Goal: Task Accomplishment & Management: Complete application form

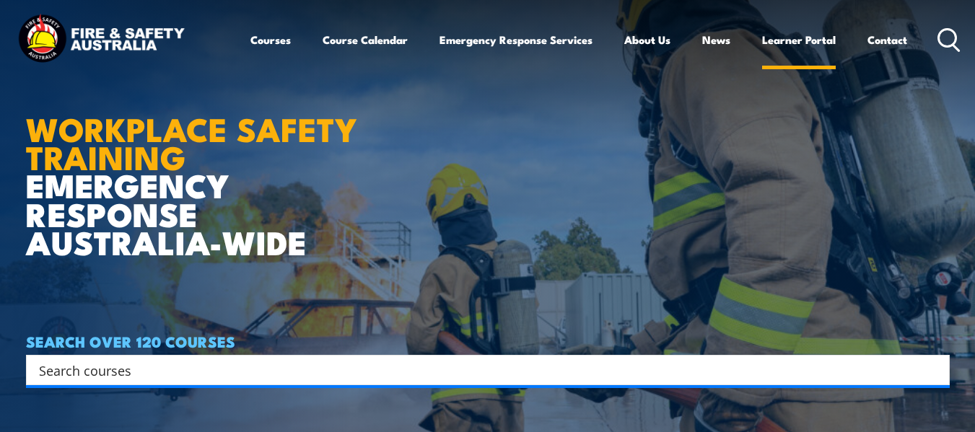
click at [804, 40] on link "Learner Portal" at bounding box center [799, 39] width 74 height 35
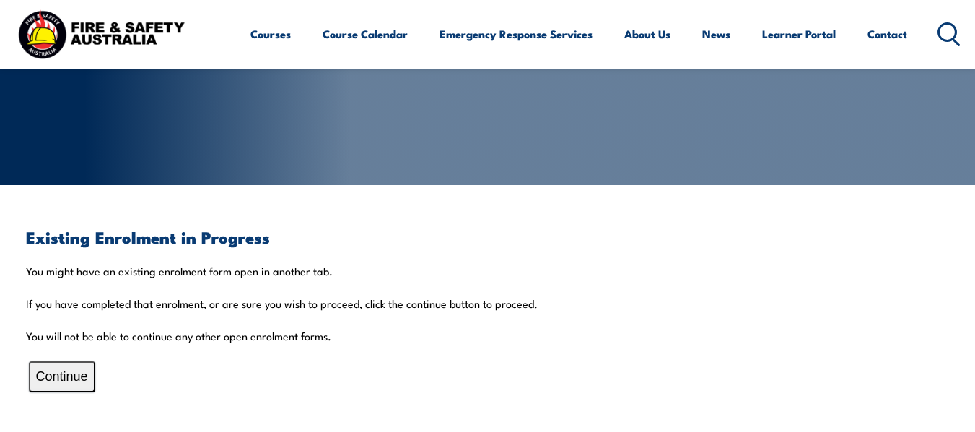
scroll to position [216, 0]
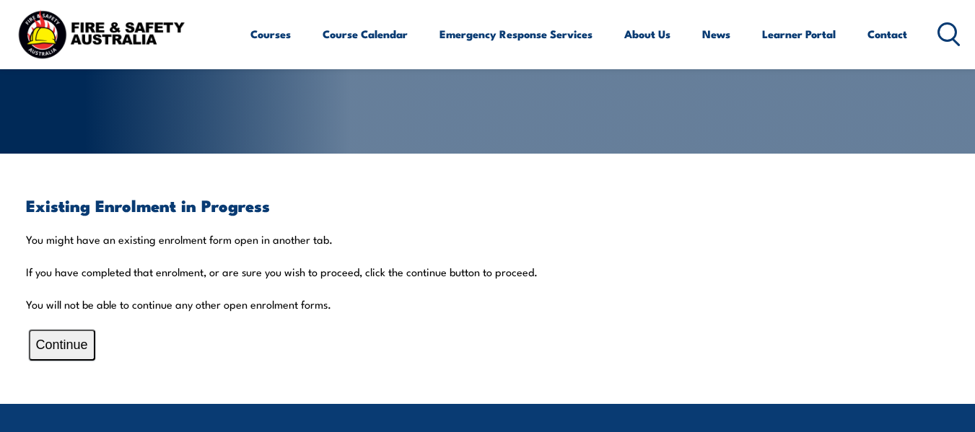
click at [80, 346] on button "Continue" at bounding box center [62, 345] width 66 height 31
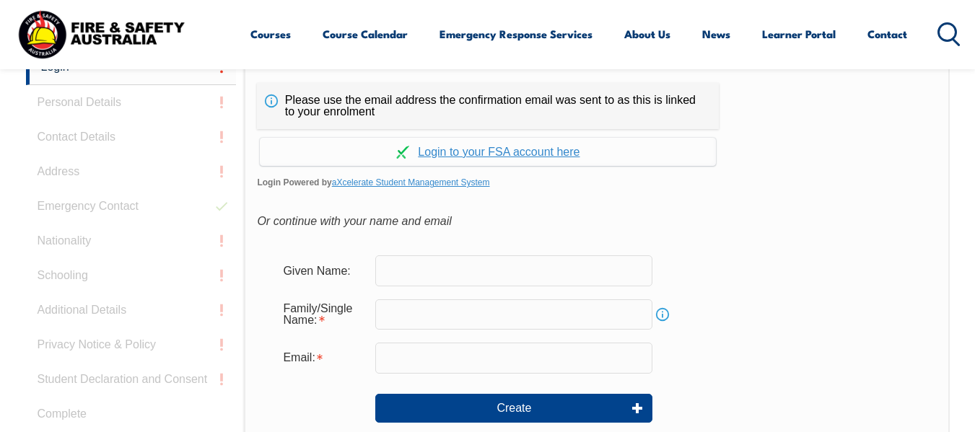
scroll to position [361, 0]
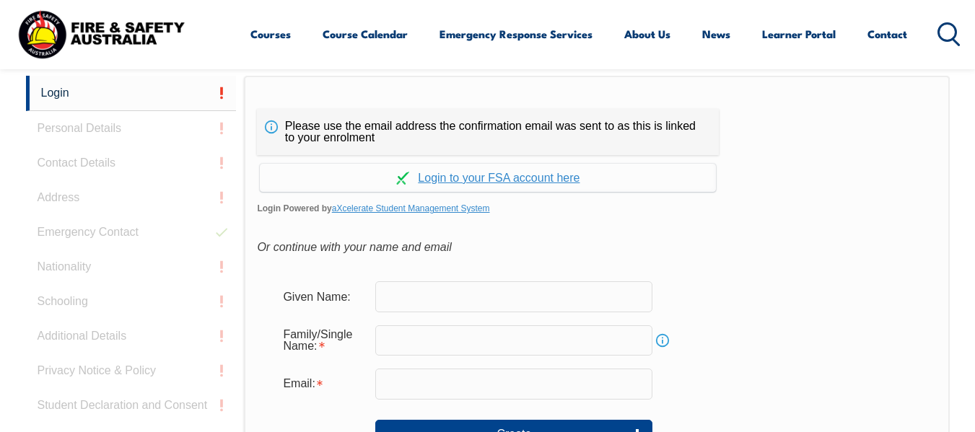
click at [411, 294] on input "text" at bounding box center [513, 296] width 277 height 30
type input "[PERSON_NAME]"
type input "Khan"
type input "[EMAIL_ADDRESS][DOMAIN_NAME]"
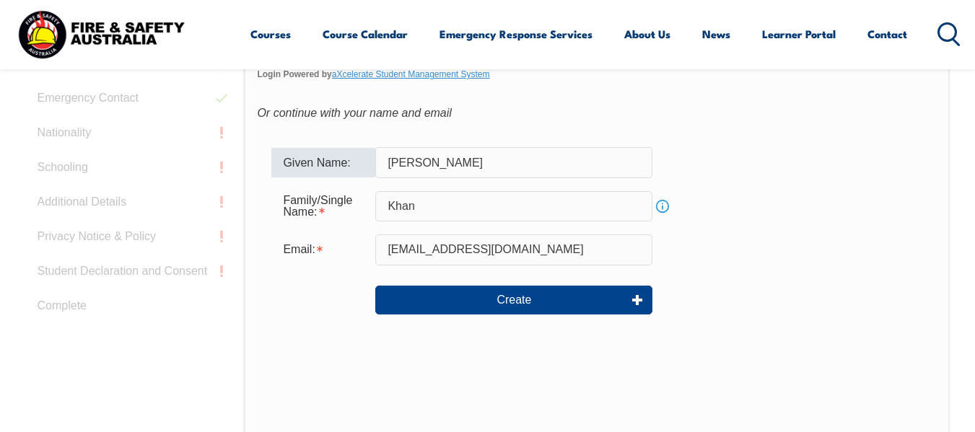
scroll to position [505, 0]
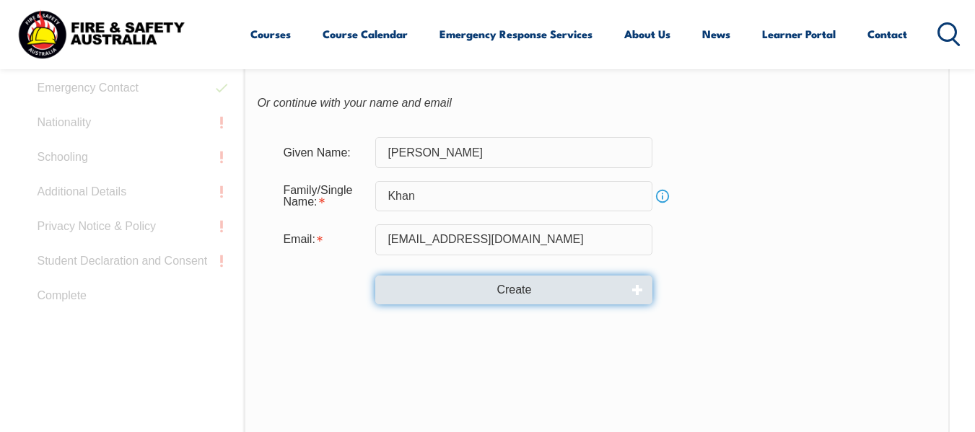
click at [581, 299] on button "Create" at bounding box center [513, 290] width 277 height 29
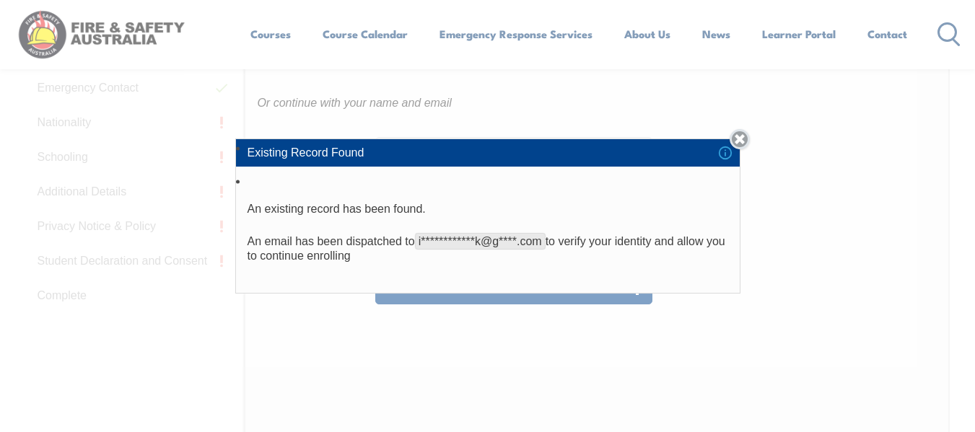
click at [740, 138] on link "Close" at bounding box center [739, 139] width 20 height 20
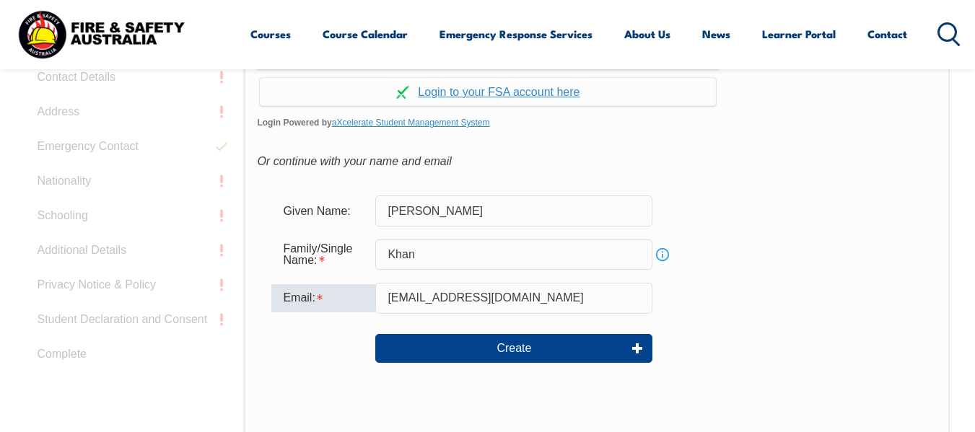
scroll to position [361, 0]
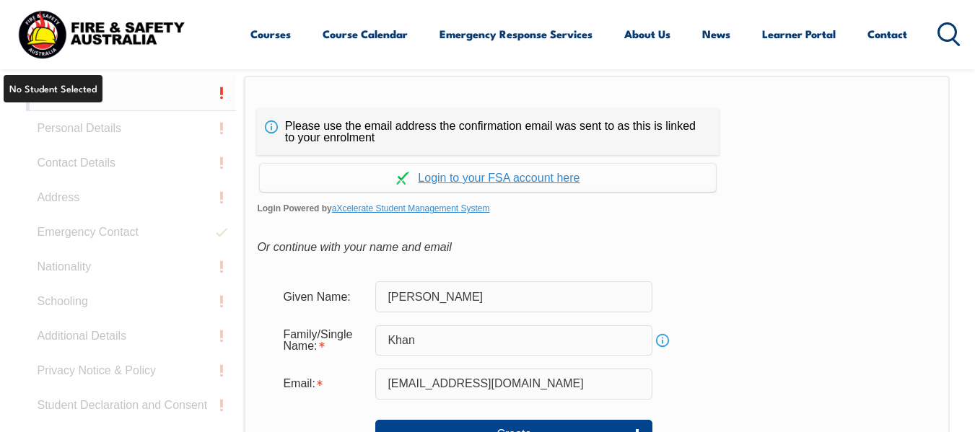
click at [48, 97] on link "Login" at bounding box center [131, 93] width 211 height 35
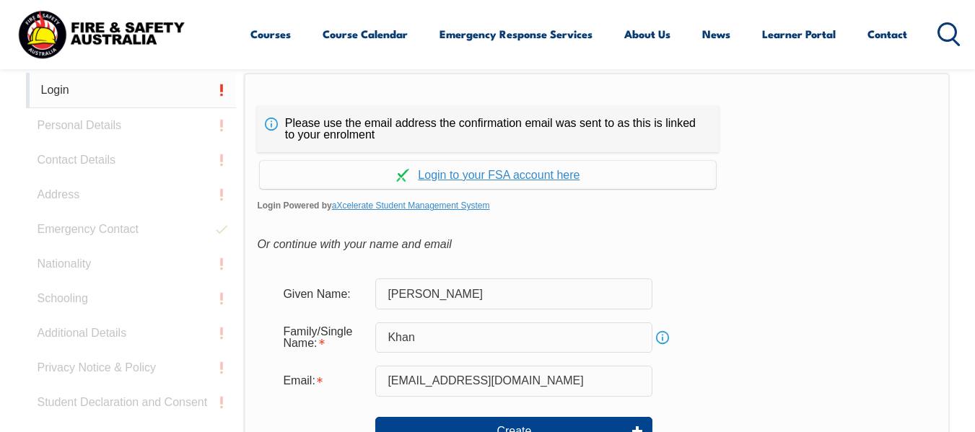
scroll to position [364, 0]
click at [59, 84] on link "Login" at bounding box center [131, 89] width 211 height 35
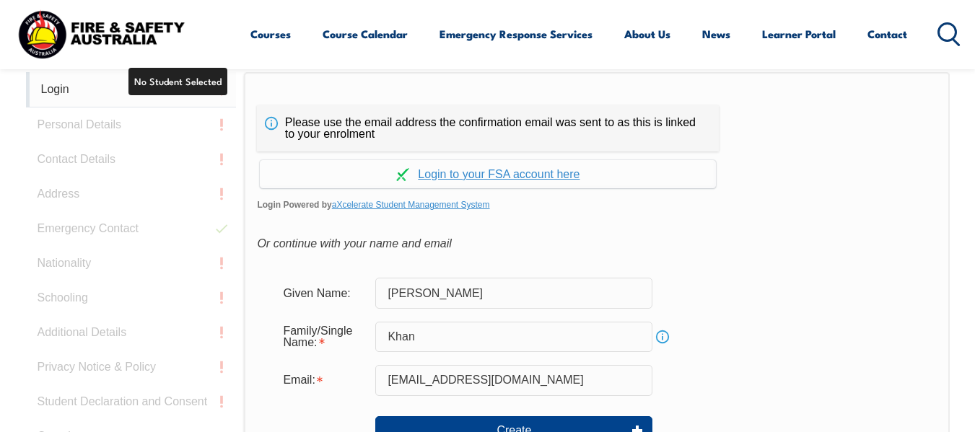
click at [227, 89] on link "Login" at bounding box center [131, 89] width 211 height 35
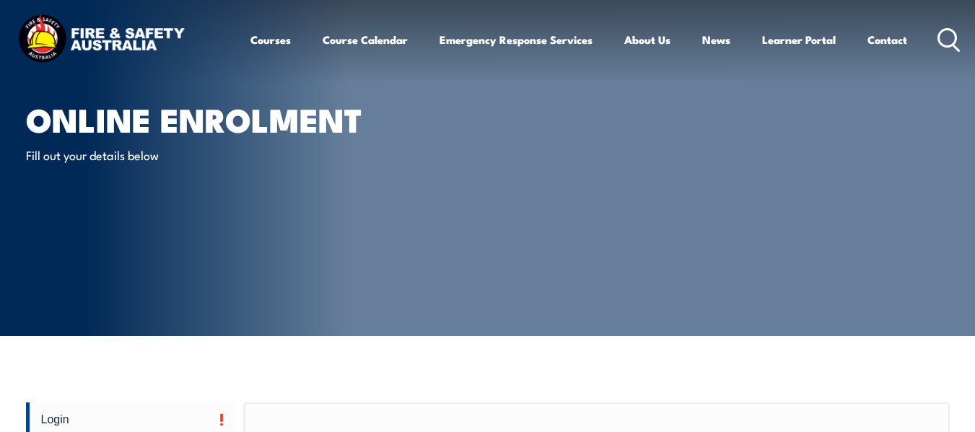
scroll to position [0, 0]
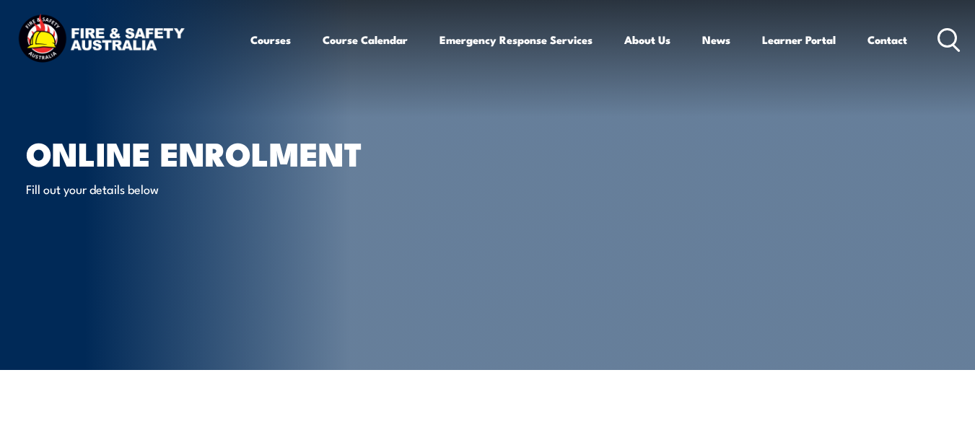
click at [126, 186] on p "Fill out your details below" at bounding box center [157, 188] width 263 height 17
click at [806, 40] on link "Learner Portal" at bounding box center [799, 39] width 74 height 35
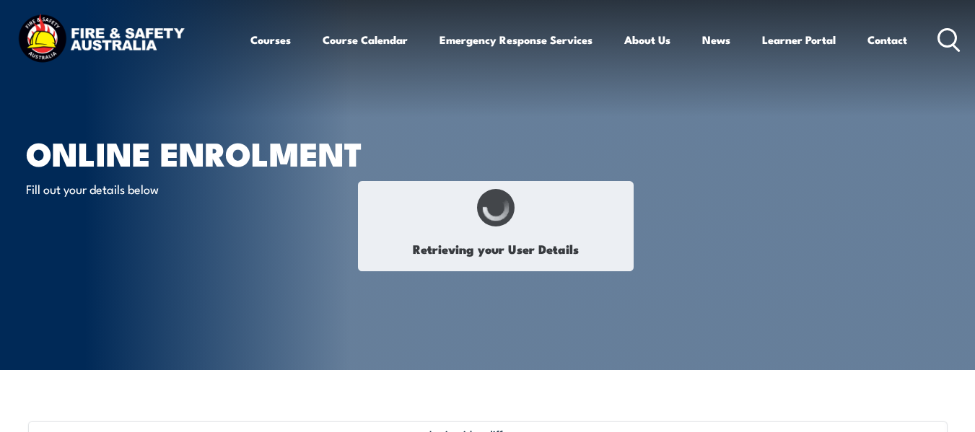
select select "Mr"
select select "M"
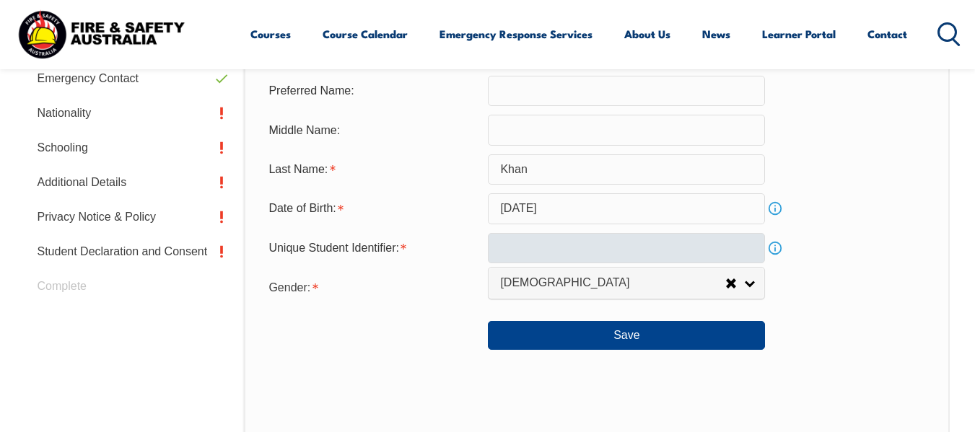
scroll to position [566, 0]
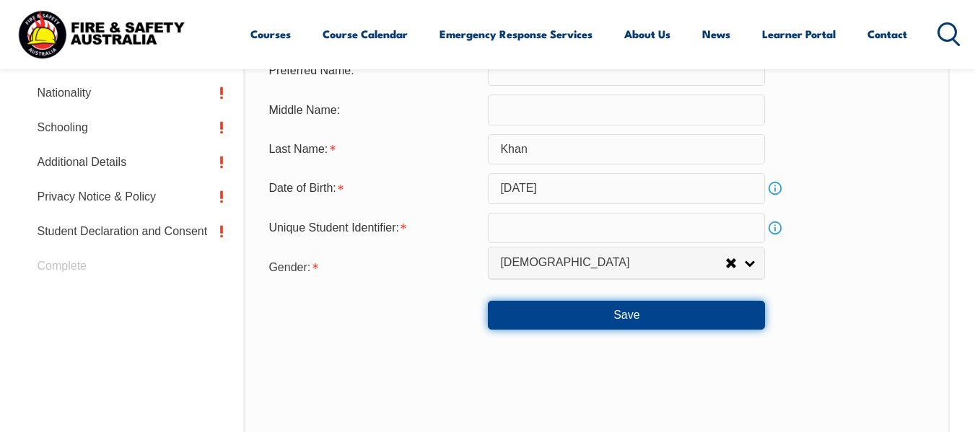
click at [633, 315] on button "Save" at bounding box center [626, 315] width 277 height 29
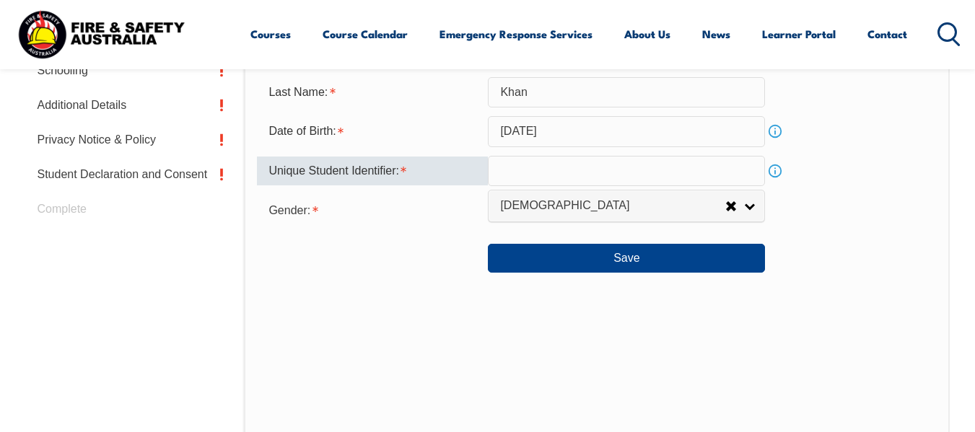
scroll to position [563, 0]
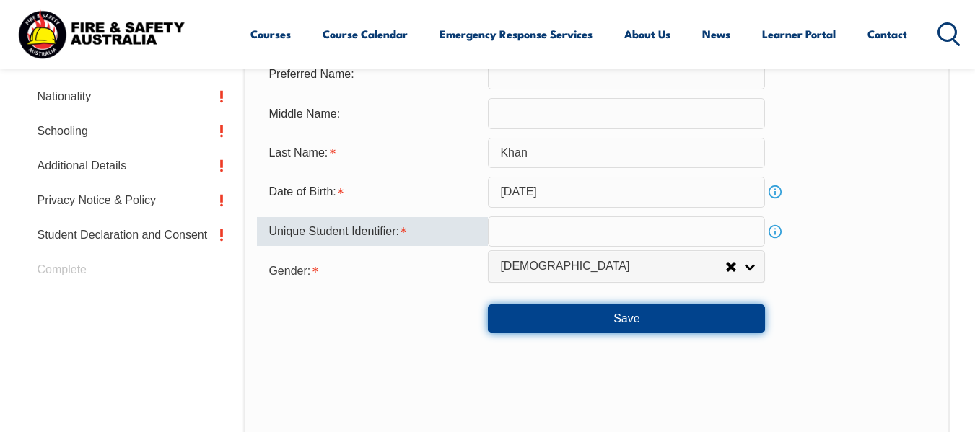
click at [651, 310] on button "Save" at bounding box center [626, 318] width 277 height 29
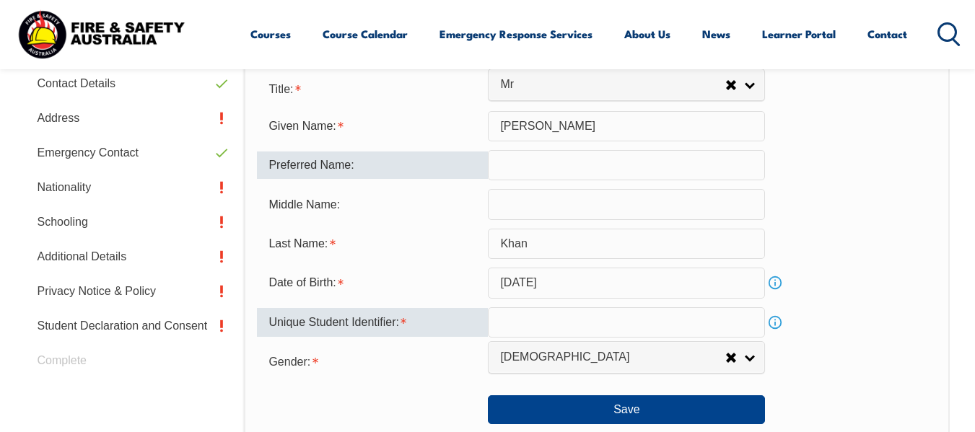
scroll to position [491, 0]
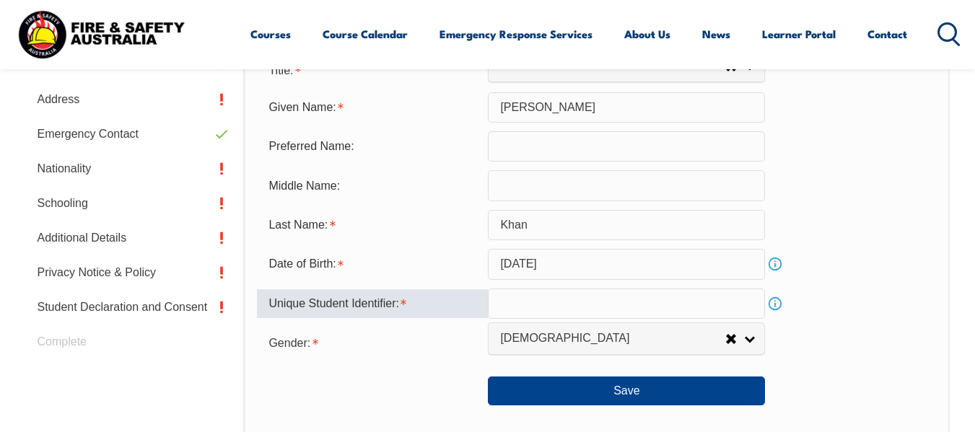
click at [779, 305] on link "Info" at bounding box center [775, 304] width 20 height 20
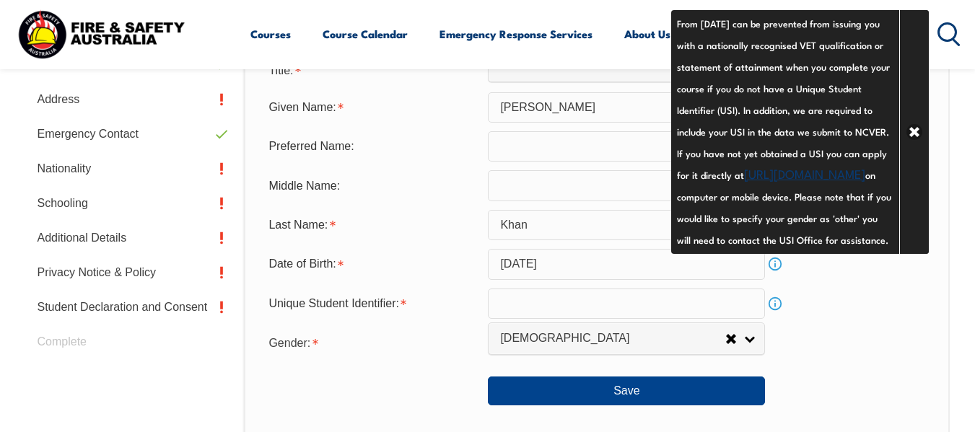
click at [787, 329] on div "Gender: Male Female Other Male" at bounding box center [596, 342] width 679 height 29
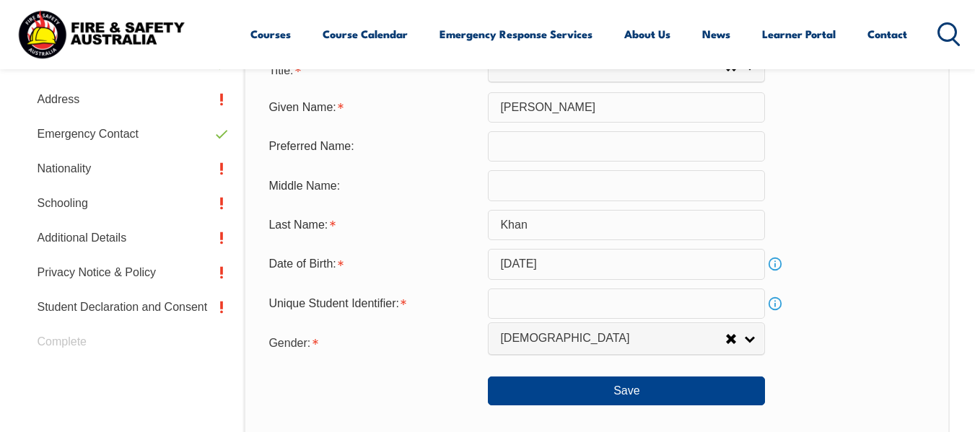
click at [727, 301] on input "text" at bounding box center [626, 304] width 277 height 30
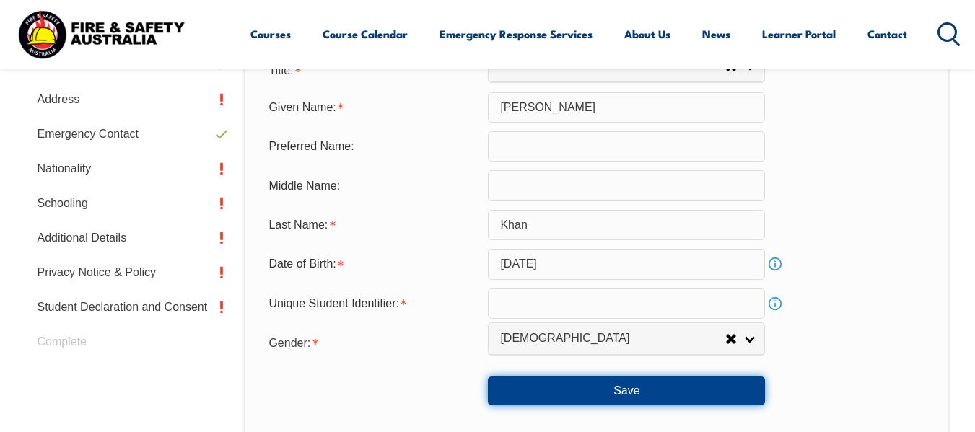
drag, startPoint x: 683, startPoint y: 396, endPoint x: 679, endPoint y: 386, distance: 11.0
click at [683, 397] on button "Save" at bounding box center [626, 391] width 277 height 29
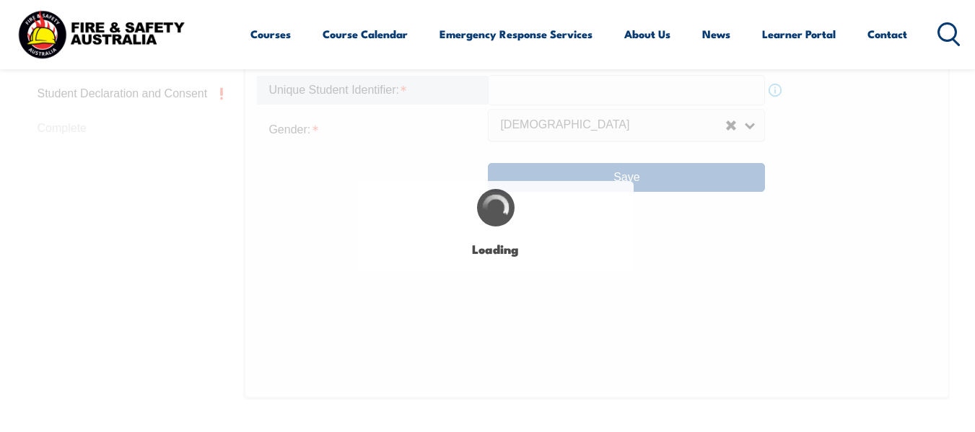
scroll to position [707, 0]
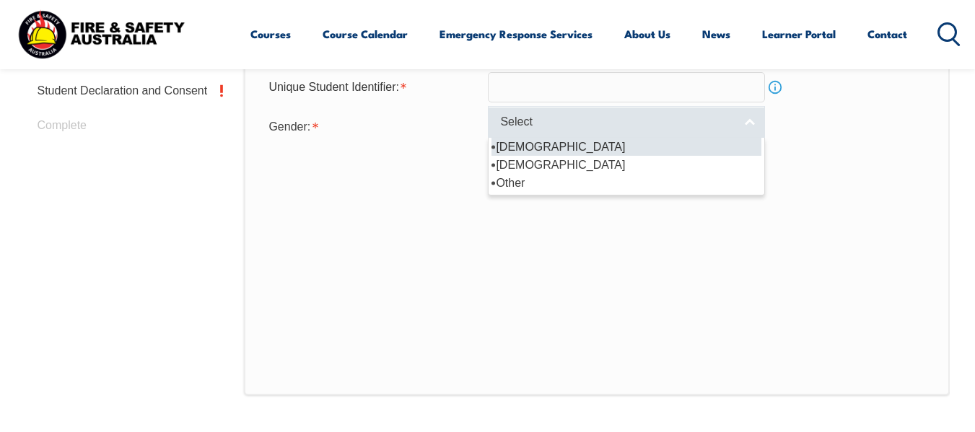
click at [612, 120] on span "Select" at bounding box center [612, 122] width 225 height 15
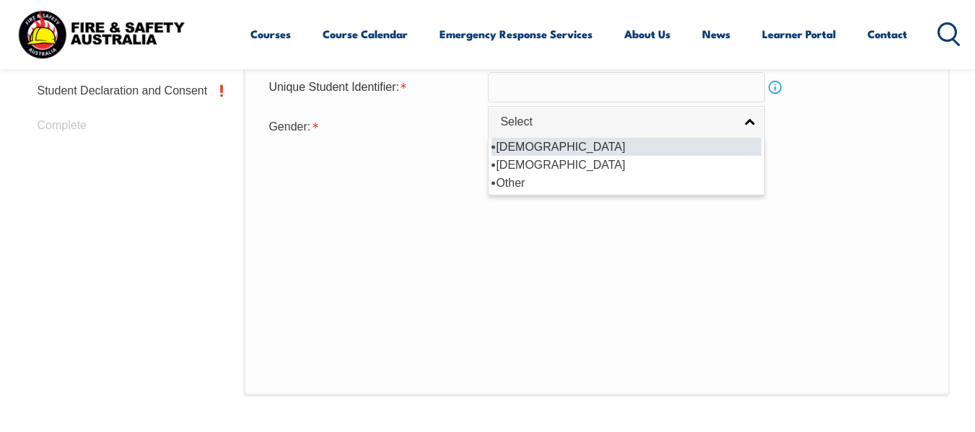
click at [511, 141] on li "Male" at bounding box center [626, 147] width 270 height 18
select select "M"
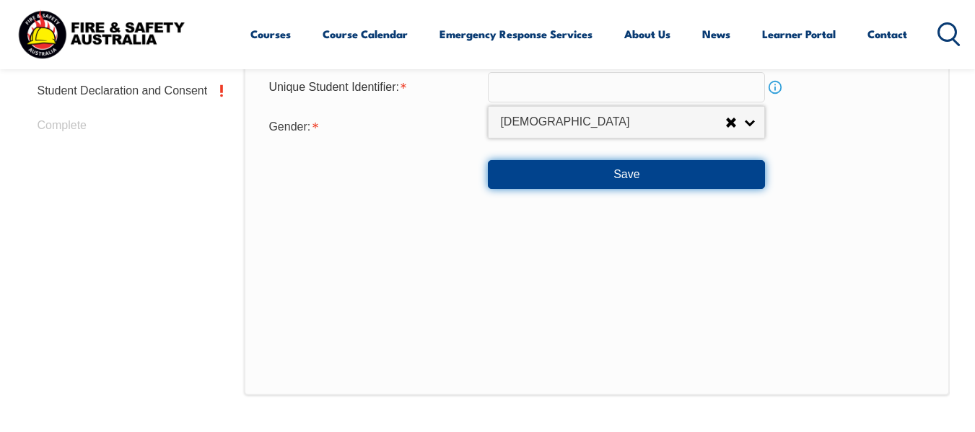
click at [670, 174] on button "Save" at bounding box center [626, 174] width 277 height 29
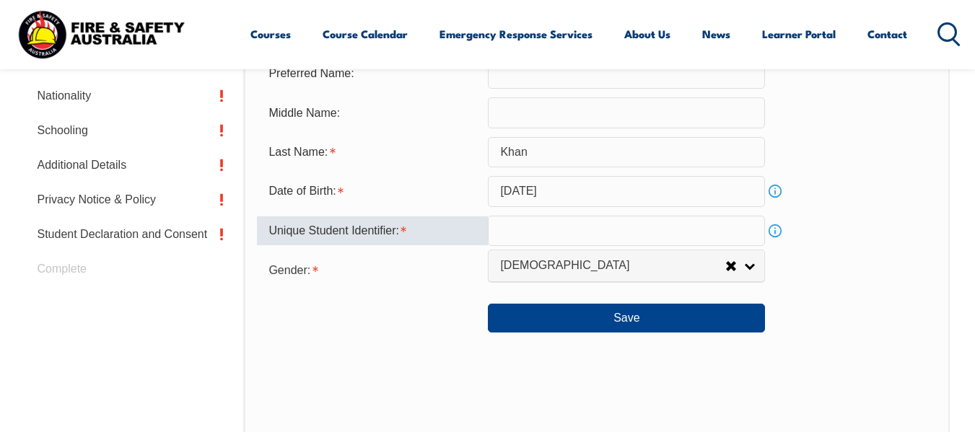
scroll to position [563, 0]
click at [516, 231] on input "text" at bounding box center [626, 231] width 277 height 30
click at [679, 223] on input "text" at bounding box center [626, 231] width 277 height 30
click at [868, 282] on div "Gender: Male Female Other Male" at bounding box center [596, 269] width 679 height 29
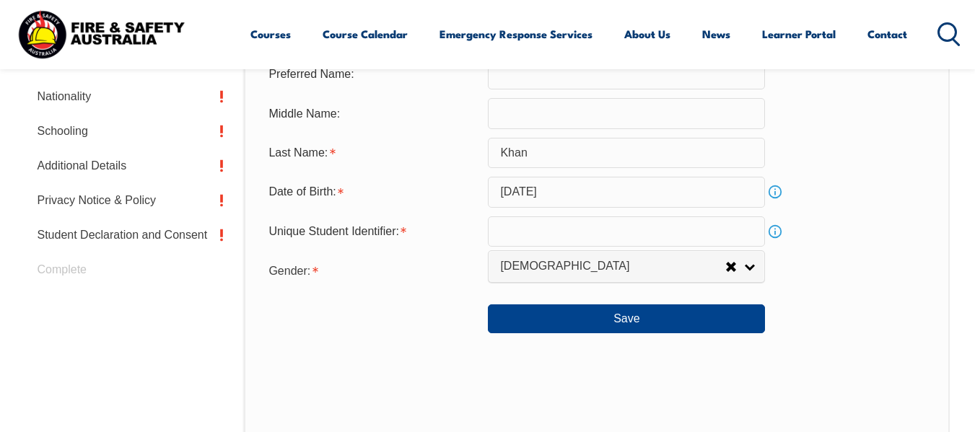
click at [701, 237] on input "text" at bounding box center [626, 231] width 277 height 30
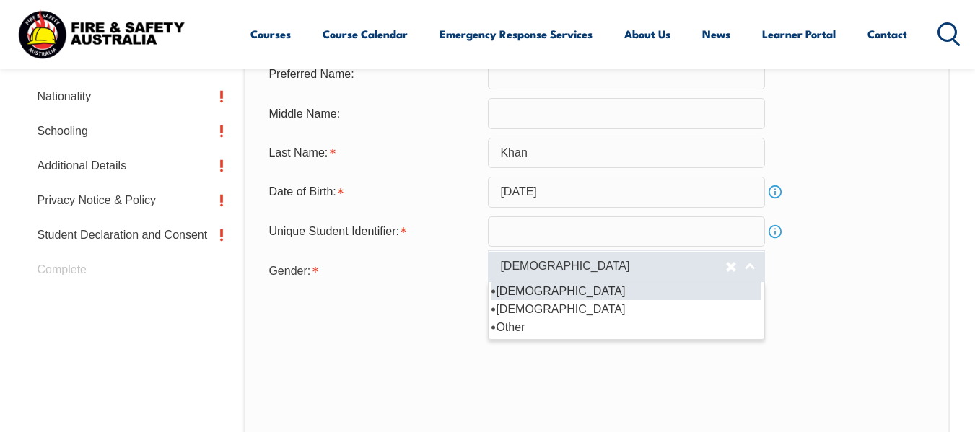
click at [746, 266] on link "[DEMOGRAPHIC_DATA]" at bounding box center [626, 266] width 277 height 32
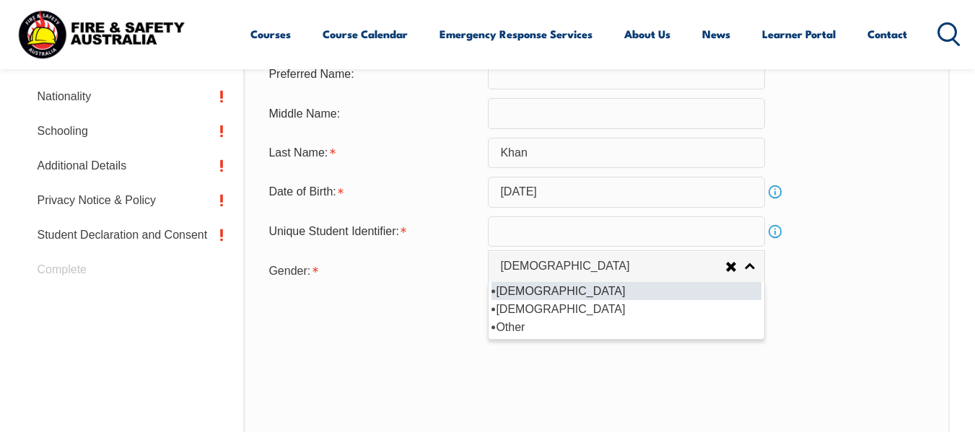
click at [681, 365] on div "Personal Details Title: Mr Mrs Ms Miss Other Mr Given Name: Imraz Preferred Nam…" at bounding box center [596, 222] width 705 height 634
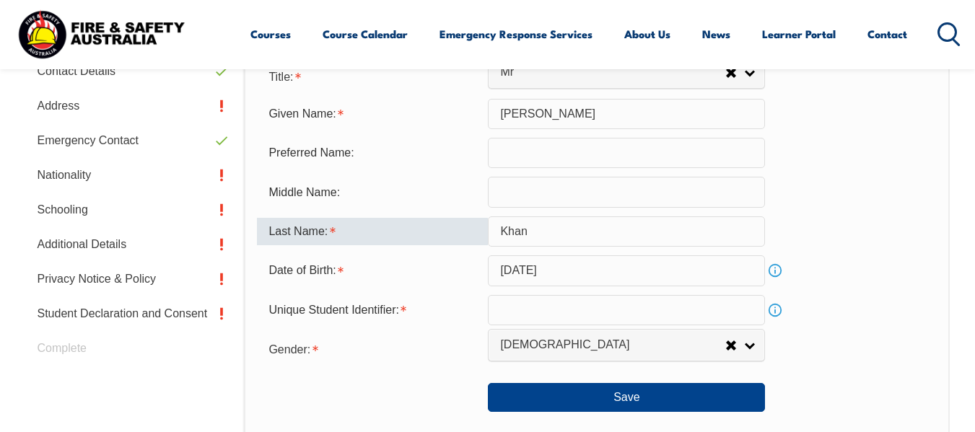
scroll to position [505, 0]
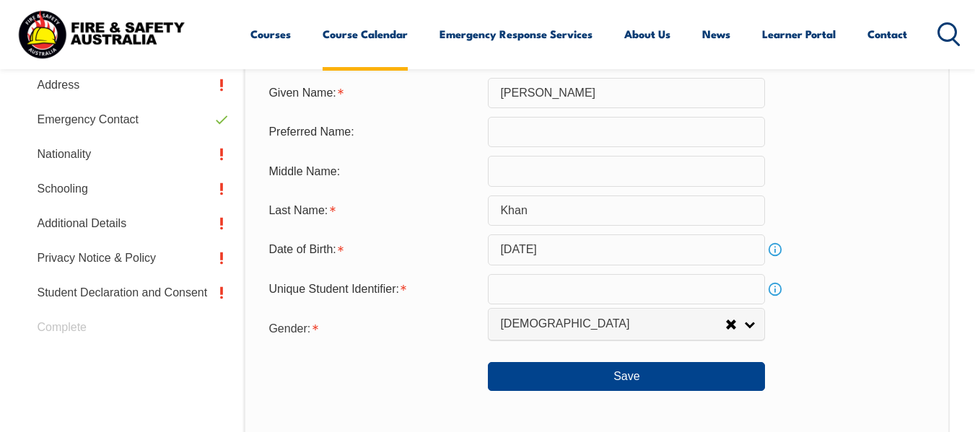
click at [364, 35] on link "Course Calendar" at bounding box center [365, 34] width 85 height 35
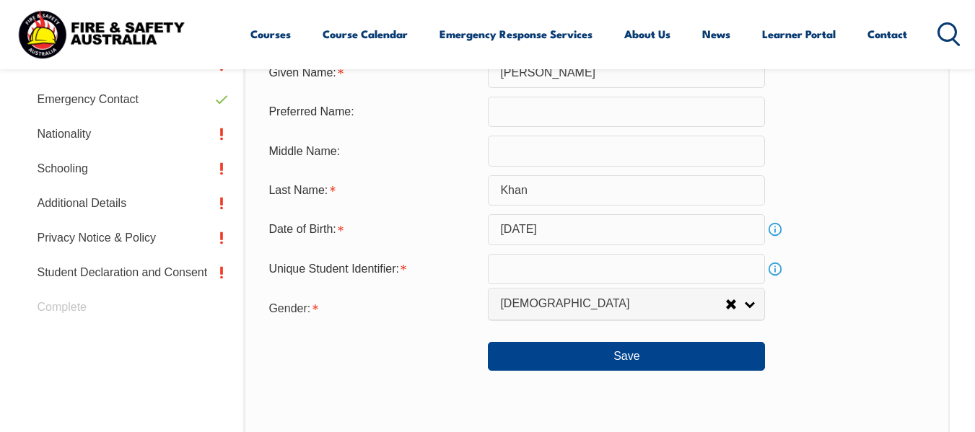
scroll to position [649, 0]
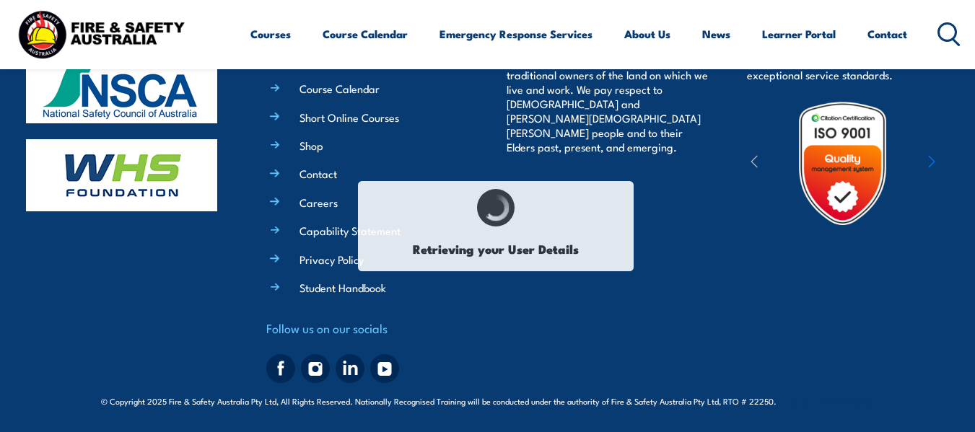
select select "Mr"
type input "Imraz"
type input "Khan"
type input "April 5, 1987"
select select "M"
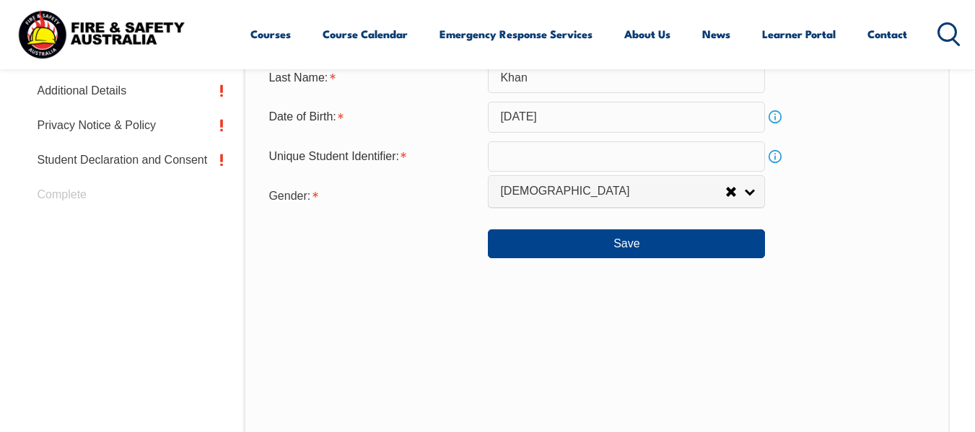
scroll to position [639, 0]
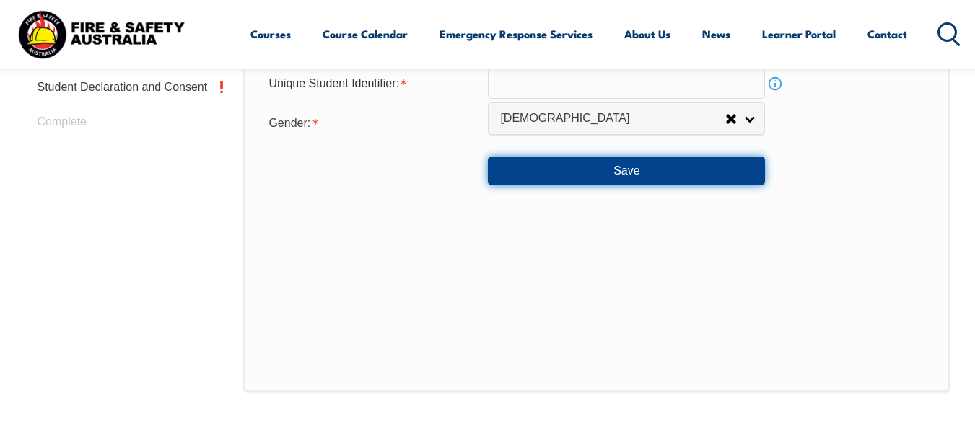
click at [646, 167] on button "Save" at bounding box center [626, 171] width 277 height 29
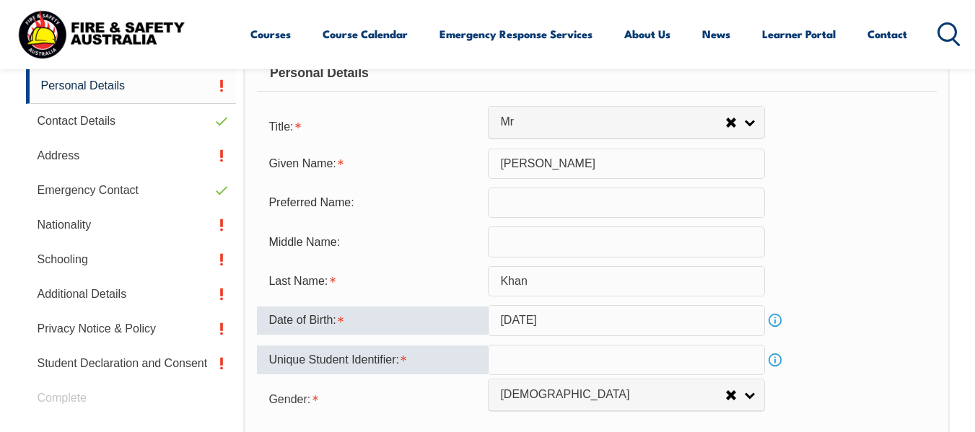
scroll to position [563, 0]
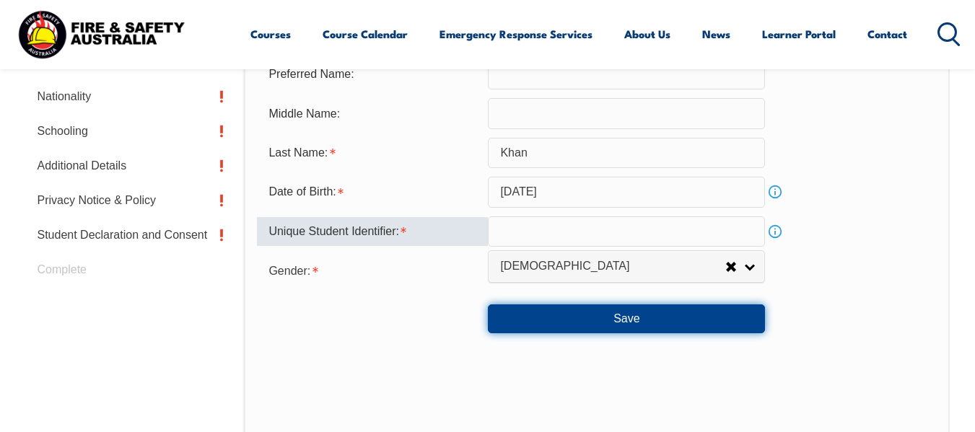
click at [610, 323] on button "Save" at bounding box center [626, 318] width 277 height 29
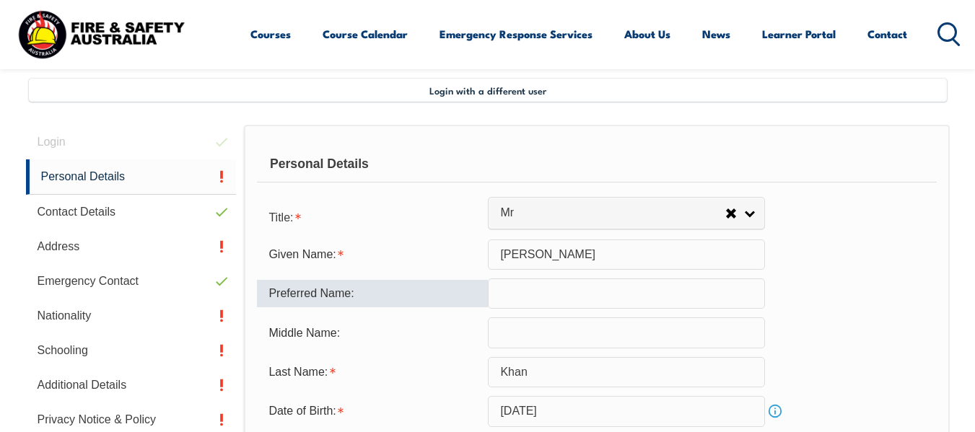
scroll to position [346, 0]
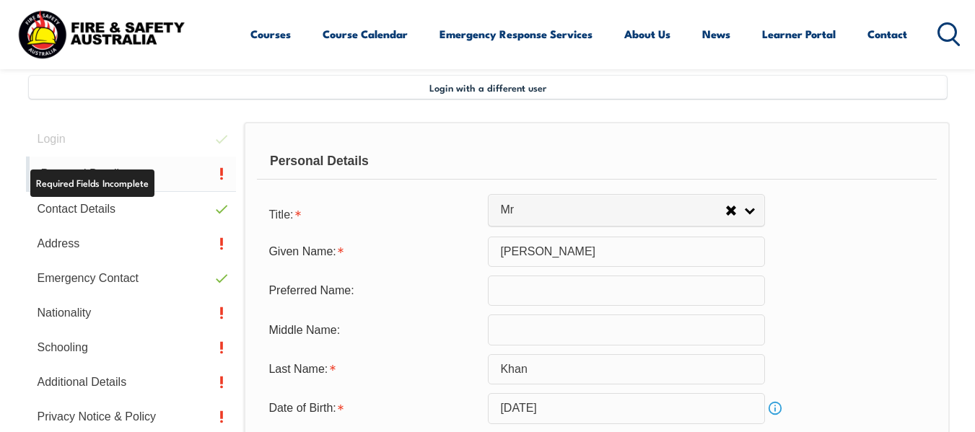
click at [126, 180] on link "Personal Details" at bounding box center [131, 174] width 211 height 35
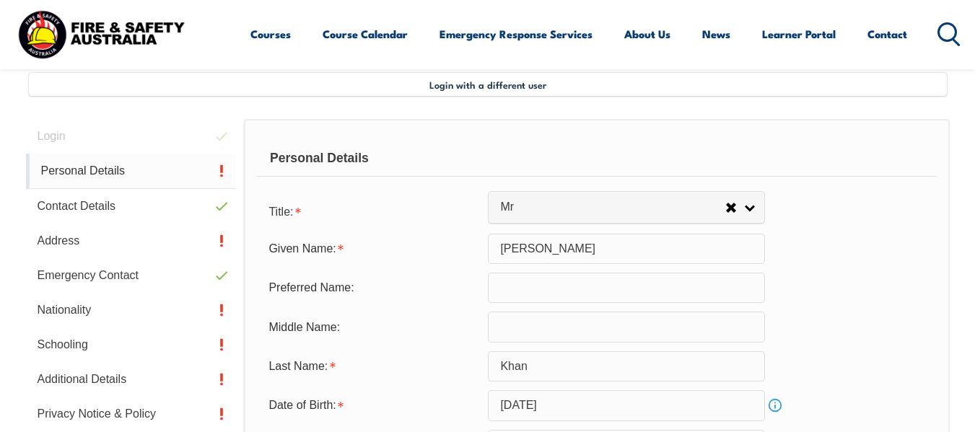
scroll to position [350, 0]
click at [135, 169] on link "Personal Details" at bounding box center [131, 170] width 211 height 35
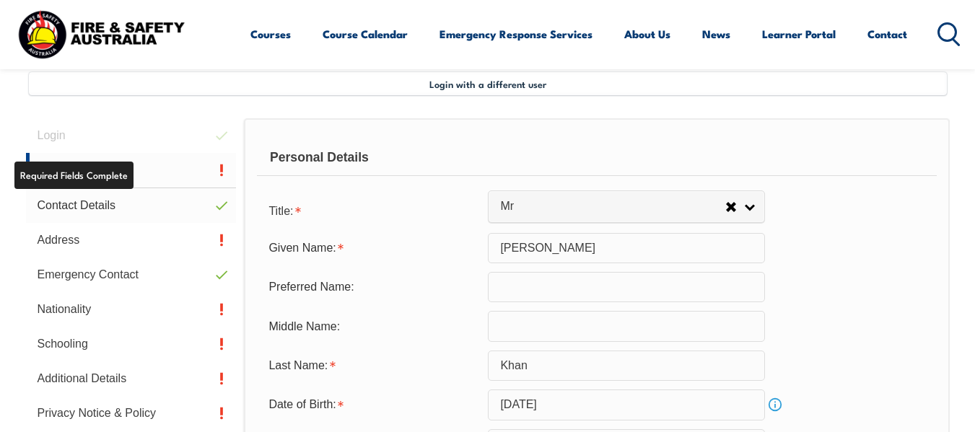
click at [98, 201] on link "Contact Details" at bounding box center [131, 205] width 211 height 35
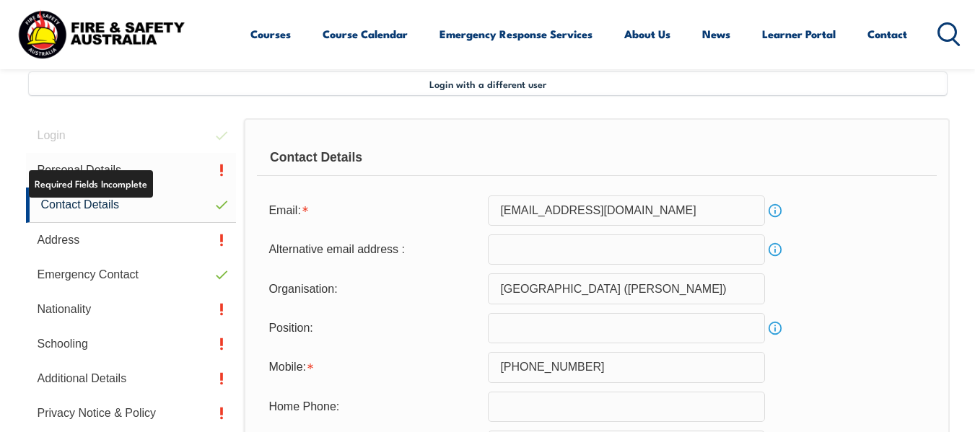
click at [129, 161] on link "Personal Details" at bounding box center [131, 170] width 211 height 35
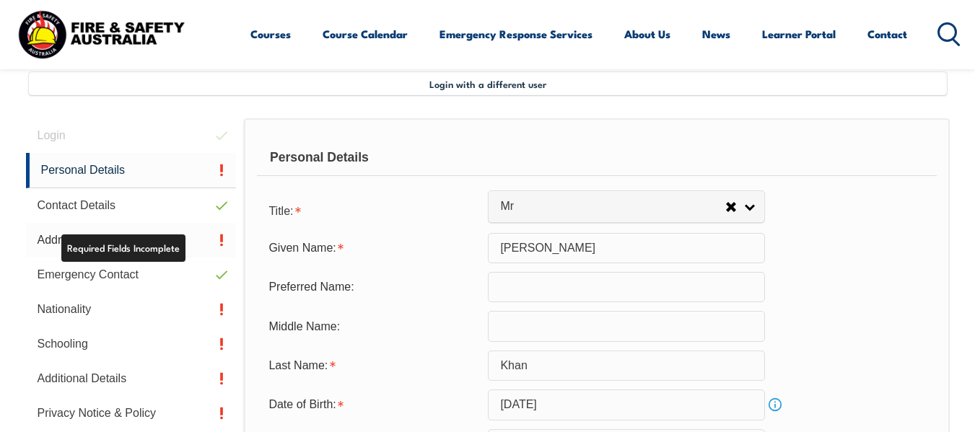
click at [166, 240] on link "Address" at bounding box center [131, 240] width 211 height 35
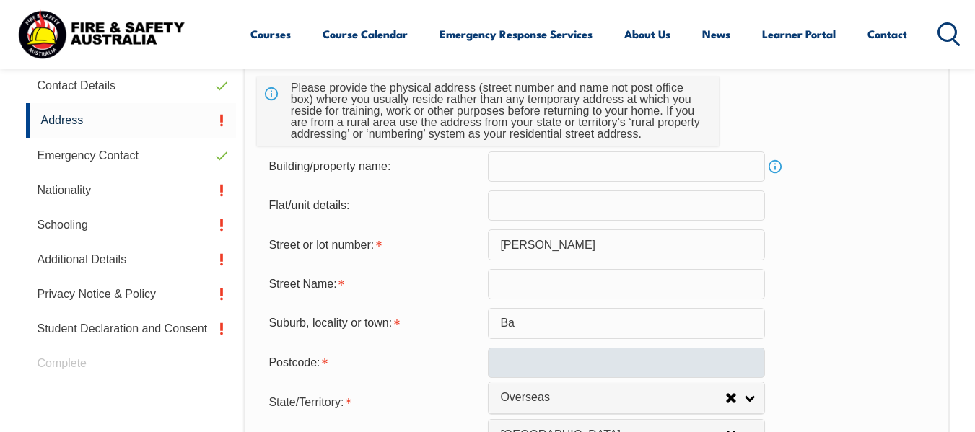
scroll to position [494, 0]
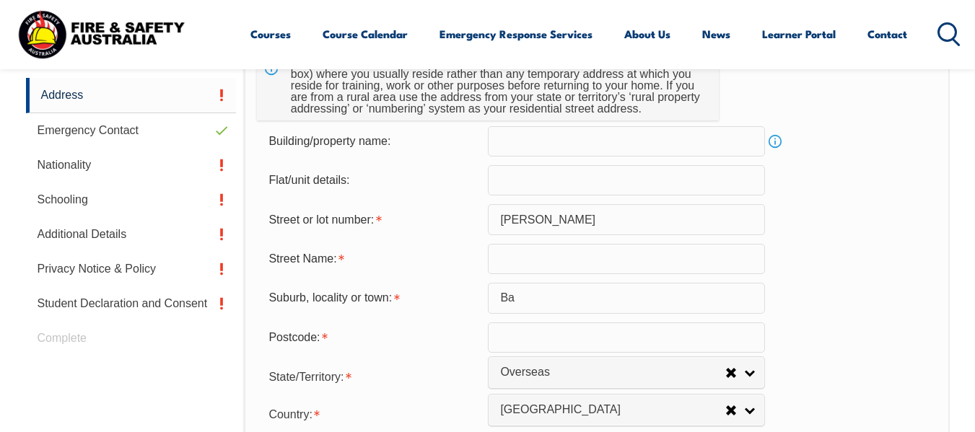
click at [509, 261] on input "text" at bounding box center [626, 259] width 277 height 30
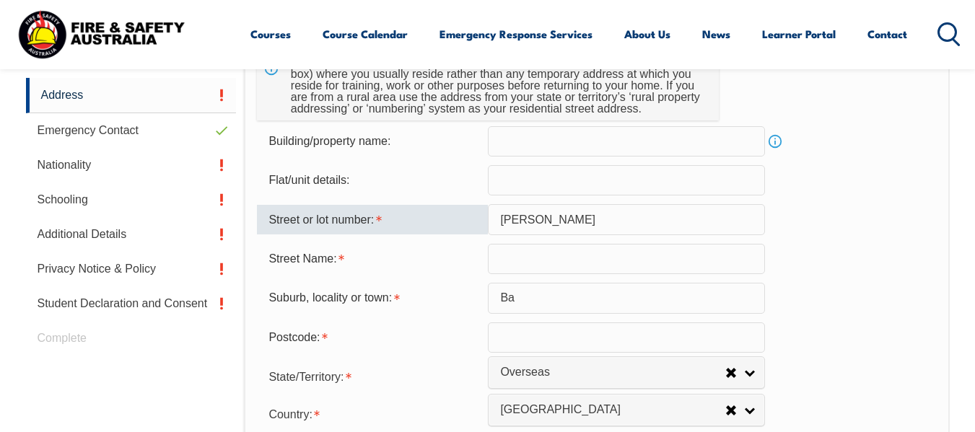
click at [594, 220] on input "Mia Mahajan" at bounding box center [626, 219] width 277 height 30
type input "M"
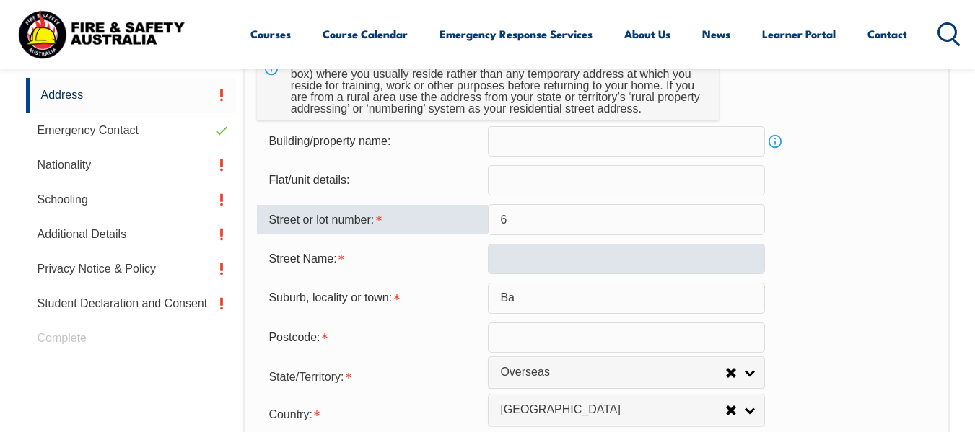
type input "6"
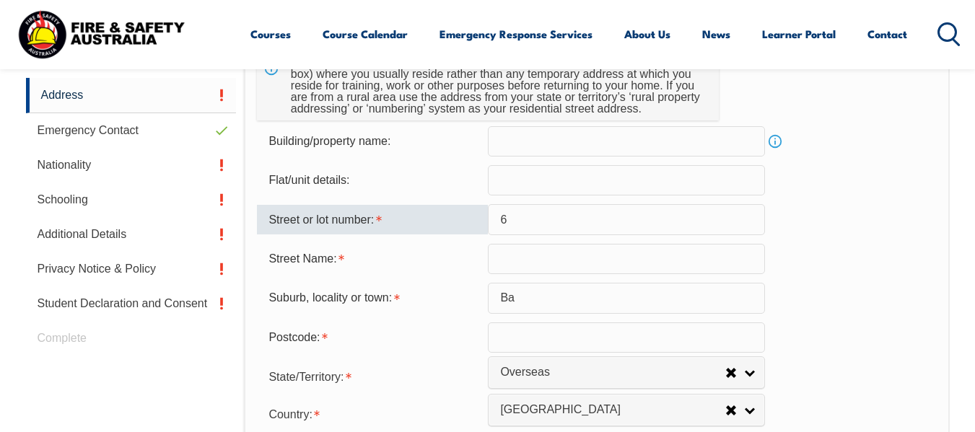
click at [521, 255] on input "text" at bounding box center [626, 259] width 277 height 30
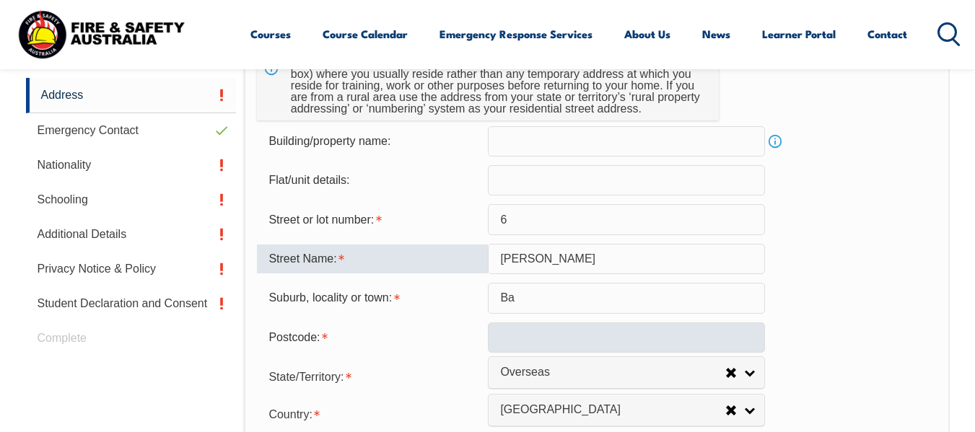
type input "[PERSON_NAME]"
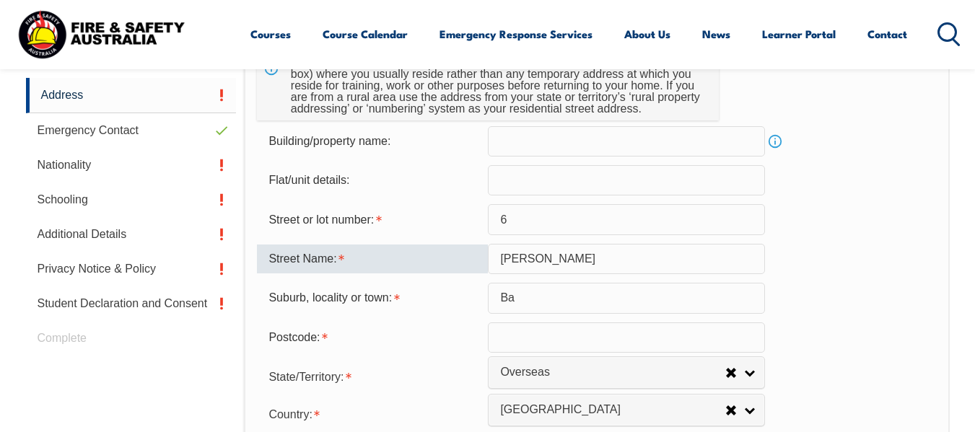
click at [548, 338] on input "text" at bounding box center [626, 338] width 277 height 30
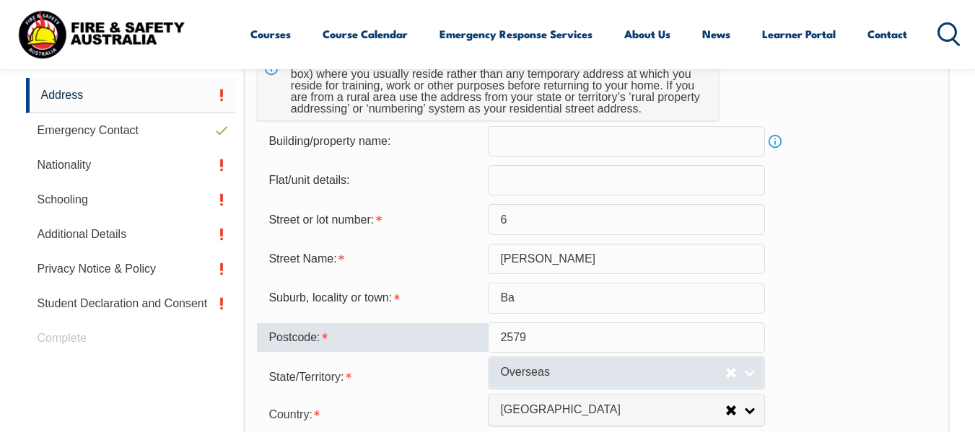
type input "2579"
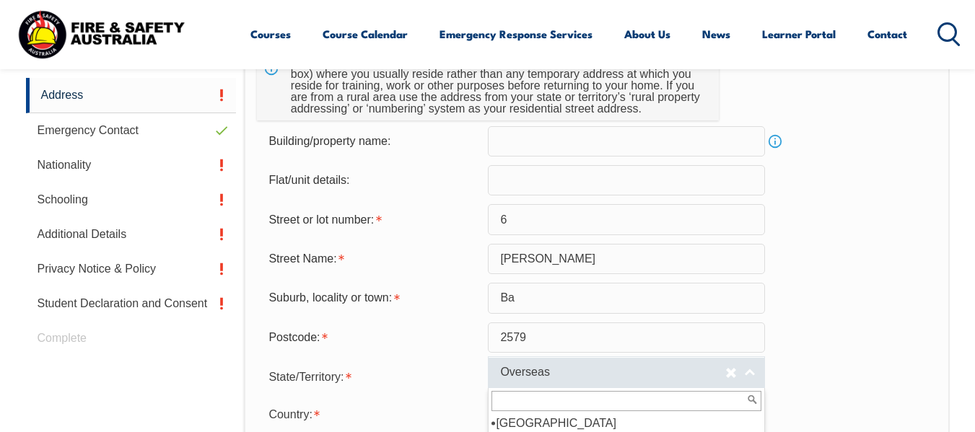
click at [577, 370] on span "Overseas" at bounding box center [612, 372] width 225 height 15
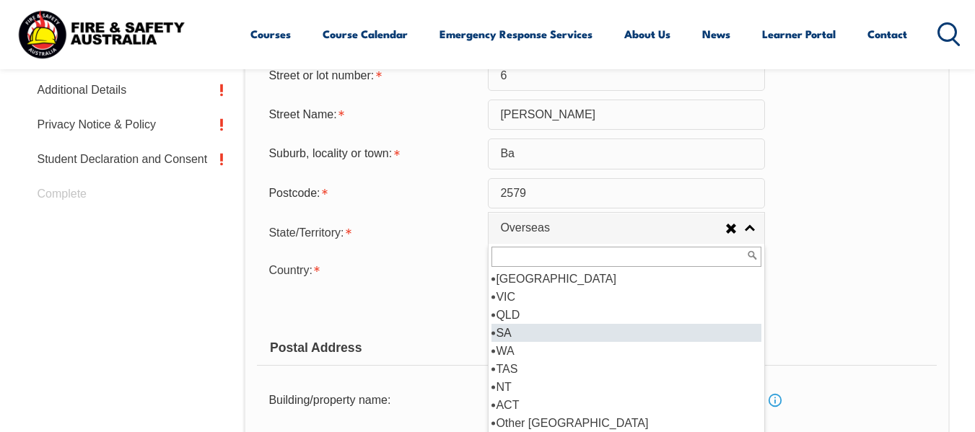
scroll to position [7, 0]
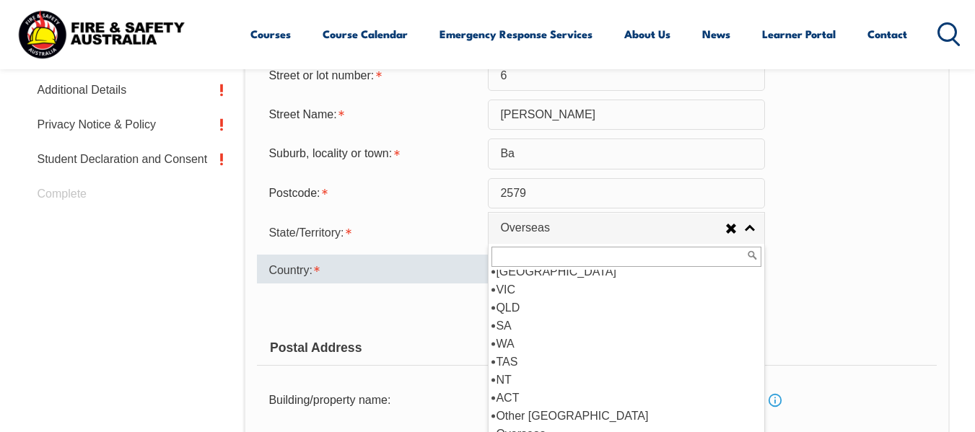
click at [395, 267] on div "Country:" at bounding box center [372, 269] width 231 height 29
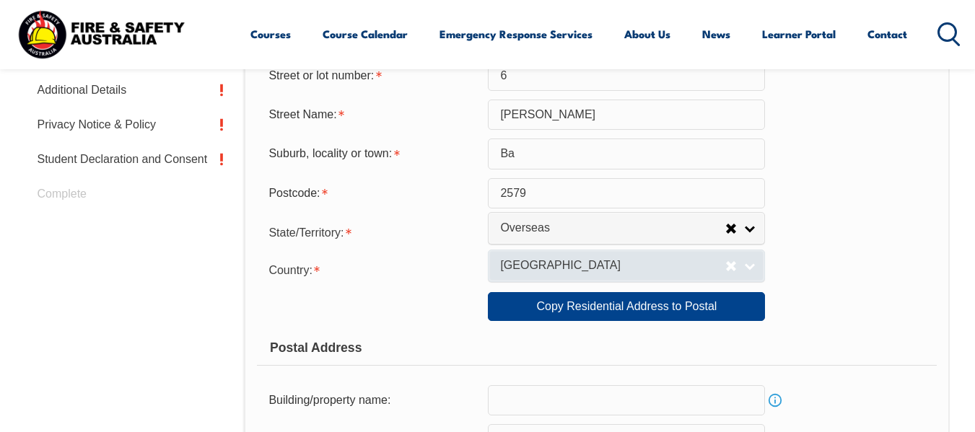
click at [710, 268] on span "[GEOGRAPHIC_DATA]" at bounding box center [612, 265] width 225 height 15
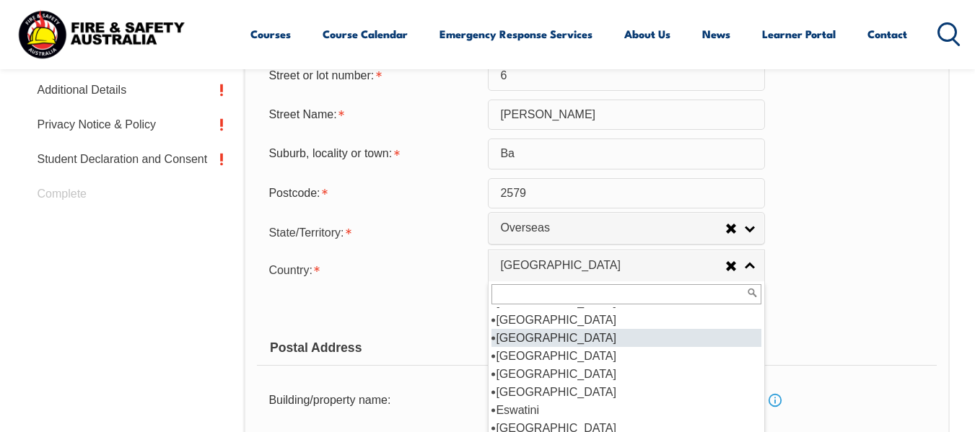
scroll to position [1172, 0]
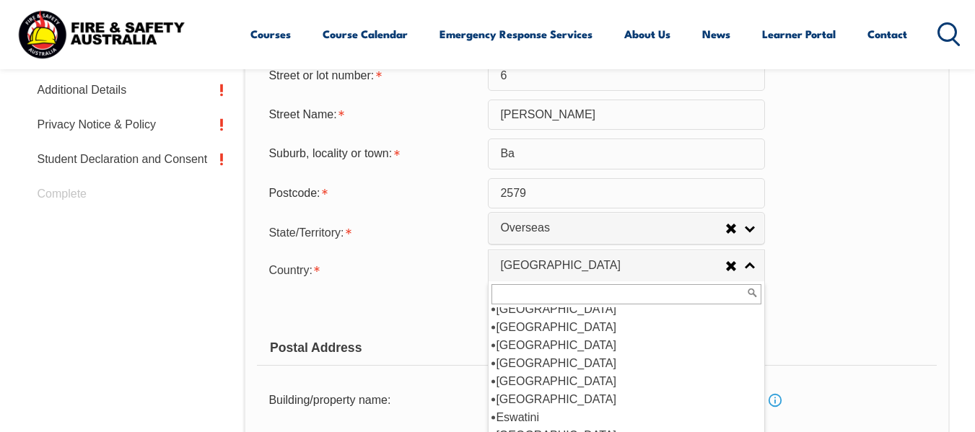
drag, startPoint x: 425, startPoint y: 302, endPoint x: 426, endPoint y: 294, distance: 8.1
click at [423, 297] on div "Copy Residential Address to Postal:" at bounding box center [372, 306] width 231 height 27
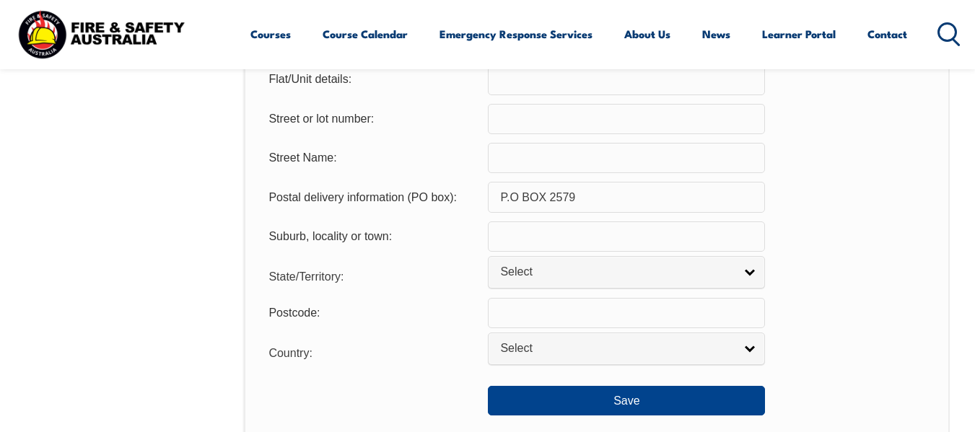
scroll to position [999, 0]
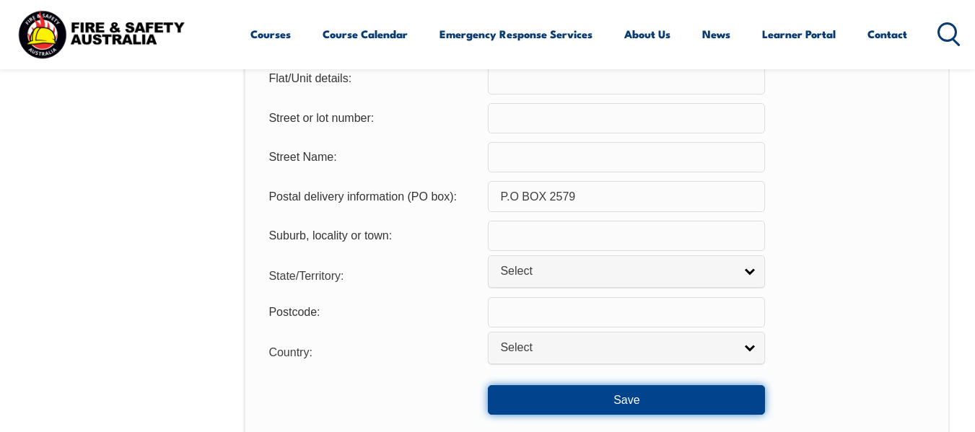
click at [648, 400] on button "Save" at bounding box center [626, 399] width 277 height 29
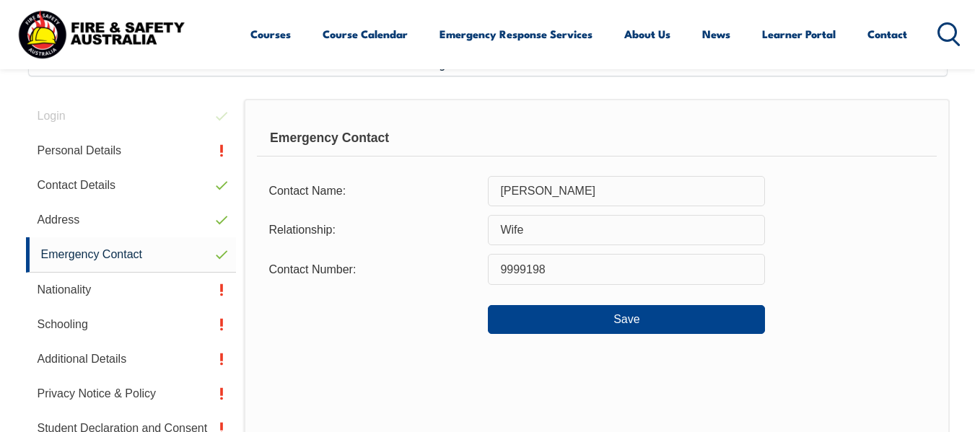
scroll to position [350, 0]
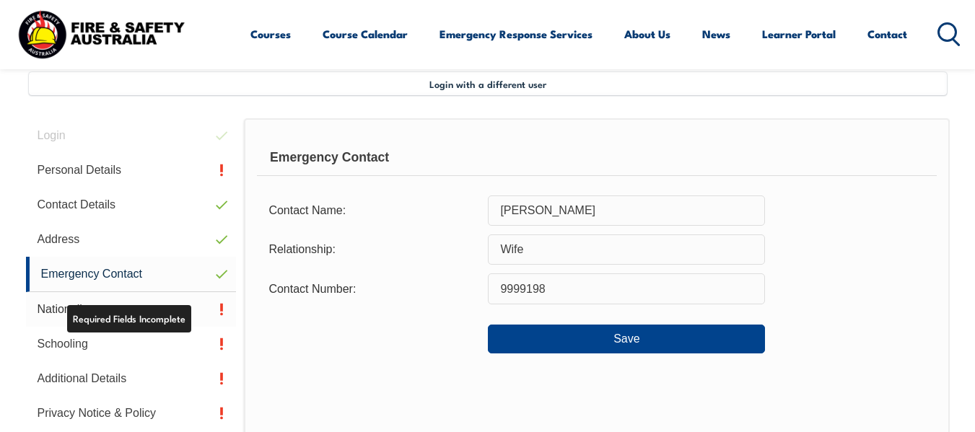
click at [183, 316] on link "Nationality" at bounding box center [131, 309] width 211 height 35
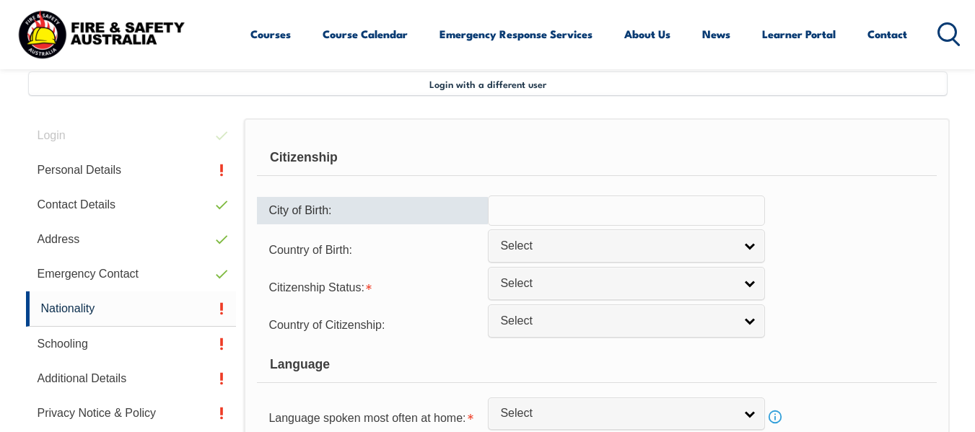
click at [408, 210] on div "City of Birth:" at bounding box center [372, 210] width 231 height 27
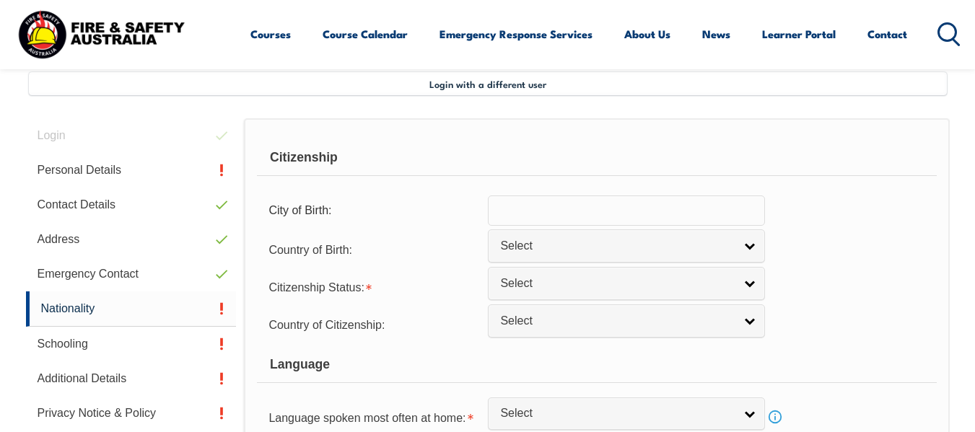
click at [501, 212] on input "text" at bounding box center [626, 211] width 277 height 30
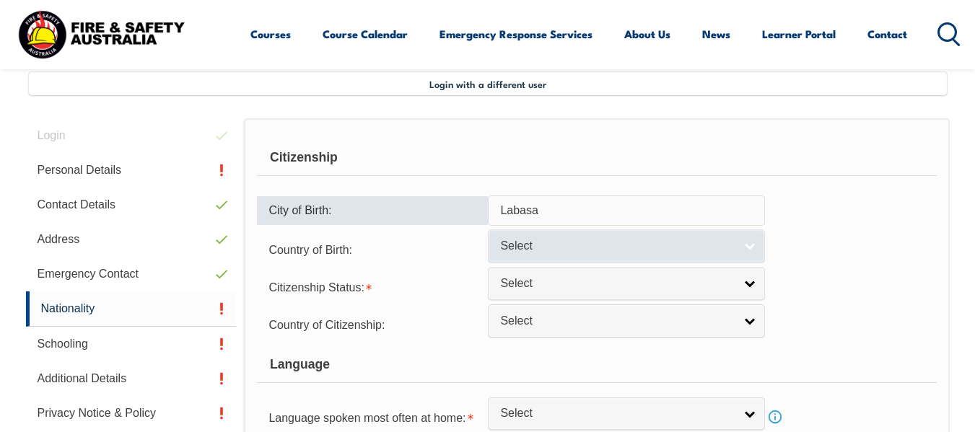
type input "Labasa"
click at [545, 246] on span "Select" at bounding box center [617, 246] width 234 height 15
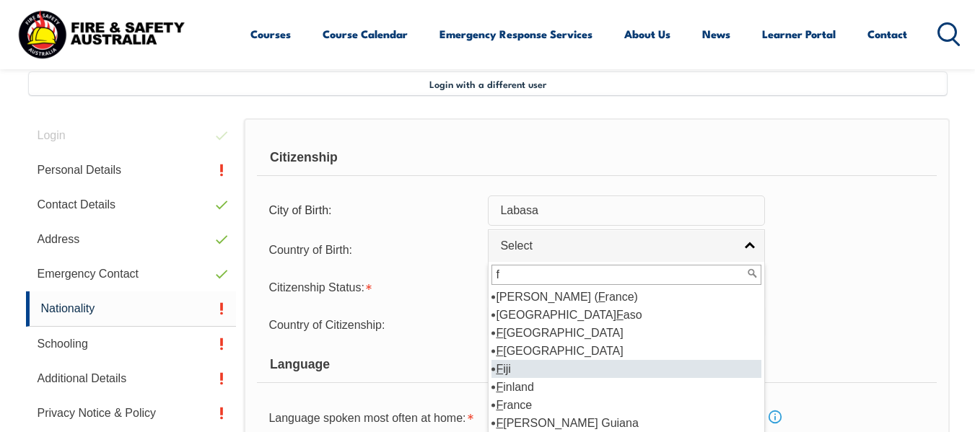
type input "f"
click at [533, 369] on li "F iji" at bounding box center [626, 369] width 270 height 18
select select "1502"
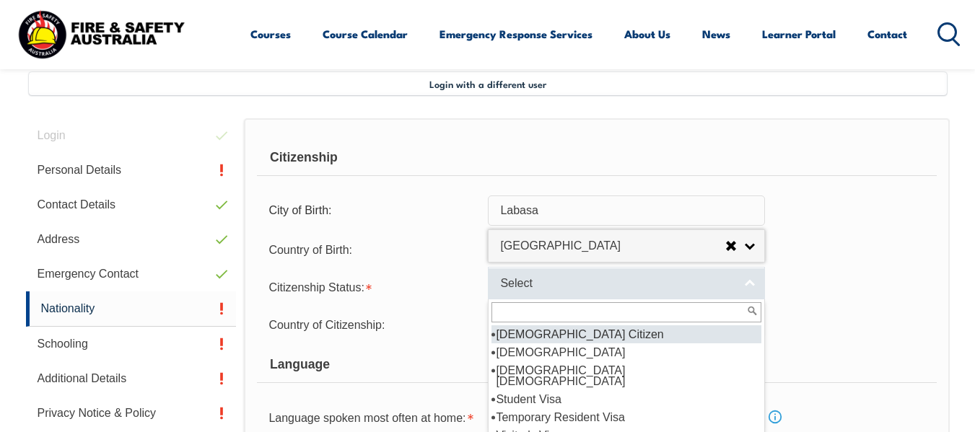
click at [526, 282] on span "Select" at bounding box center [617, 283] width 234 height 15
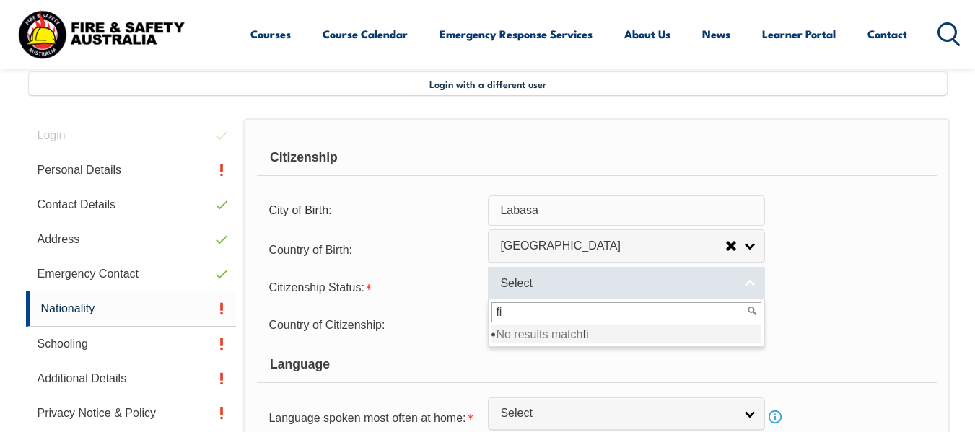
type input "f"
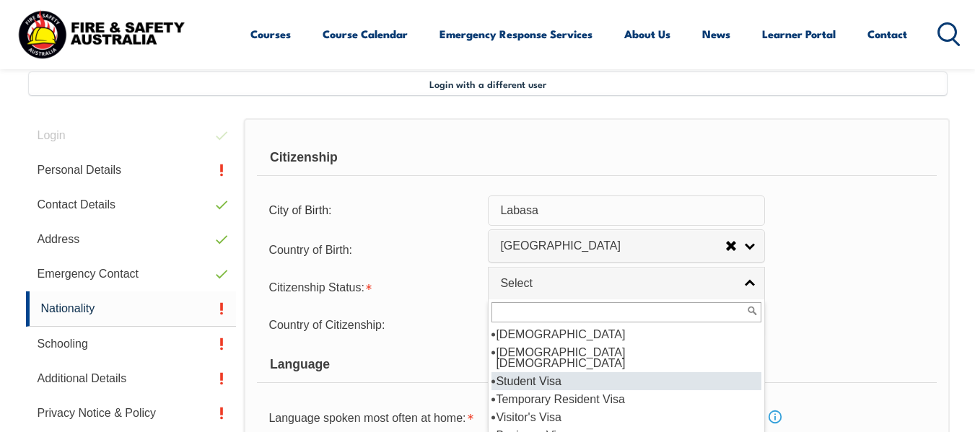
scroll to position [0, 0]
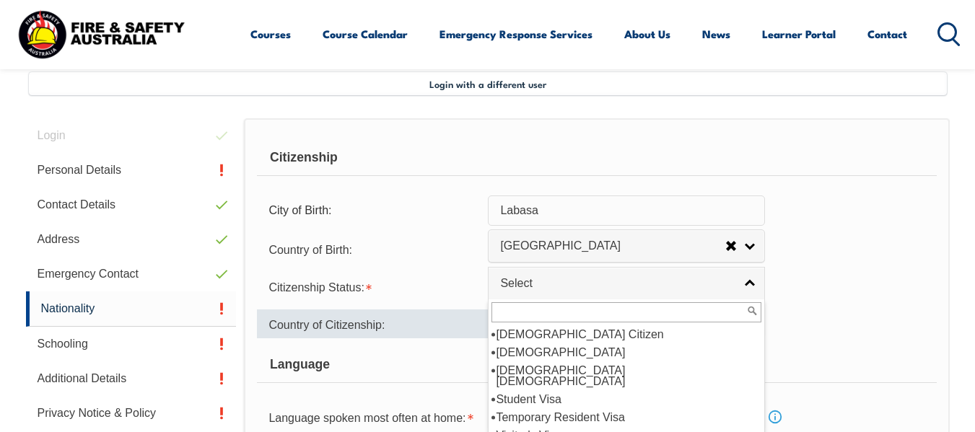
click at [390, 330] on div "Country of Citizenship:" at bounding box center [372, 324] width 231 height 29
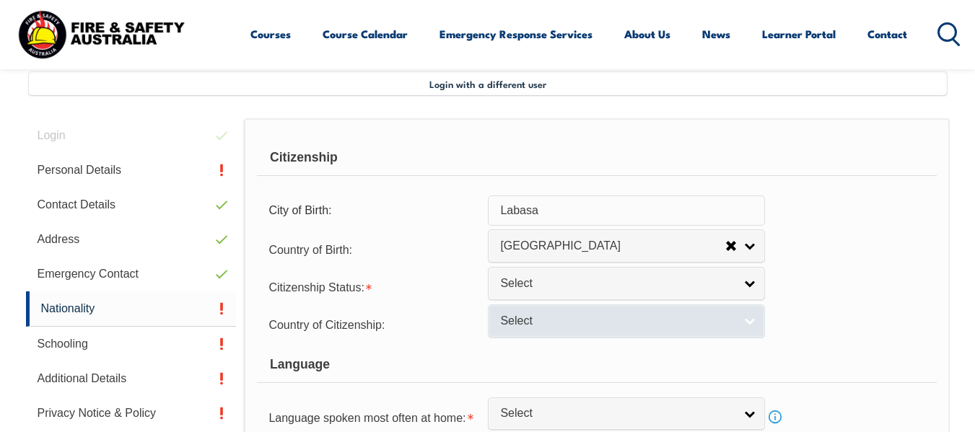
click at [642, 331] on link "Select" at bounding box center [626, 320] width 277 height 32
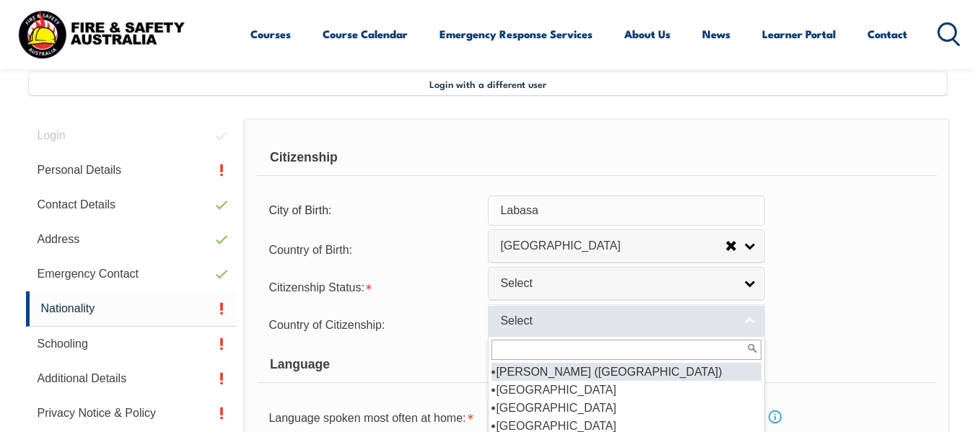
click at [736, 326] on link "Select" at bounding box center [626, 320] width 277 height 32
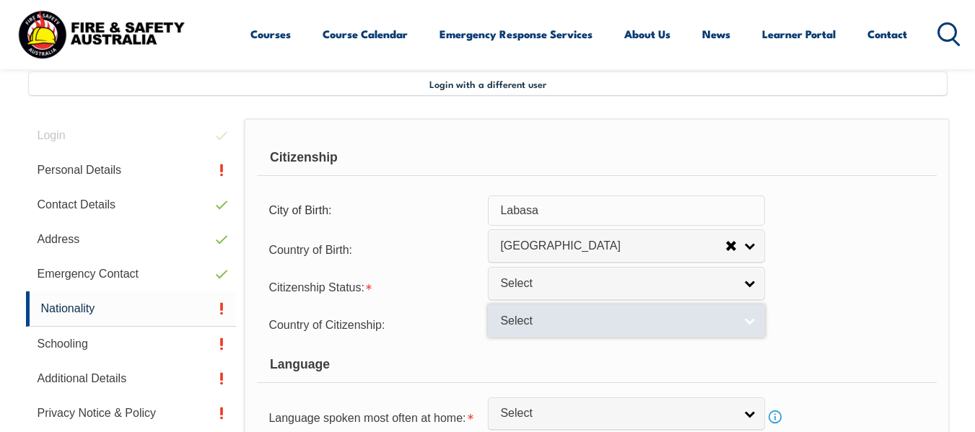
click at [599, 332] on link "Select" at bounding box center [626, 320] width 277 height 32
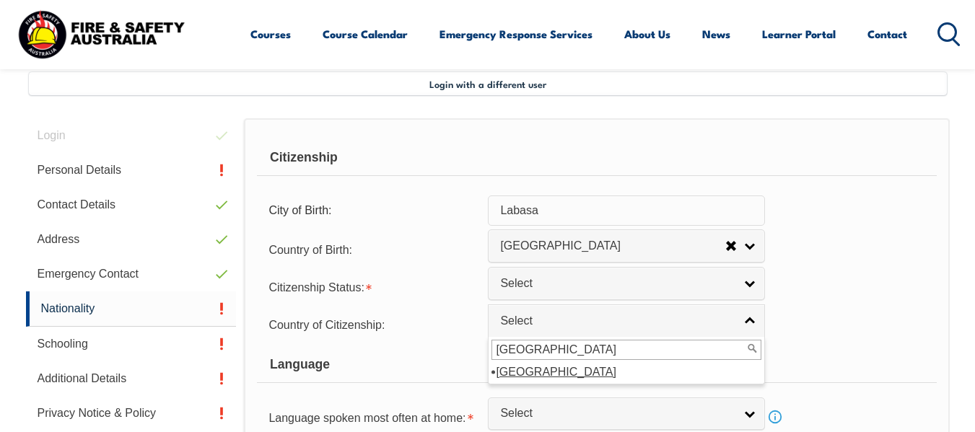
type input "fiji"
click at [438, 361] on div "Language" at bounding box center [596, 365] width 679 height 36
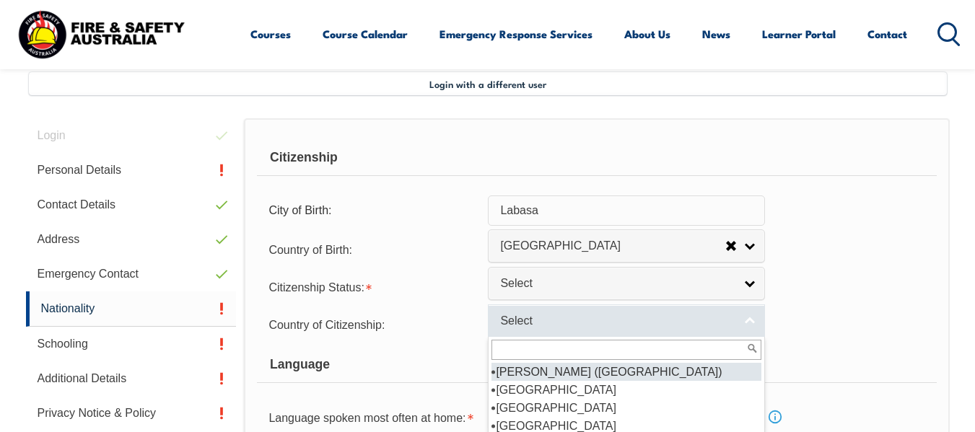
click at [543, 328] on span "Select" at bounding box center [617, 321] width 234 height 15
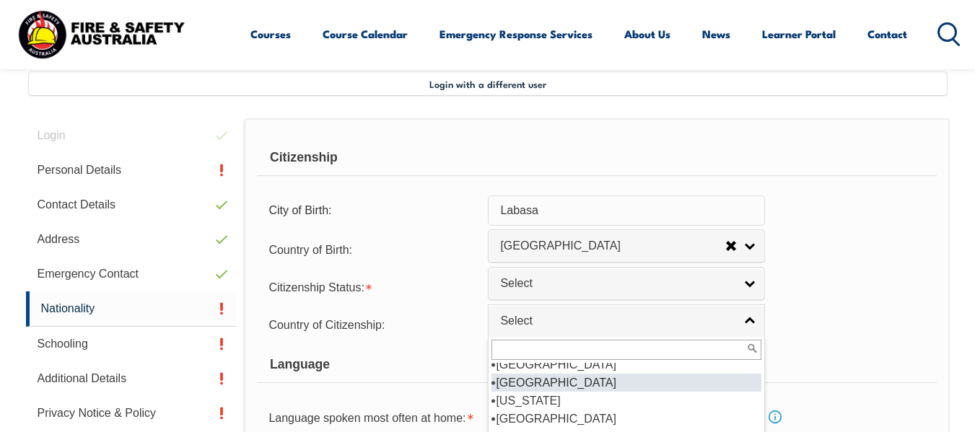
scroll to position [1299, 0]
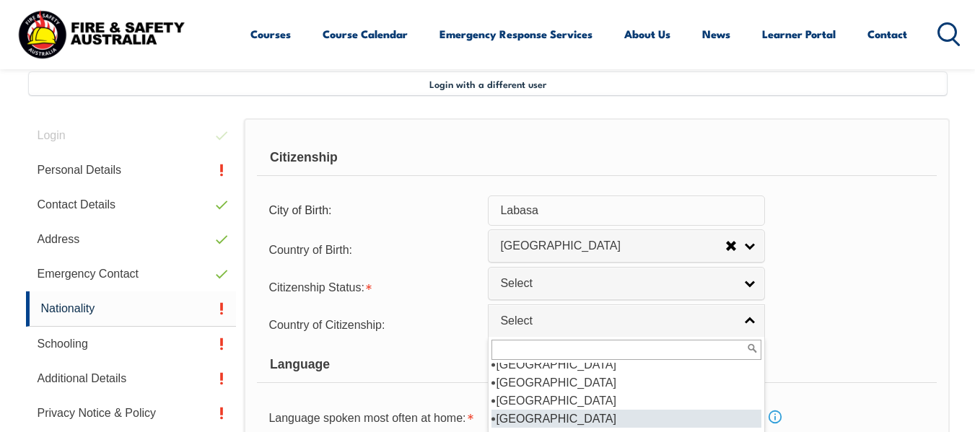
click at [512, 410] on li "[GEOGRAPHIC_DATA]" at bounding box center [626, 419] width 270 height 18
select select "1502"
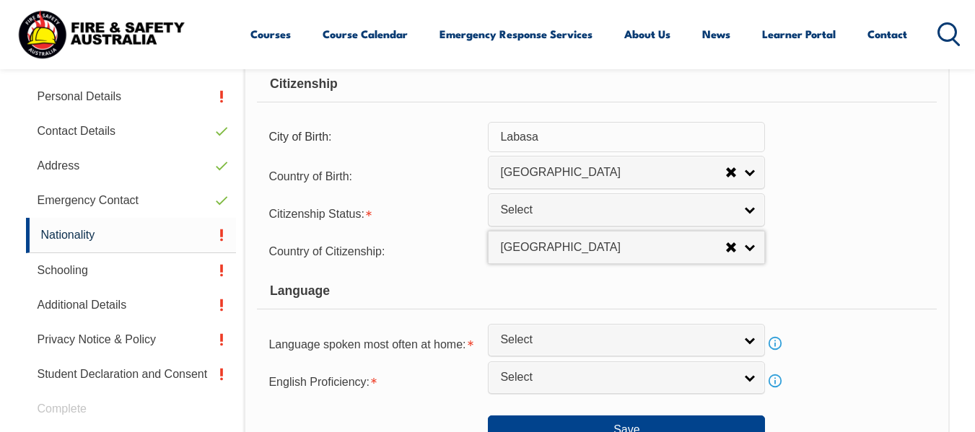
scroll to position [494, 0]
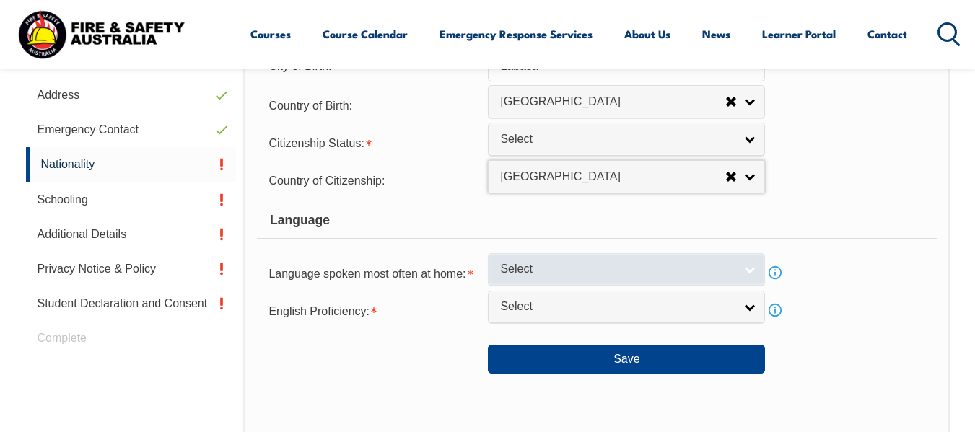
click at [743, 273] on link "Select" at bounding box center [626, 269] width 277 height 32
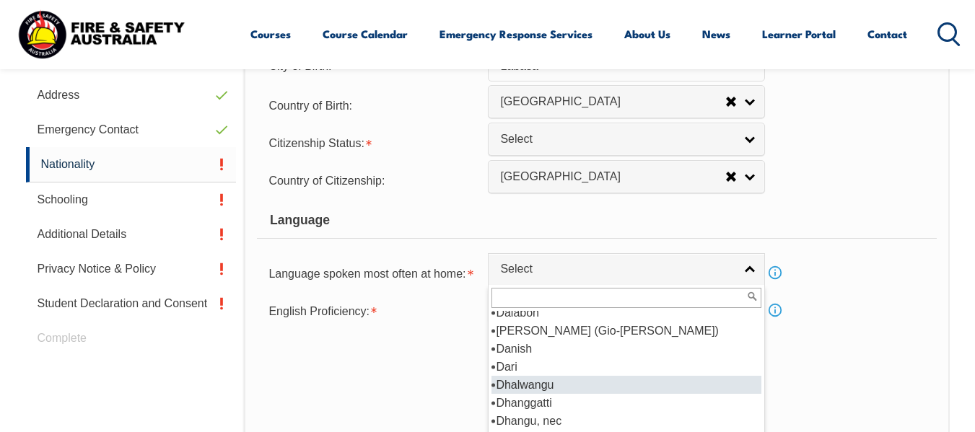
scroll to position [1732, 0]
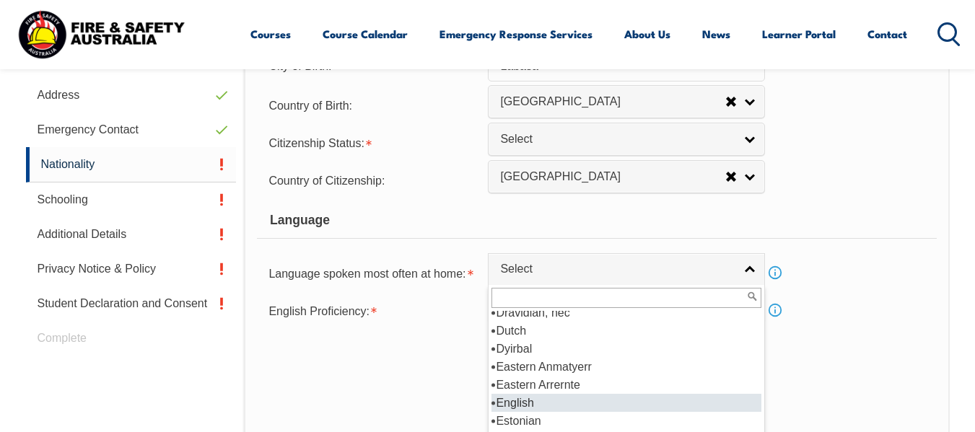
click at [526, 403] on li "English" at bounding box center [626, 403] width 270 height 18
select select "1201"
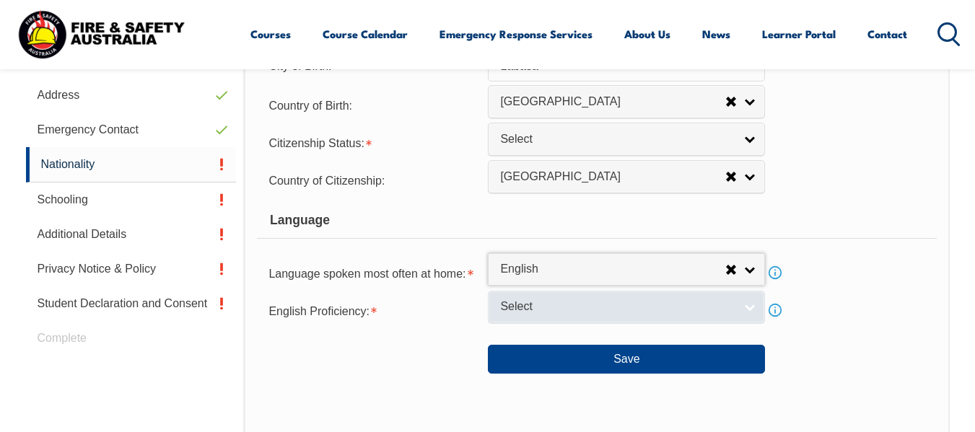
click at [655, 312] on span "Select" at bounding box center [617, 306] width 234 height 15
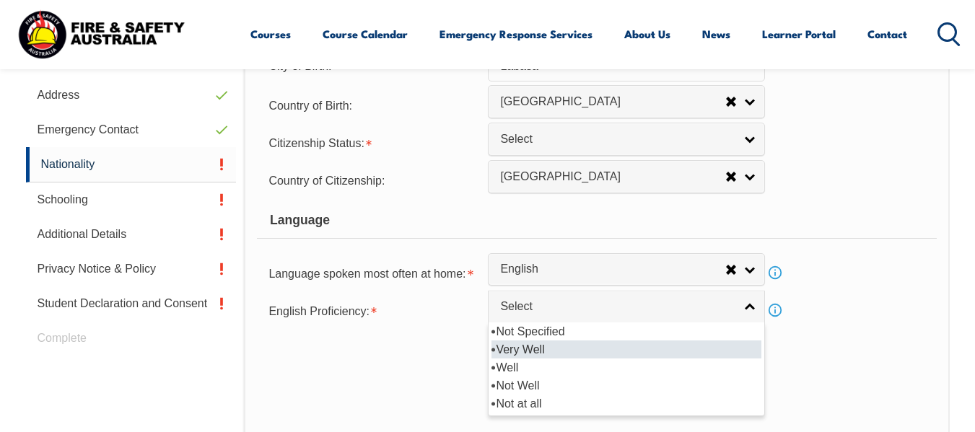
click at [517, 346] on li "Very Well" at bounding box center [626, 350] width 270 height 18
select select "1"
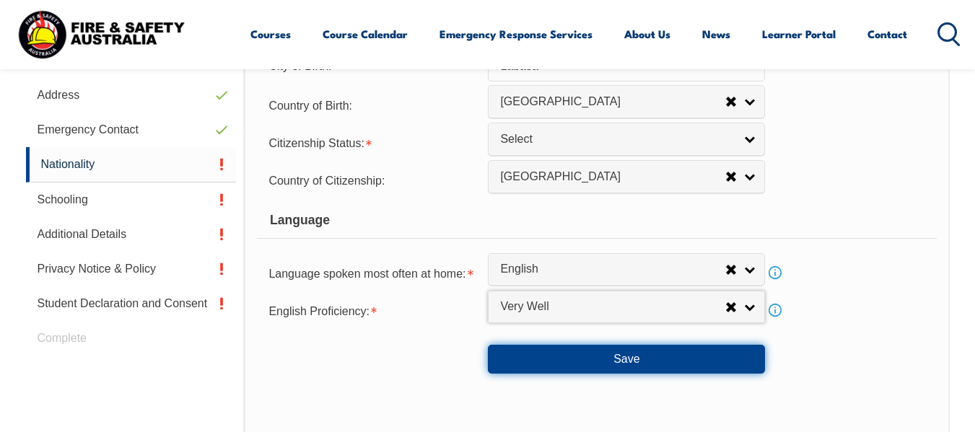
click at [629, 357] on button "Save" at bounding box center [626, 359] width 277 height 29
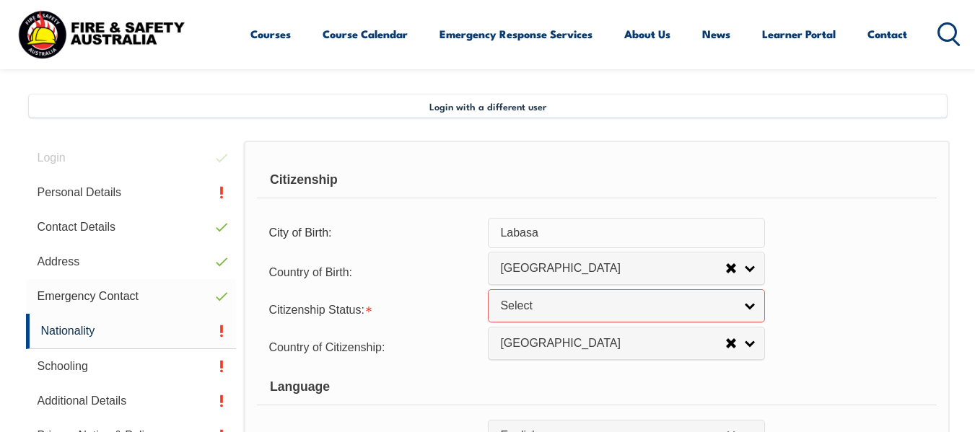
scroll to position [327, 0]
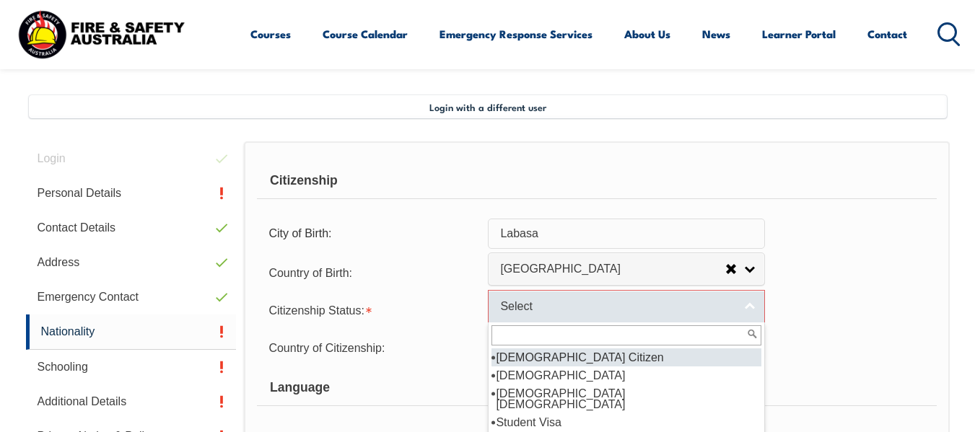
click at [512, 313] on span "Select" at bounding box center [617, 306] width 234 height 15
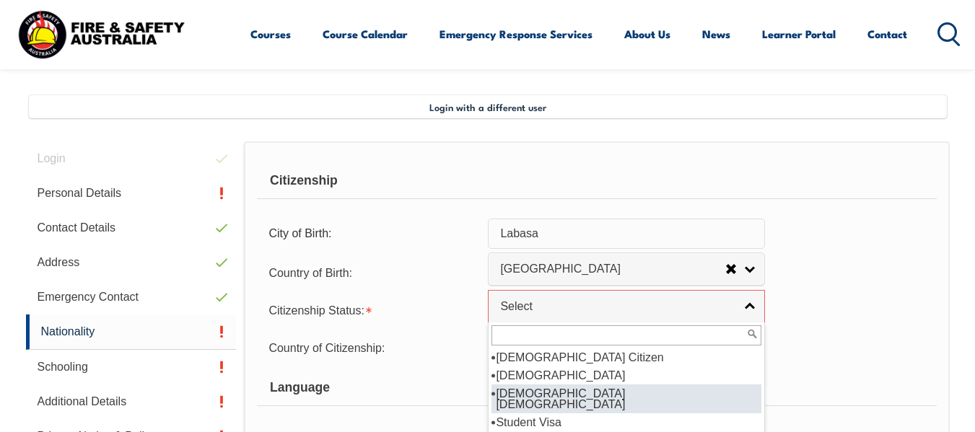
scroll to position [25, 0]
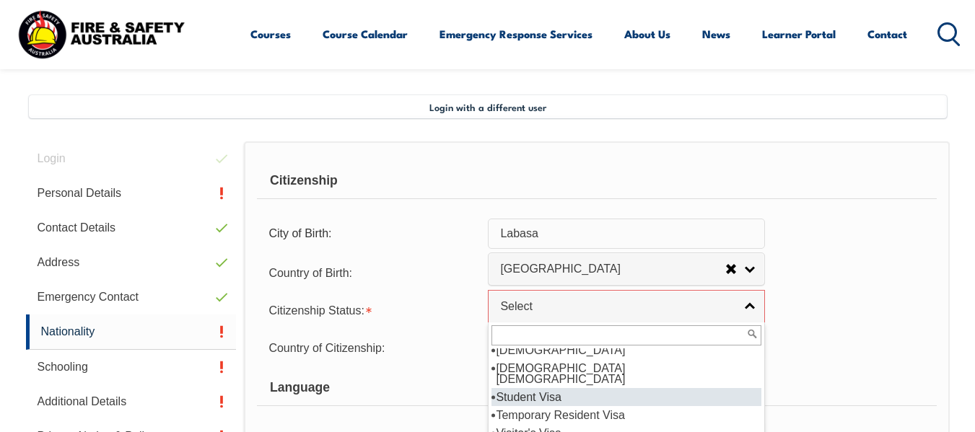
click at [530, 388] on li "Student Visa" at bounding box center [626, 397] width 270 height 18
select select "4"
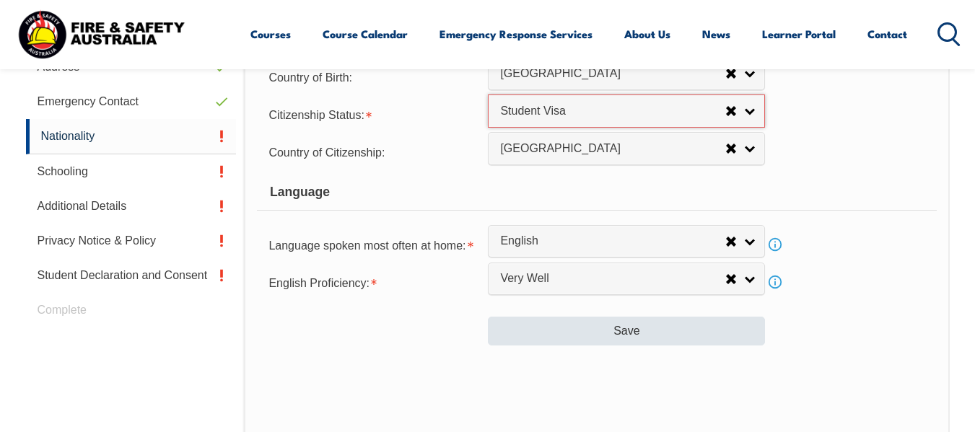
scroll to position [688, 0]
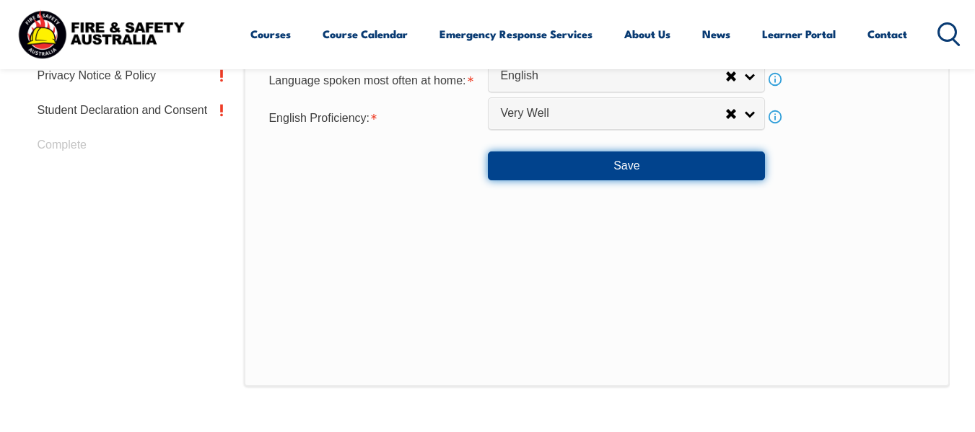
click at [595, 170] on button "Save" at bounding box center [626, 166] width 277 height 29
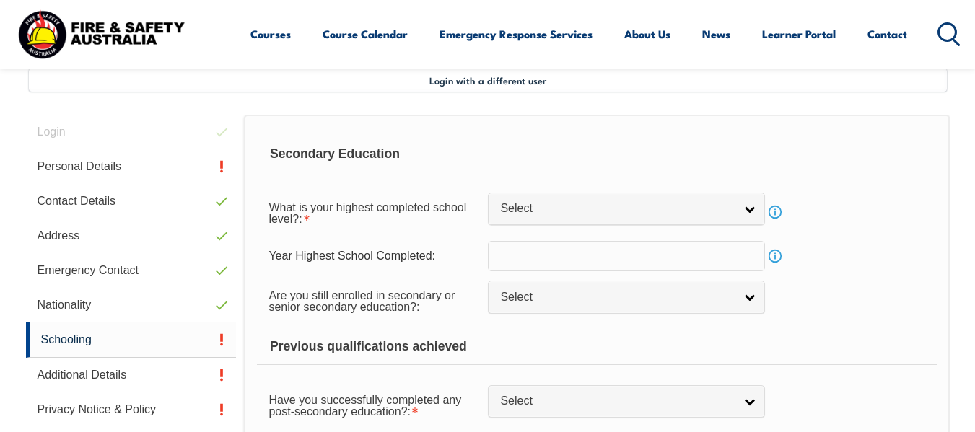
scroll to position [350, 0]
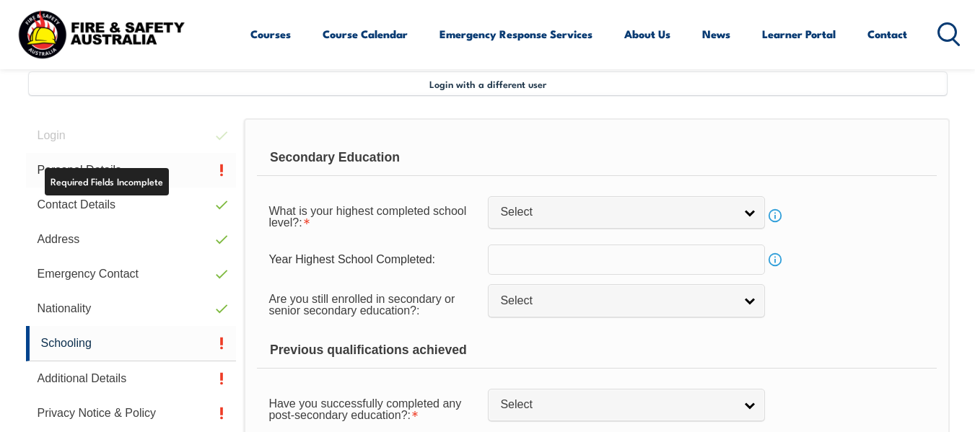
click at [198, 175] on link "Personal Details" at bounding box center [131, 170] width 211 height 35
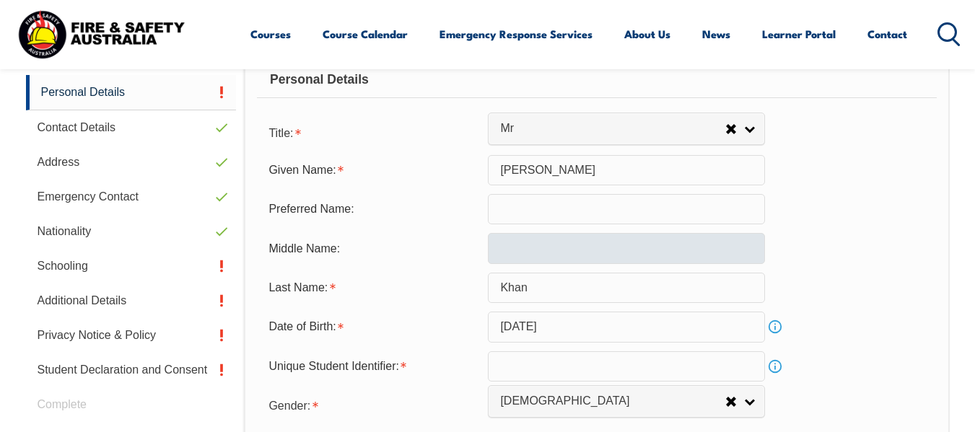
scroll to position [566, 0]
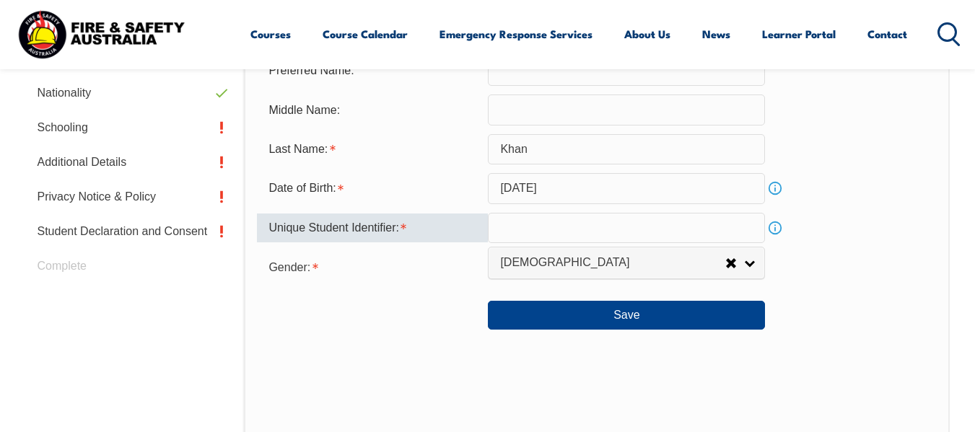
click at [530, 242] on input "text" at bounding box center [626, 228] width 277 height 30
click at [538, 232] on input "text" at bounding box center [626, 228] width 277 height 30
click at [537, 232] on input "text" at bounding box center [626, 228] width 277 height 30
type input "n"
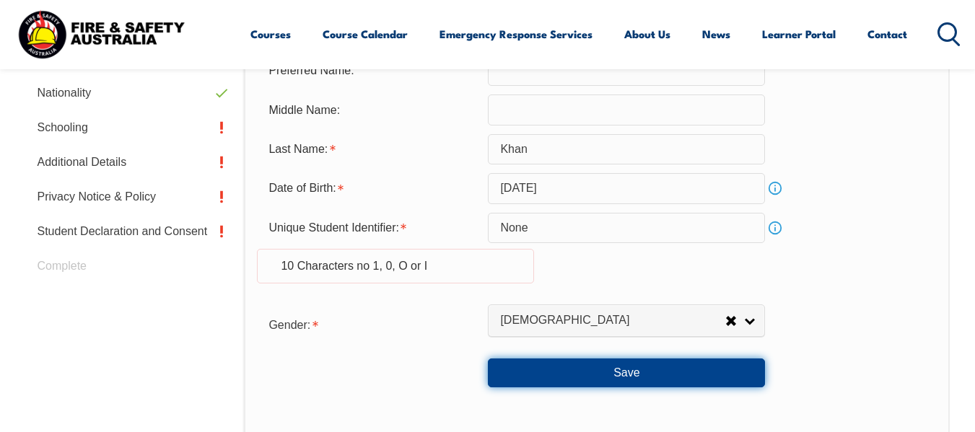
click at [716, 377] on button "Save" at bounding box center [626, 373] width 277 height 29
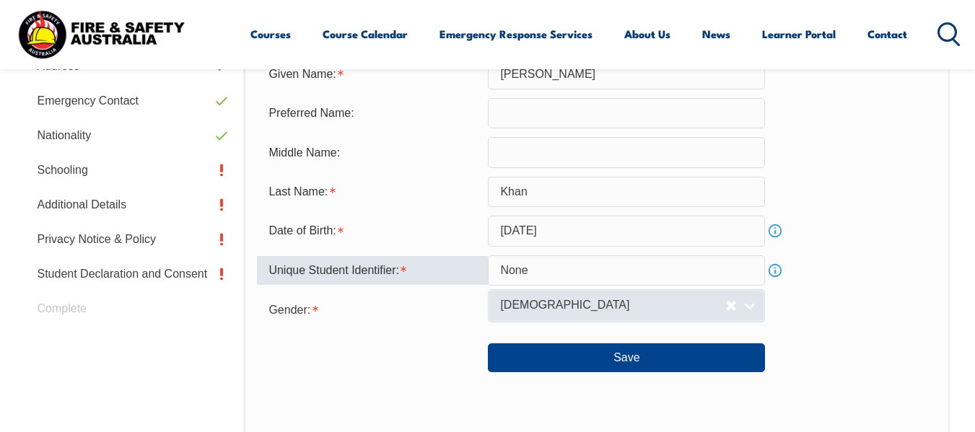
scroll to position [491, 0]
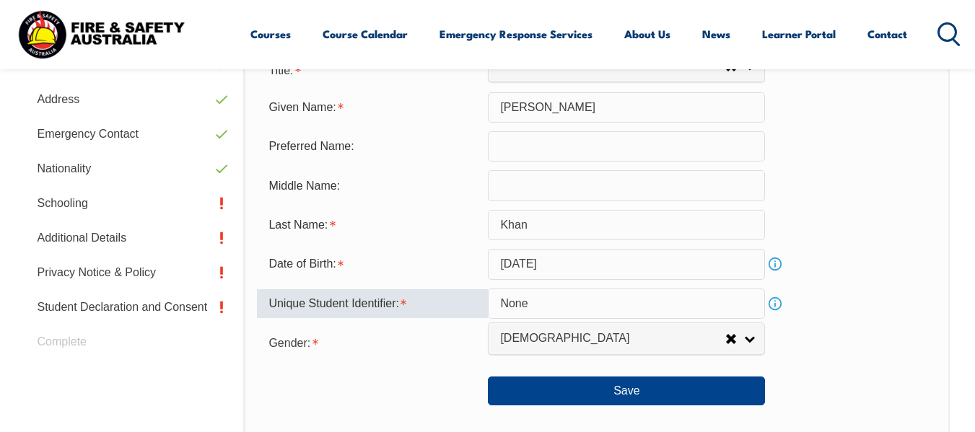
click at [444, 390] on div at bounding box center [372, 385] width 231 height 16
click at [541, 299] on input "None" at bounding box center [626, 304] width 277 height 30
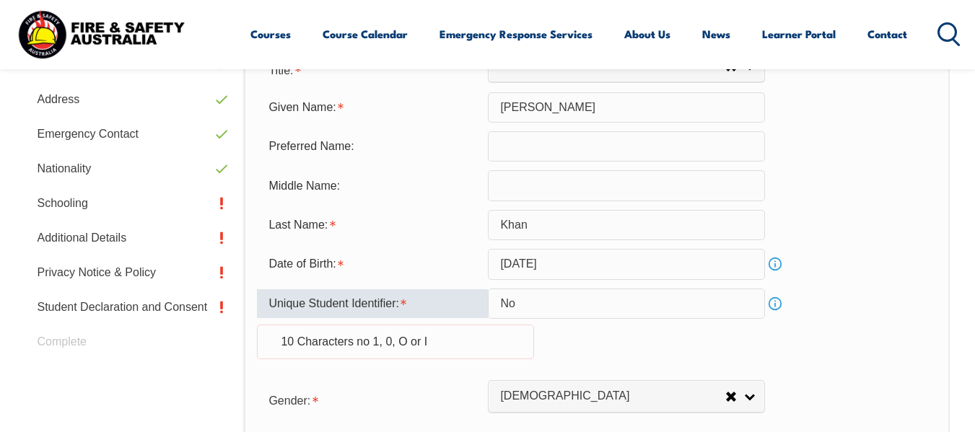
type input "N"
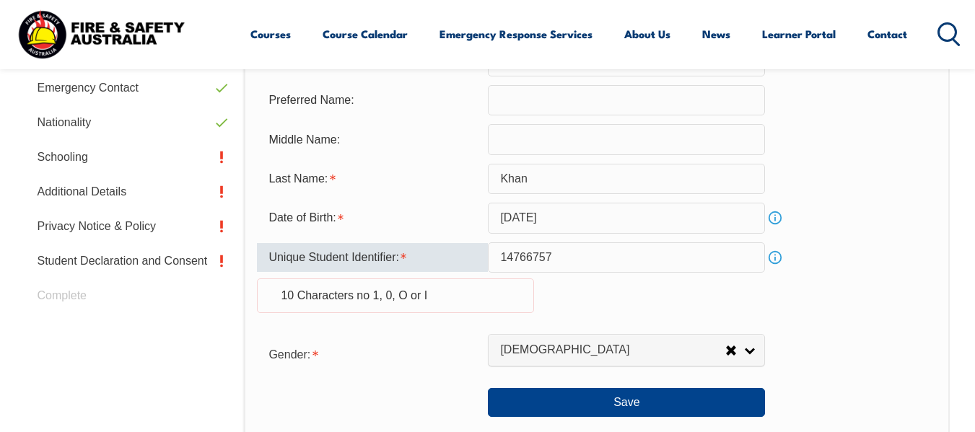
scroll to position [635, 0]
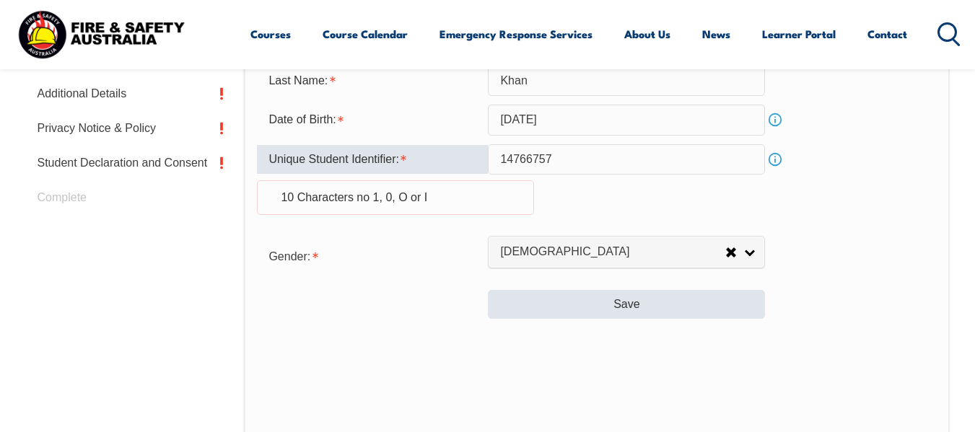
type input "14766757"
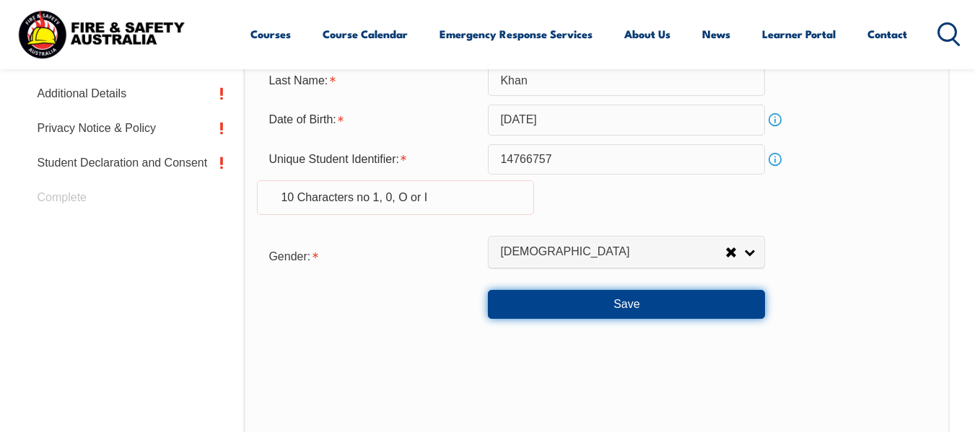
click at [589, 309] on button "Save" at bounding box center [626, 304] width 277 height 29
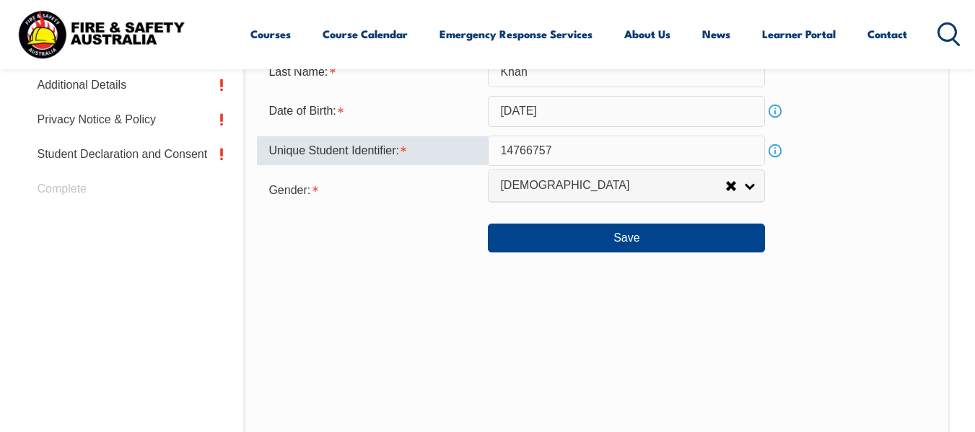
scroll to position [563, 0]
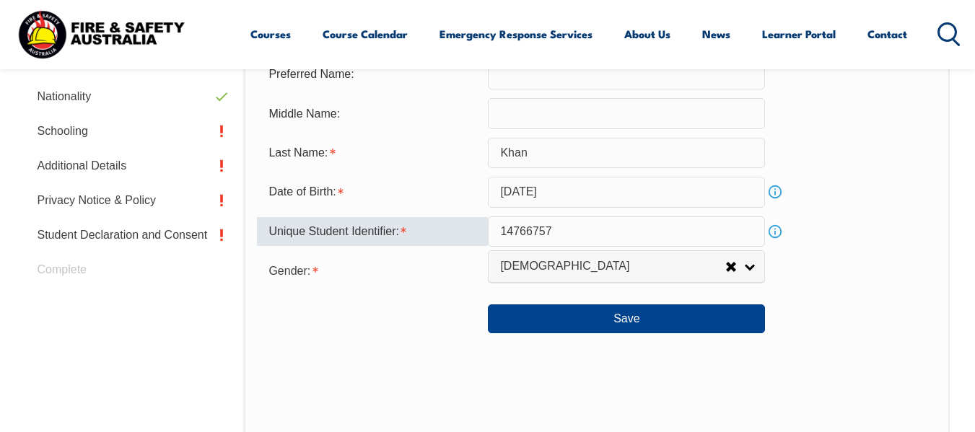
drag, startPoint x: 589, startPoint y: 231, endPoint x: 463, endPoint y: 232, distance: 125.5
click at [463, 232] on div "Unique Student Identifier: 14766757 Info" at bounding box center [596, 231] width 679 height 30
click at [437, 346] on div "Personal Details Title: Mr Mrs Ms Miss Other Mr Given Name: [PERSON_NAME] Prefe…" at bounding box center [596, 222] width 705 height 634
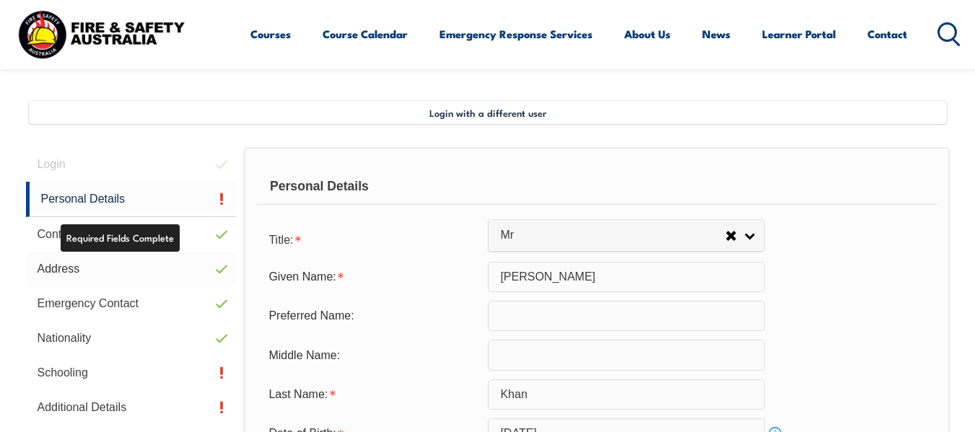
scroll to position [346, 0]
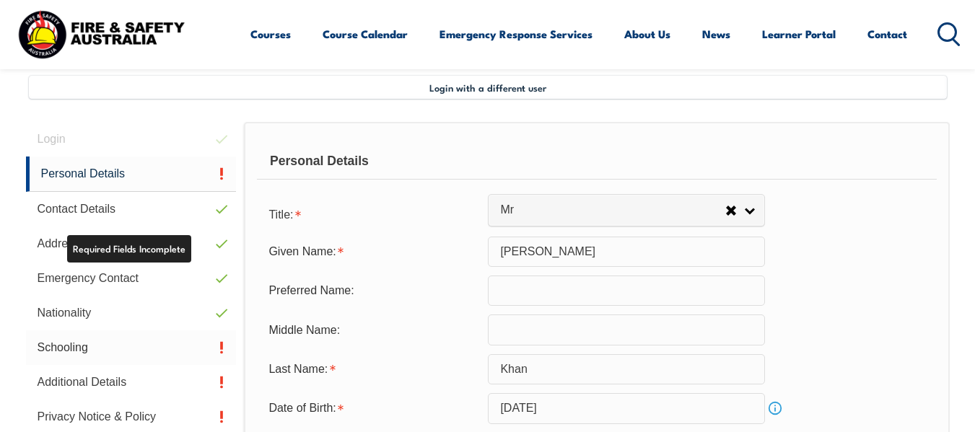
click at [131, 343] on link "Schooling" at bounding box center [131, 347] width 211 height 35
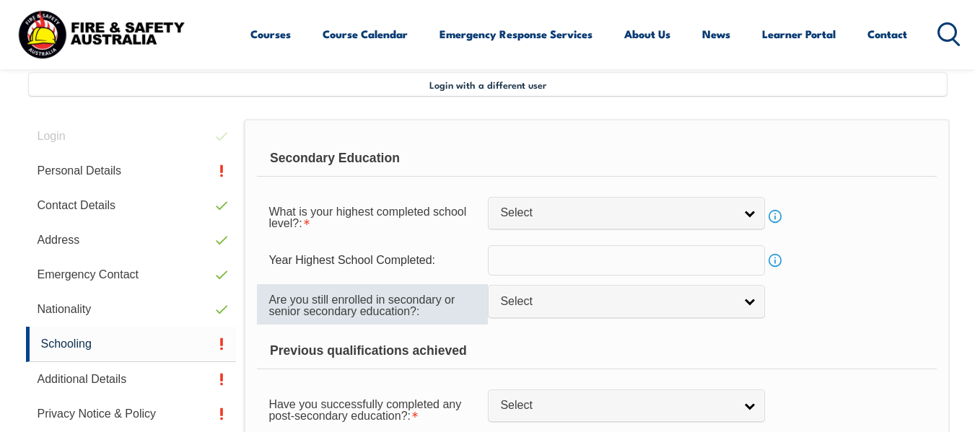
scroll to position [350, 0]
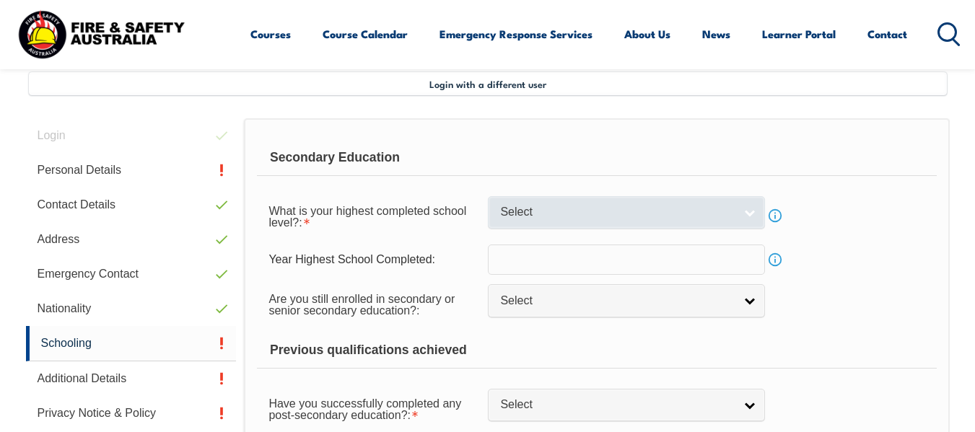
click at [685, 215] on span "Select" at bounding box center [617, 212] width 234 height 15
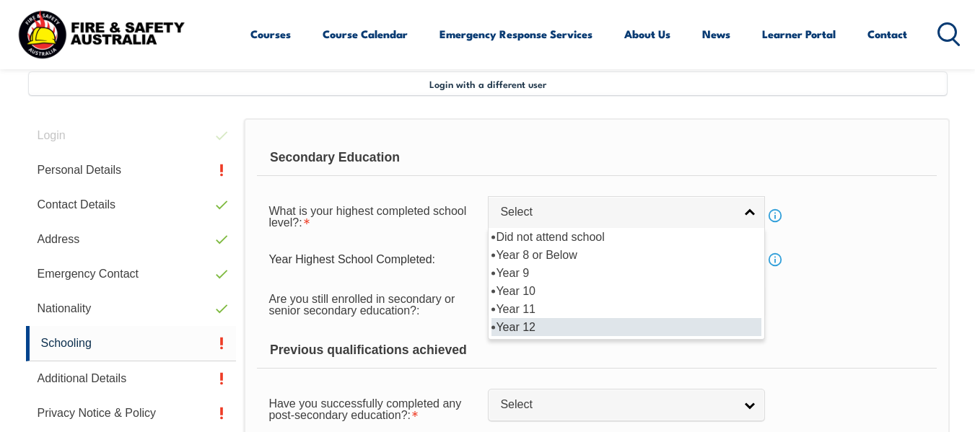
click at [514, 333] on li "Year 12" at bounding box center [626, 327] width 270 height 18
select select "12"
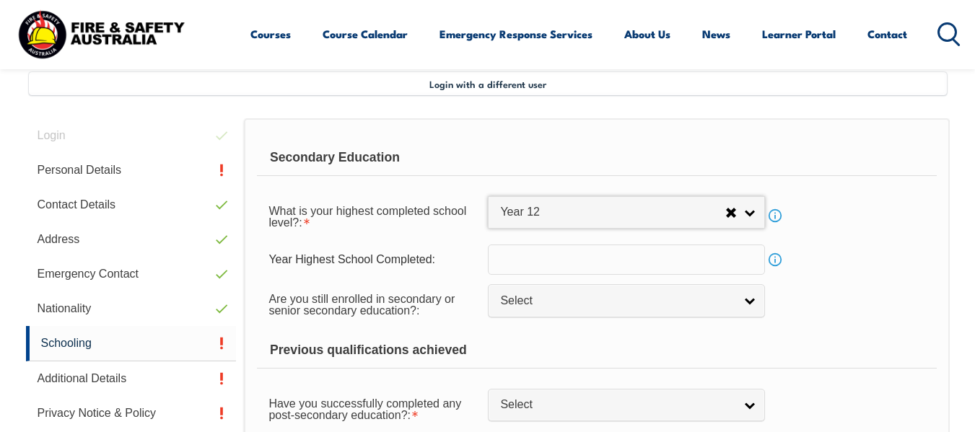
scroll to position [422, 0]
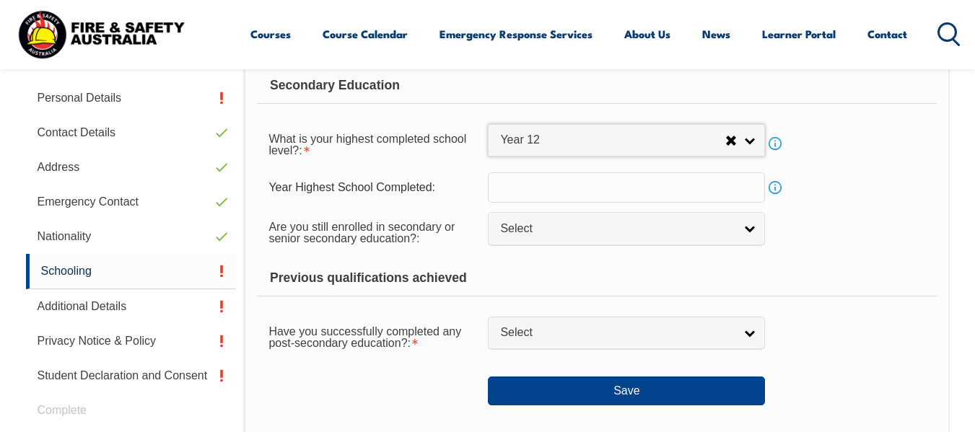
click at [623, 183] on input "text" at bounding box center [626, 187] width 277 height 30
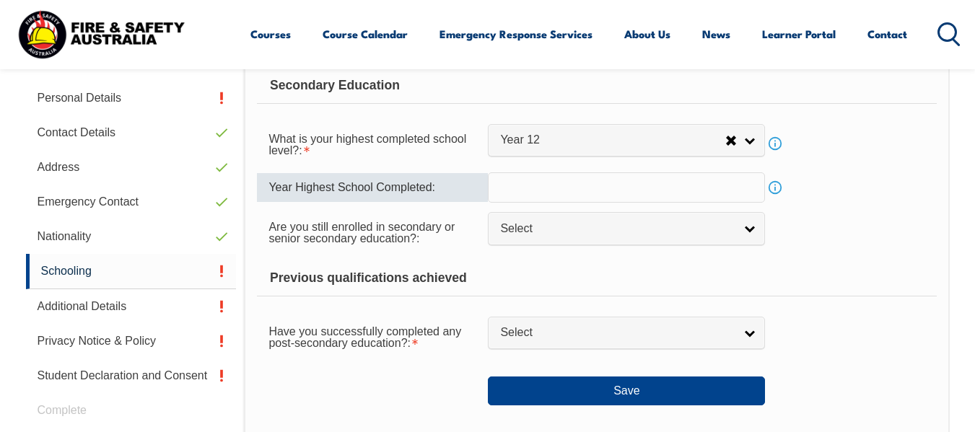
scroll to position [494, 0]
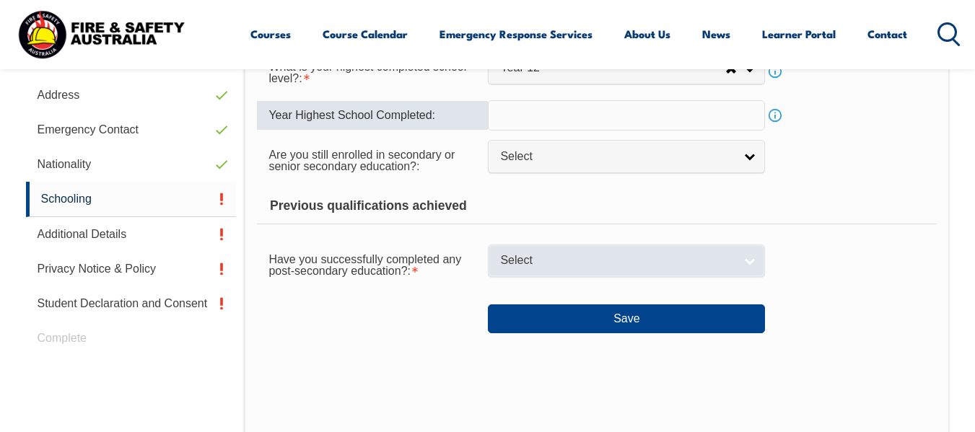
click at [716, 259] on span "Select" at bounding box center [617, 260] width 234 height 15
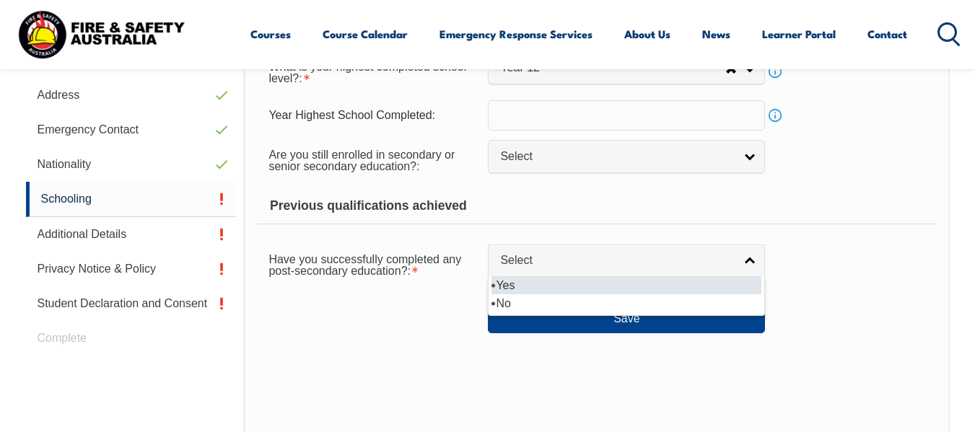
click at [521, 286] on li "Yes" at bounding box center [626, 285] width 270 height 18
select select "true"
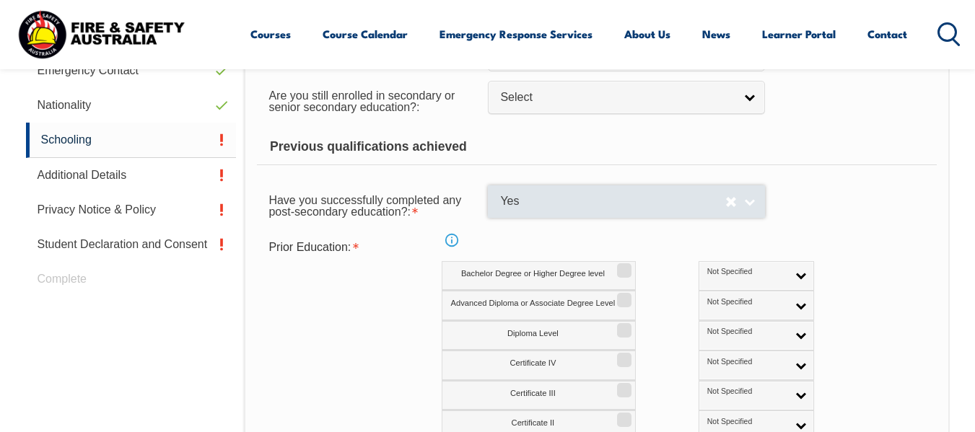
scroll to position [639, 0]
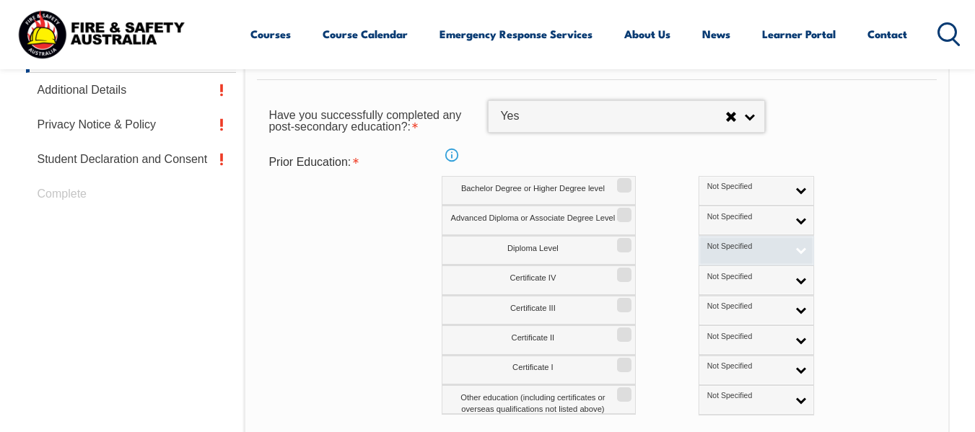
click at [707, 247] on span "Not Specified" at bounding box center [747, 247] width 80 height 10
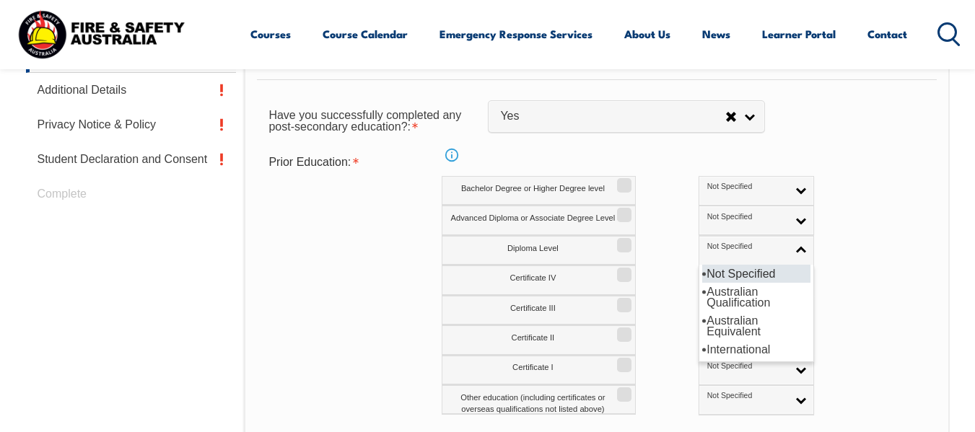
click at [702, 275] on li "Not Specified" at bounding box center [756, 274] width 108 height 18
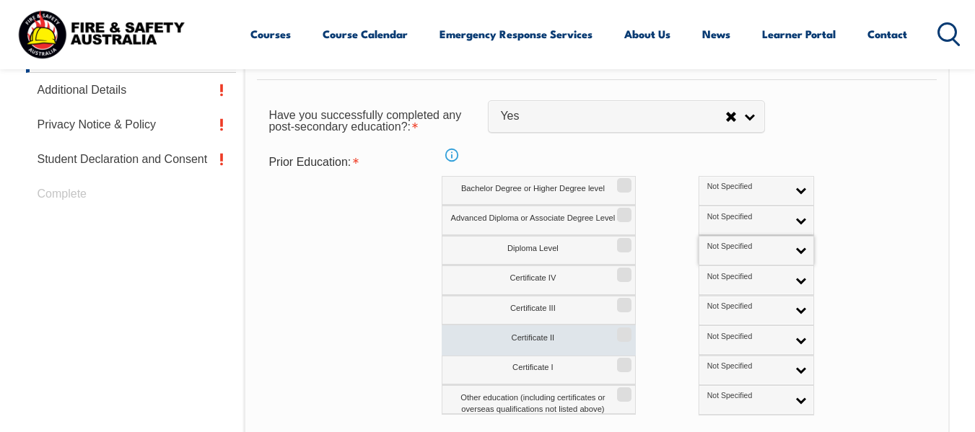
scroll to position [711, 0]
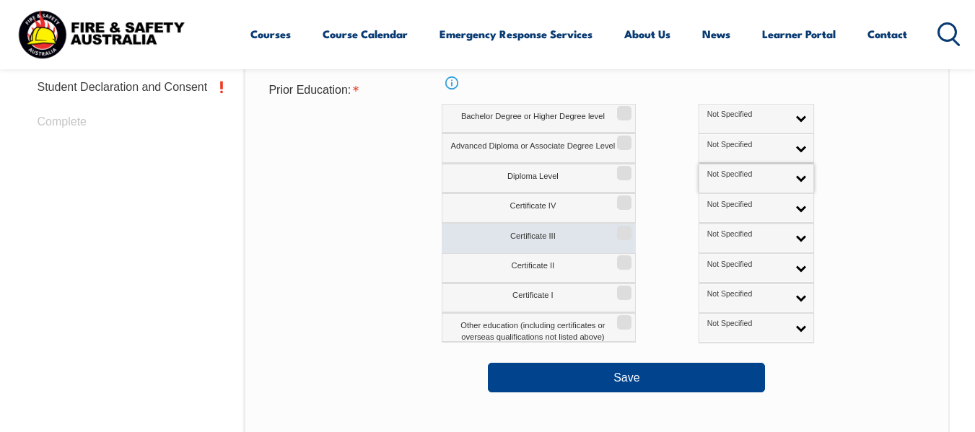
click at [576, 229] on label "Certificate III" at bounding box center [539, 239] width 194 height 30
click at [618, 229] on input "Certificate III" at bounding box center [622, 227] width 9 height 1
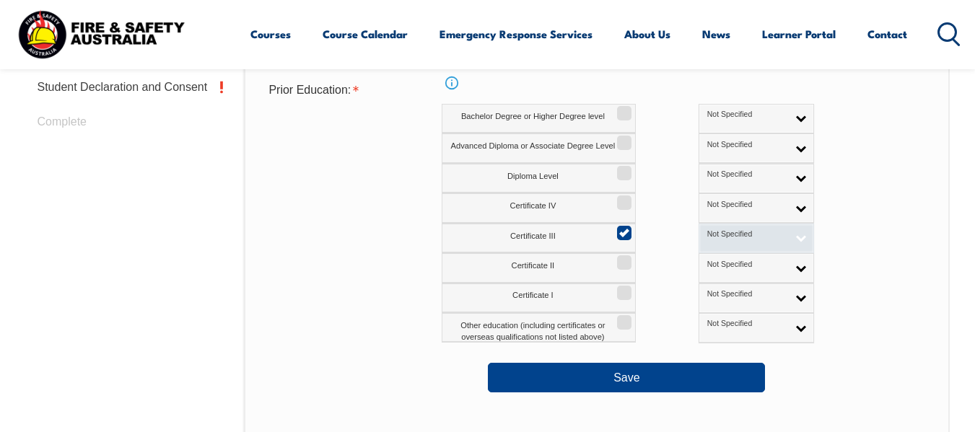
click at [707, 233] on span "Not Specified" at bounding box center [747, 234] width 80 height 10
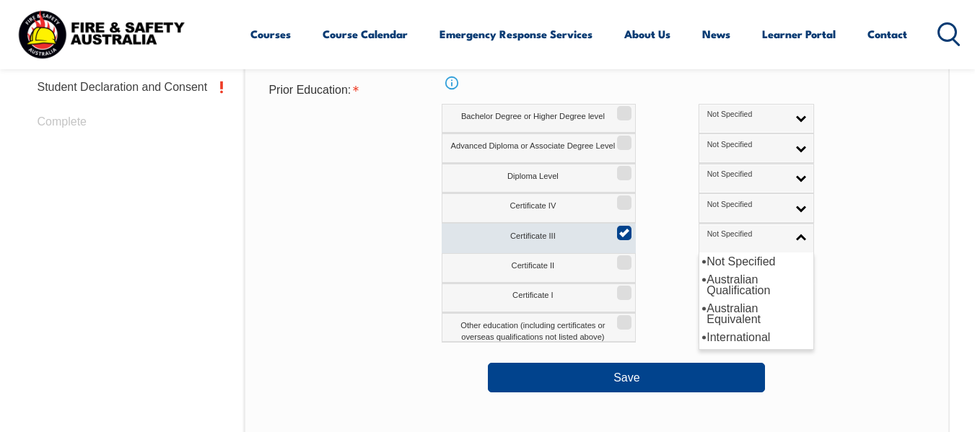
click at [601, 232] on label "Certificate III" at bounding box center [539, 239] width 194 height 30
click at [618, 229] on input "Certificate III" at bounding box center [622, 227] width 9 height 1
checkbox input "false"
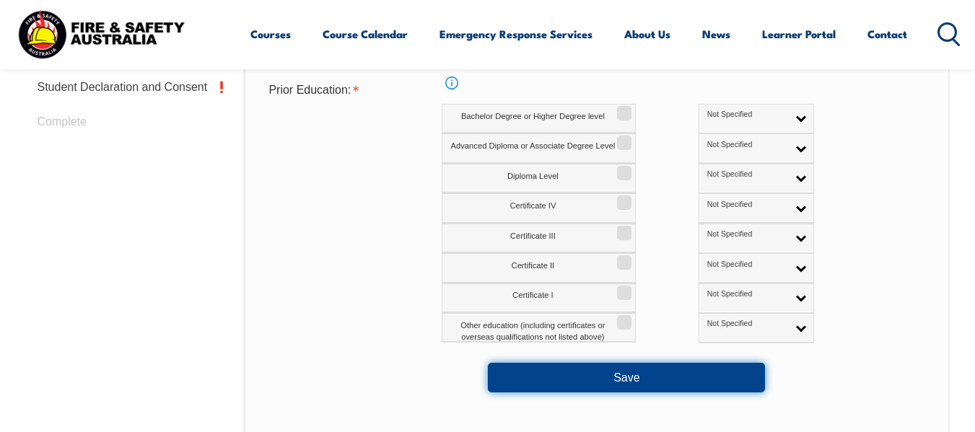
click at [648, 391] on button "Save" at bounding box center [626, 377] width 277 height 29
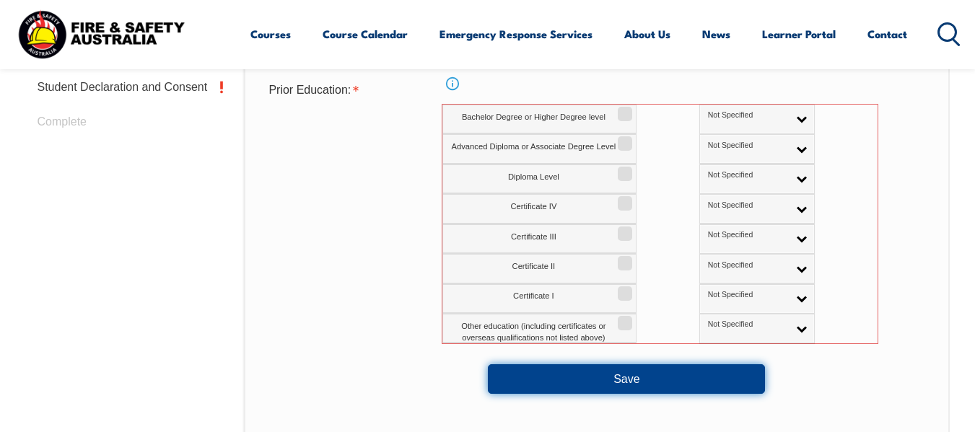
click at [629, 382] on button "Save" at bounding box center [626, 378] width 277 height 29
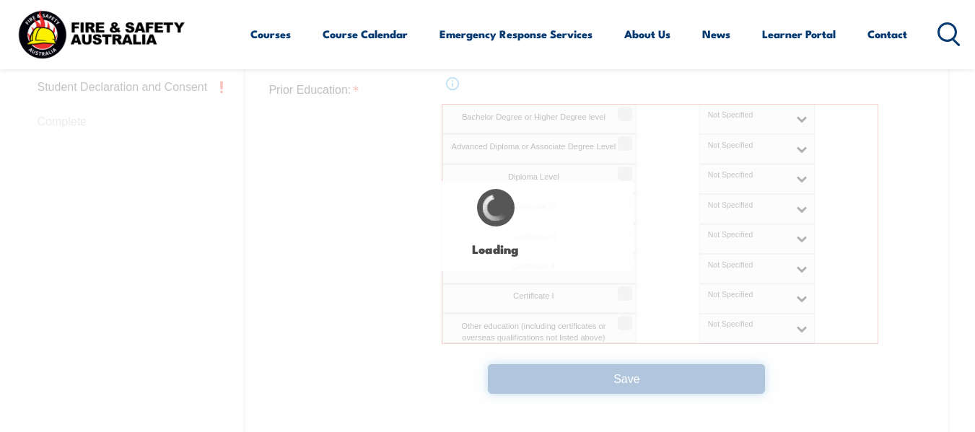
select select
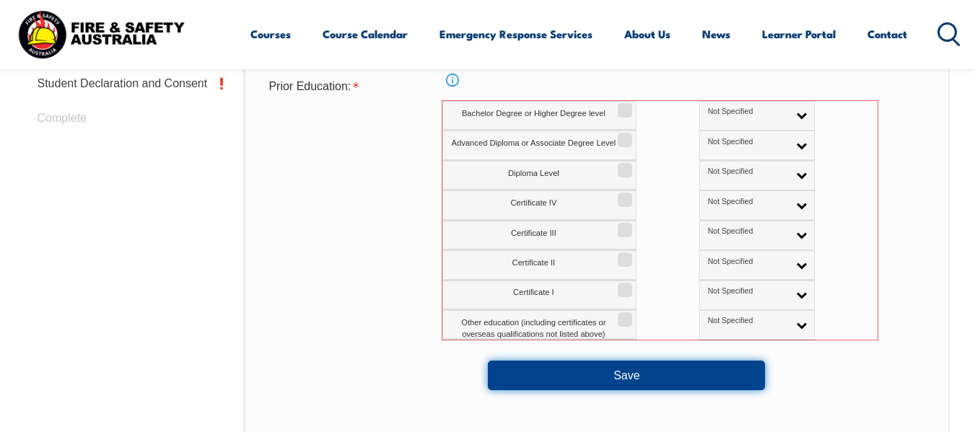
scroll to position [715, 0]
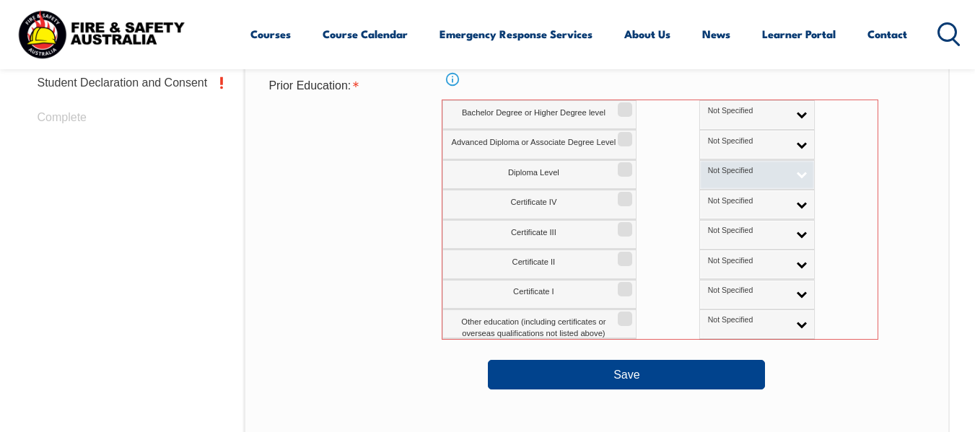
click at [719, 172] on span "Not Specified" at bounding box center [748, 171] width 80 height 10
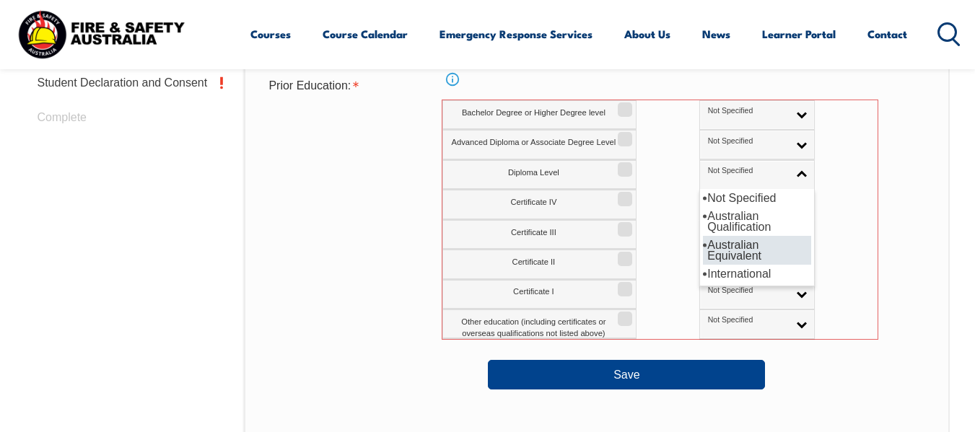
click at [703, 252] on li "Australian Equivalent" at bounding box center [757, 250] width 108 height 29
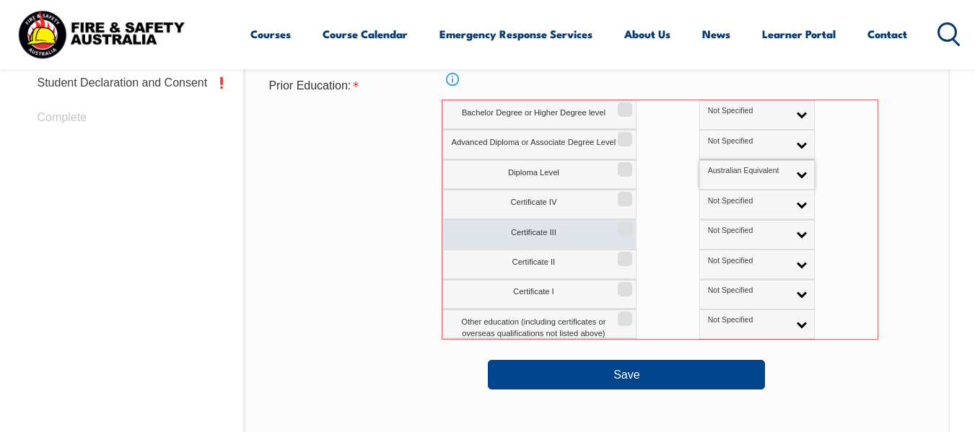
click at [588, 237] on label "Certificate III" at bounding box center [539, 235] width 194 height 30
click at [618, 225] on input "Certificate III" at bounding box center [622, 224] width 9 height 1
checkbox input "true"
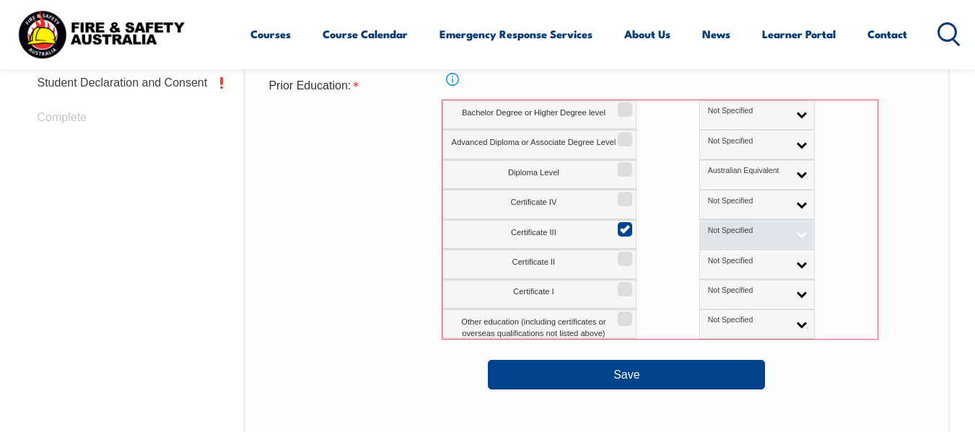
click at [721, 241] on link "Not Specified" at bounding box center [756, 235] width 115 height 30
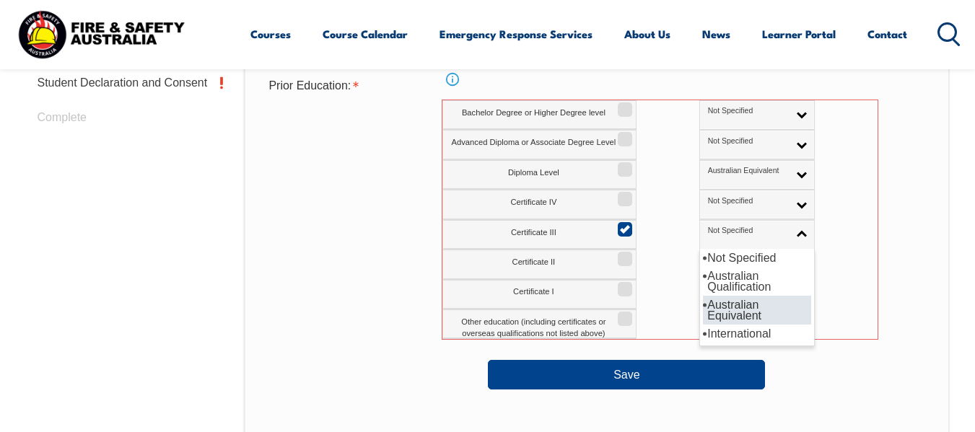
click at [703, 314] on li "Australian Equivalent" at bounding box center [757, 310] width 108 height 29
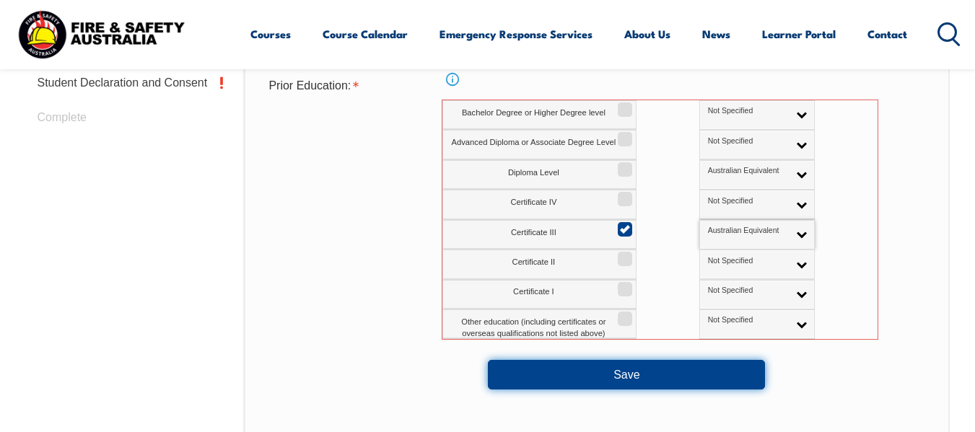
click at [691, 368] on button "Save" at bounding box center [626, 374] width 277 height 29
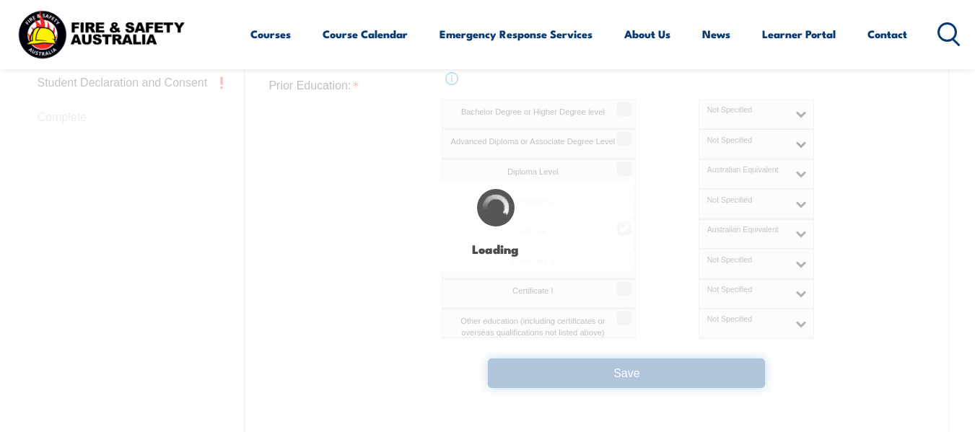
select select
select select "true"
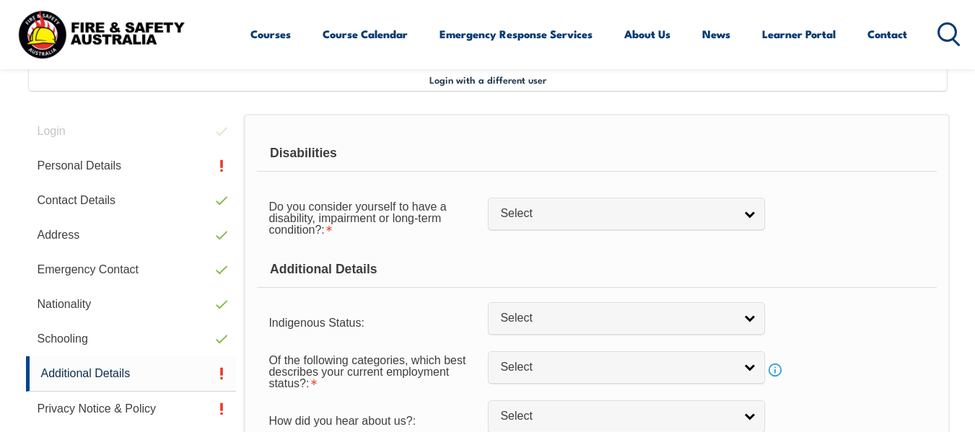
scroll to position [422, 0]
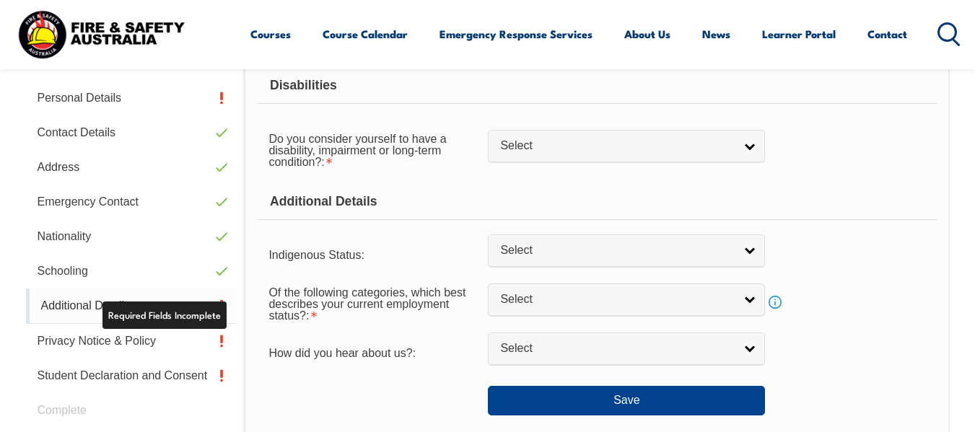
click at [79, 310] on link "Additional Details" at bounding box center [131, 306] width 211 height 35
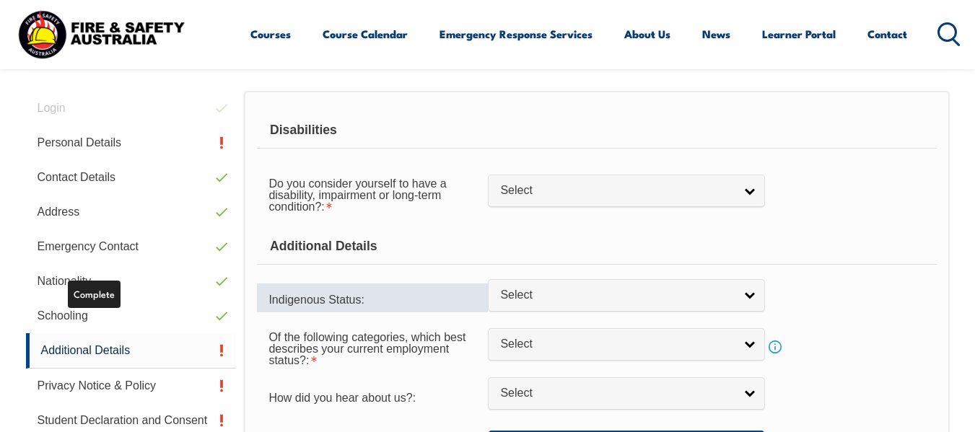
scroll to position [350, 0]
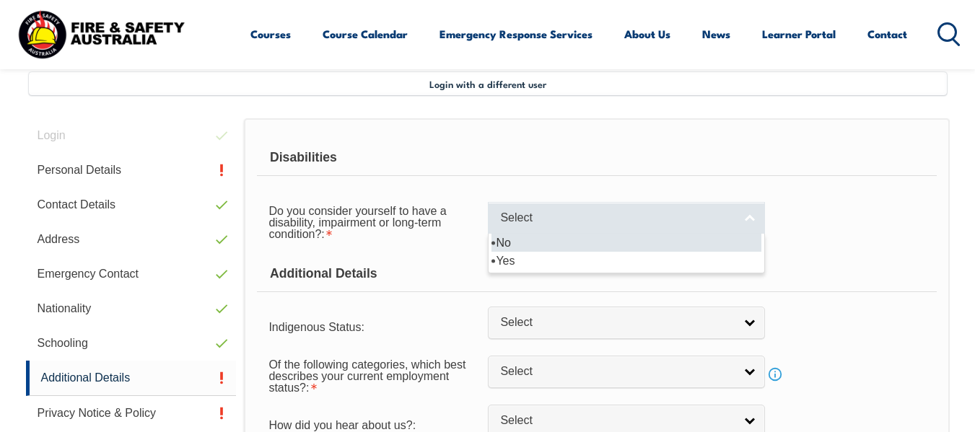
click at [568, 216] on span "Select" at bounding box center [617, 218] width 234 height 15
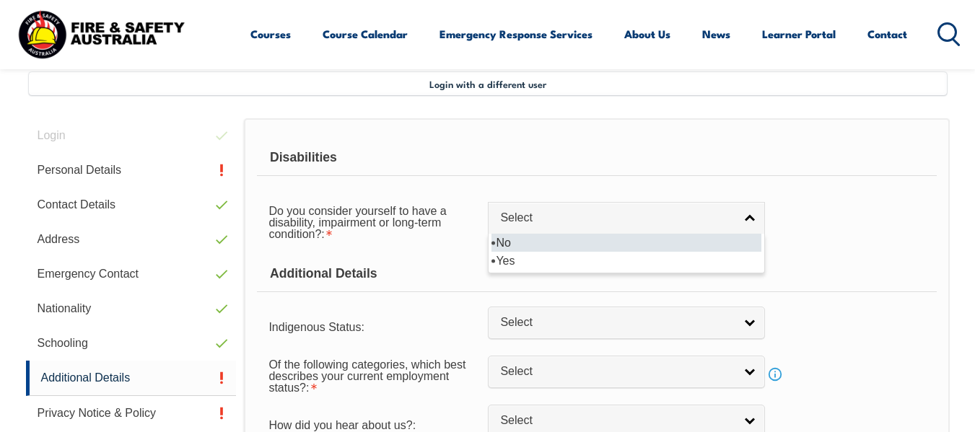
click at [519, 247] on li "No" at bounding box center [626, 243] width 270 height 18
select select "false"
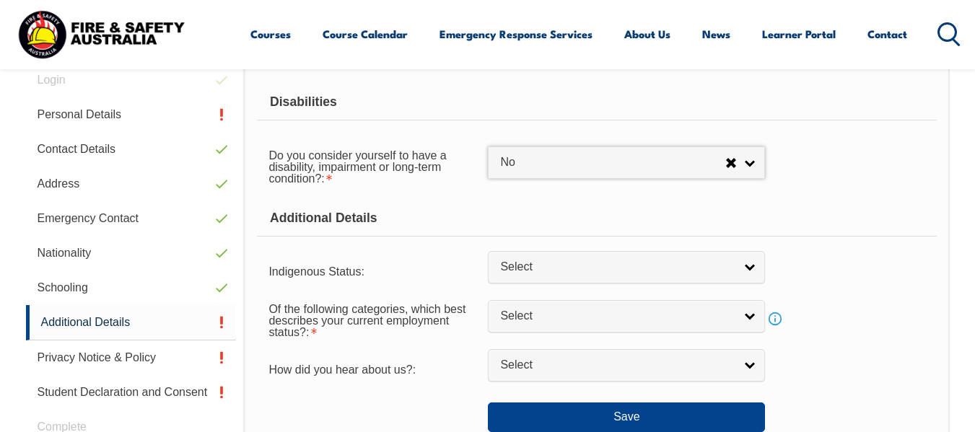
scroll to position [494, 0]
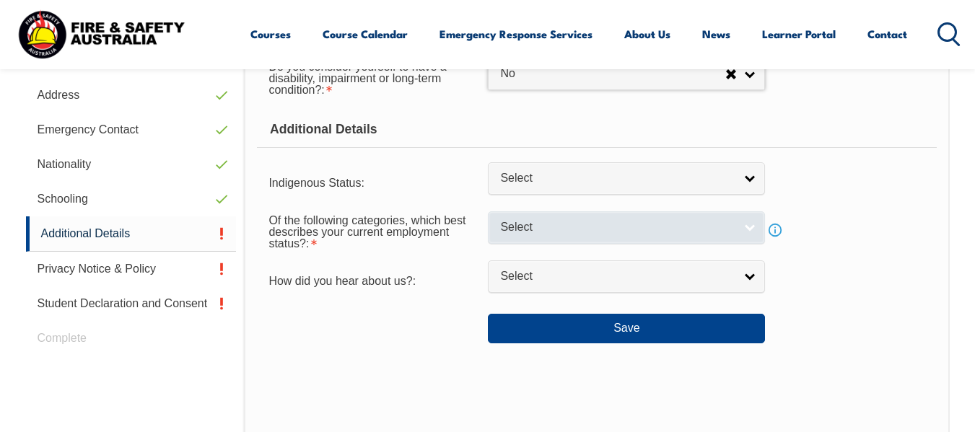
click at [680, 230] on span "Select" at bounding box center [617, 227] width 234 height 15
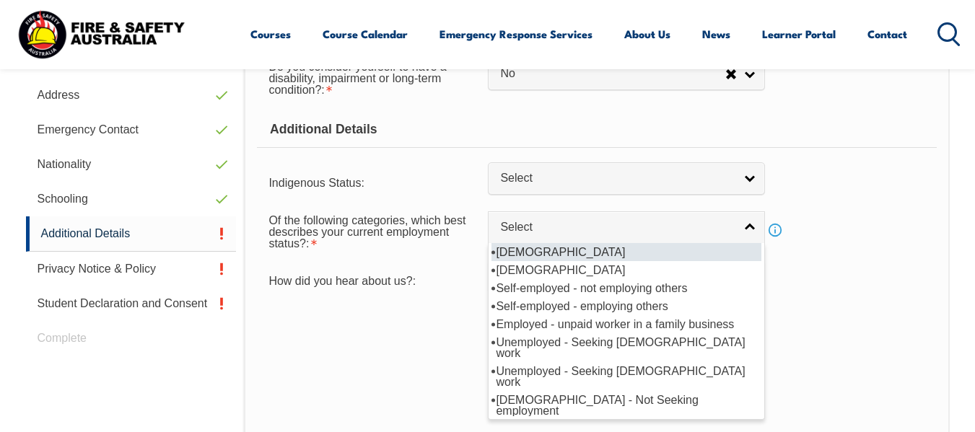
click at [541, 253] on li "[DEMOGRAPHIC_DATA]" at bounding box center [626, 252] width 270 height 18
select select "1"
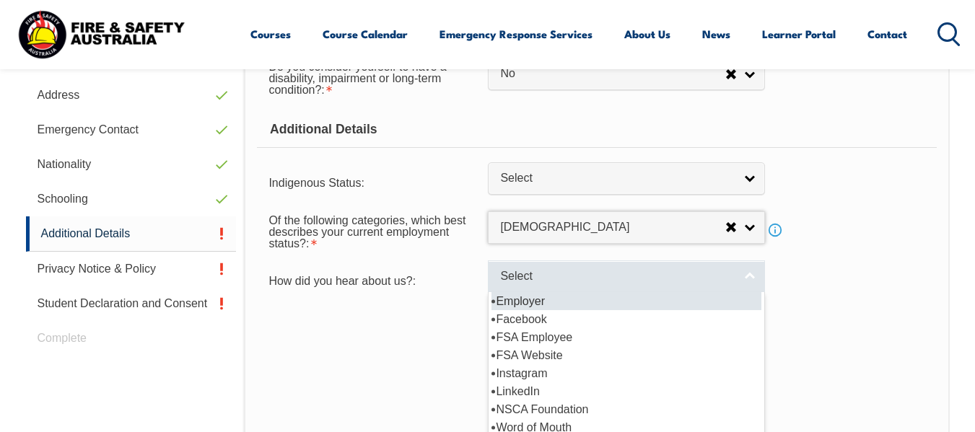
click at [604, 272] on span "Select" at bounding box center [617, 276] width 234 height 15
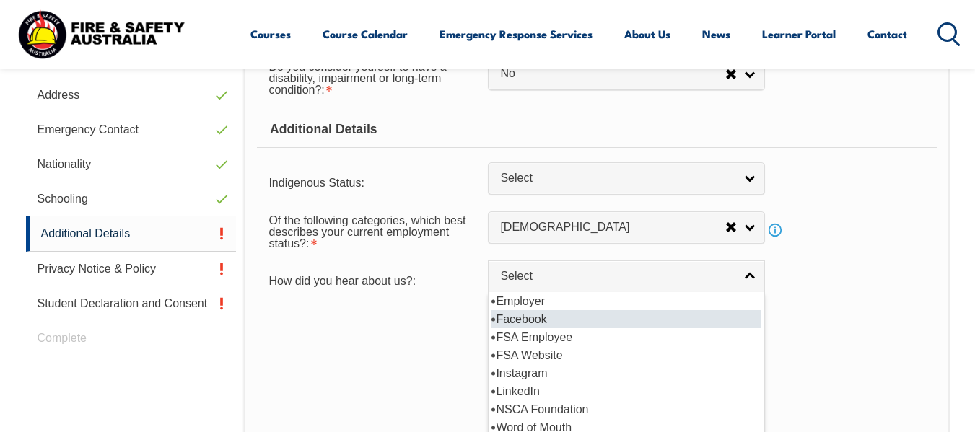
click at [525, 317] on li "Facebook" at bounding box center [626, 319] width 270 height 18
select select "8023"
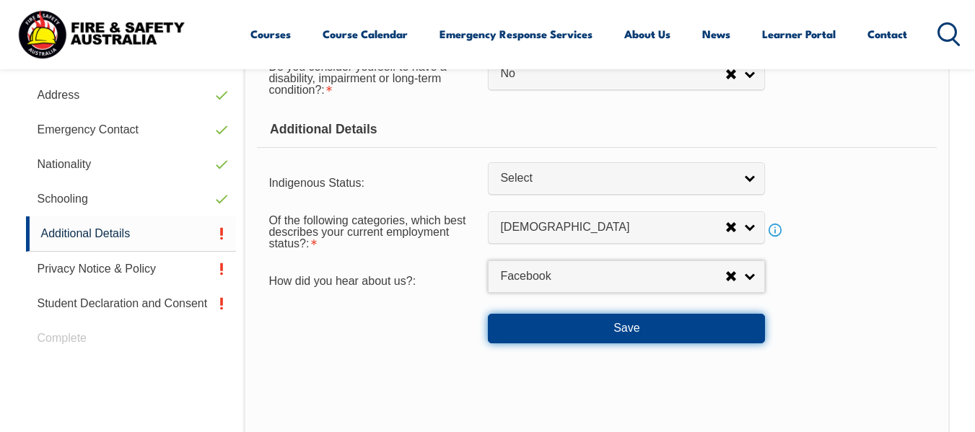
click at [608, 323] on button "Save" at bounding box center [626, 328] width 277 height 29
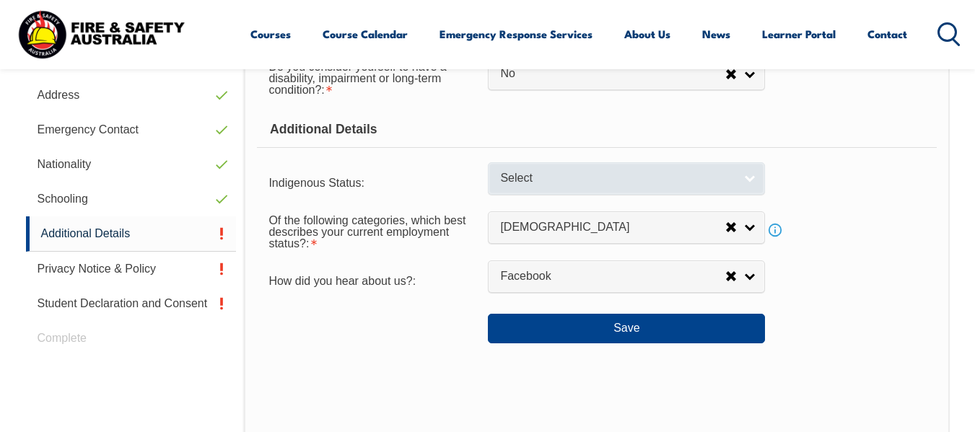
click at [538, 177] on span "Select" at bounding box center [617, 178] width 234 height 15
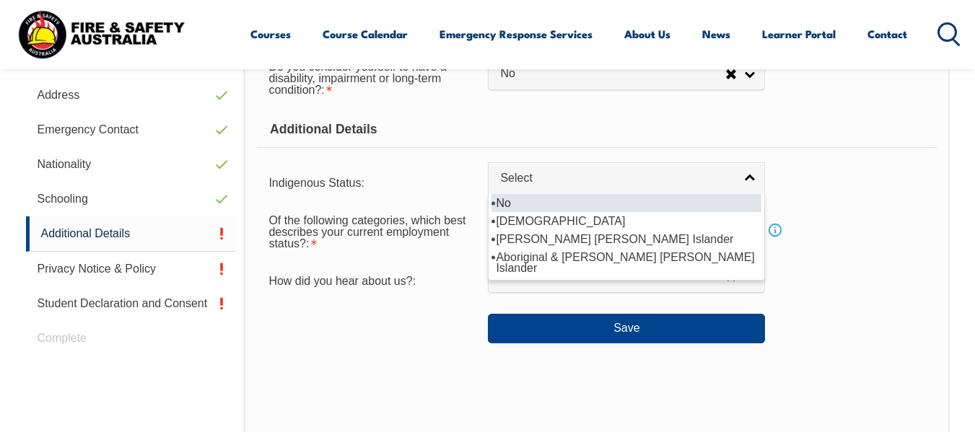
click at [524, 205] on li "No" at bounding box center [626, 203] width 270 height 18
select select "4"
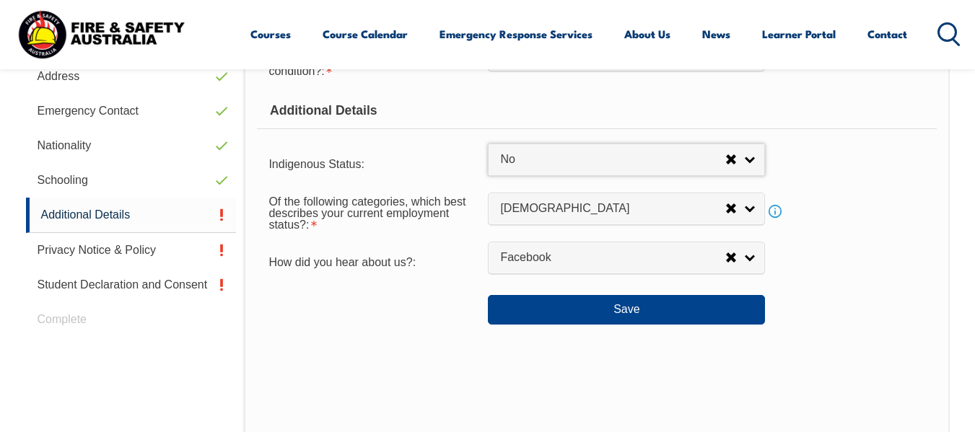
scroll to position [639, 0]
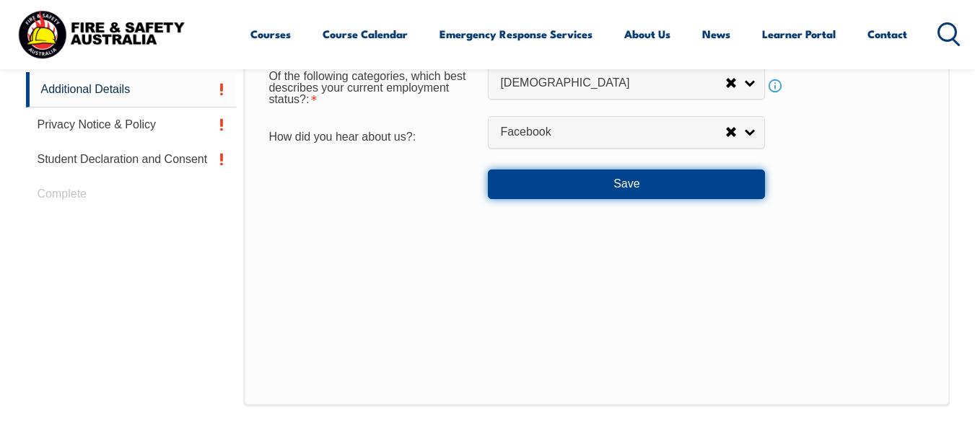
click at [638, 191] on button "Save" at bounding box center [626, 184] width 277 height 29
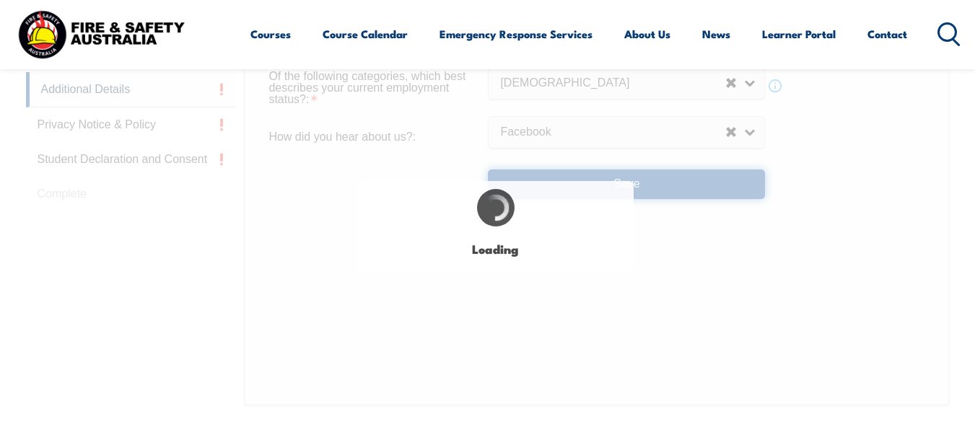
select select "false"
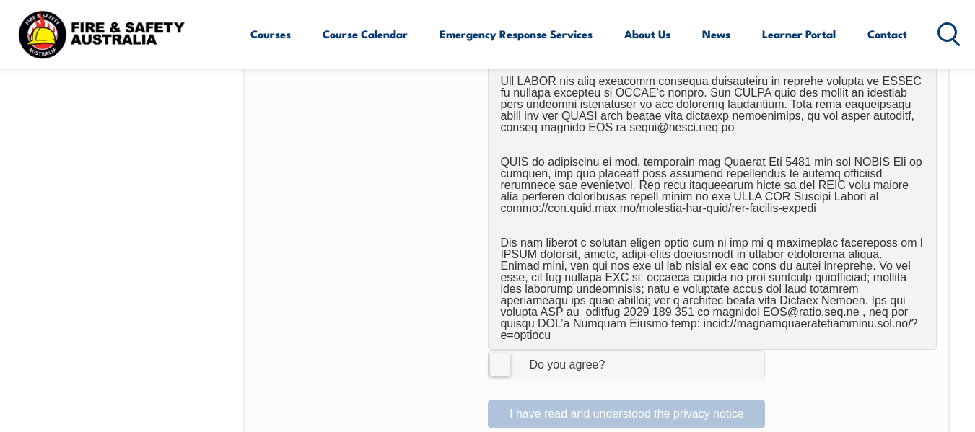
scroll to position [927, 0]
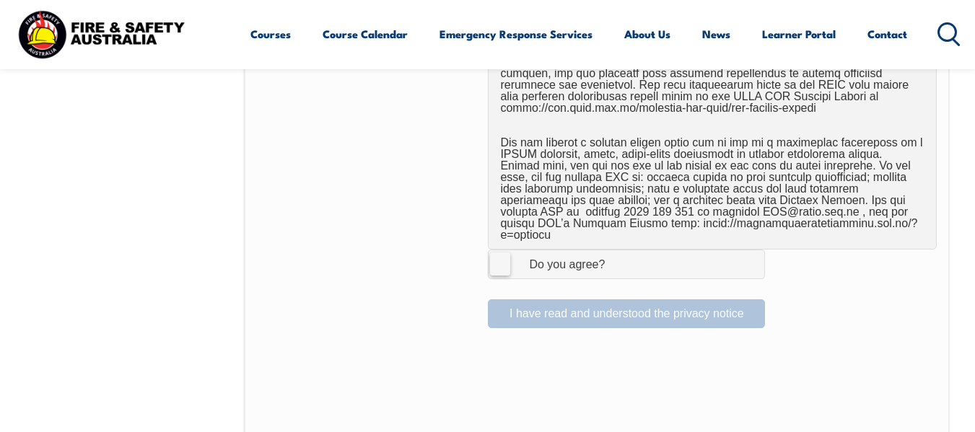
click at [501, 251] on label "I Agree Do you agree?" at bounding box center [626, 264] width 277 height 29
click at [616, 251] on input "I Agree Do you agree?" at bounding box center [628, 263] width 25 height 27
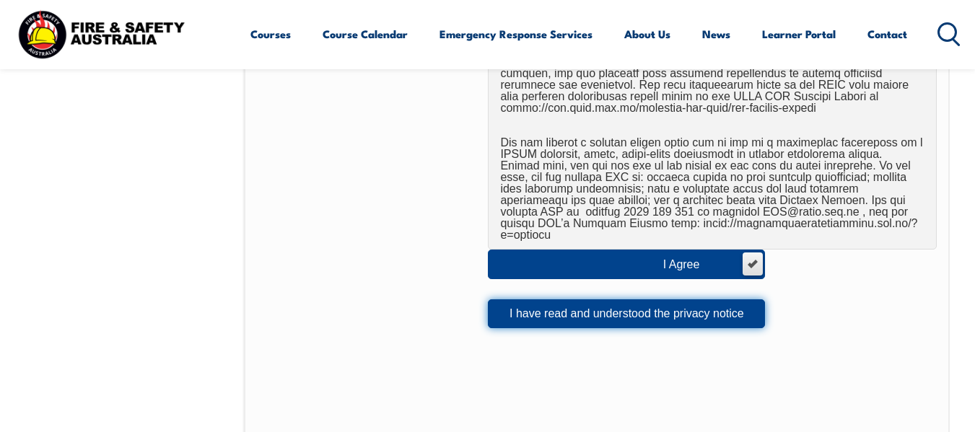
click at [626, 305] on button "I have read and understood the privacy notice" at bounding box center [626, 313] width 277 height 29
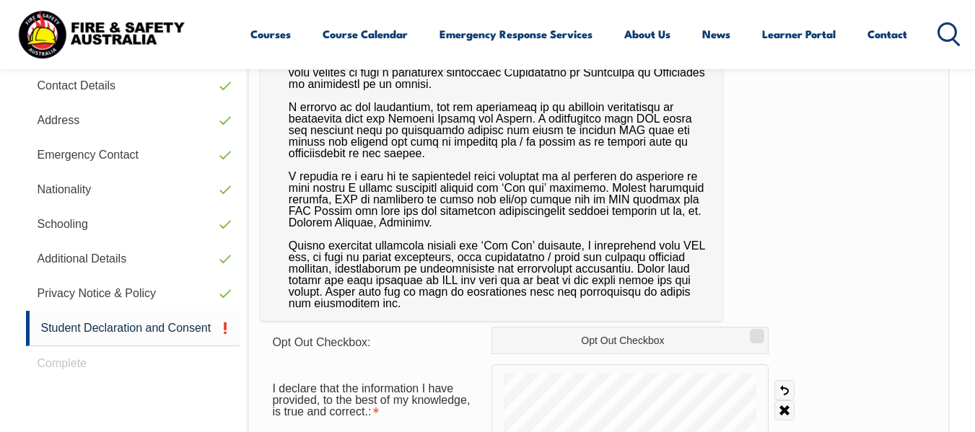
scroll to position [494, 0]
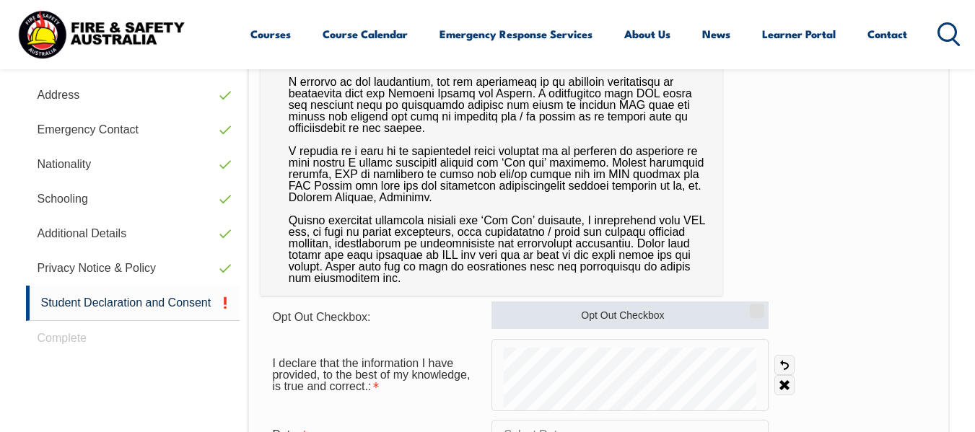
click at [641, 309] on label "Opt Out Checkbox" at bounding box center [629, 315] width 277 height 27
click at [750, 307] on input "Opt Out Checkbox" at bounding box center [754, 305] width 9 height 1
click at [615, 319] on label "Opt Out Checkbox" at bounding box center [629, 315] width 277 height 27
click at [750, 307] on input "Opt Out Checkbox" at bounding box center [754, 305] width 9 height 1
checkbox input "false"
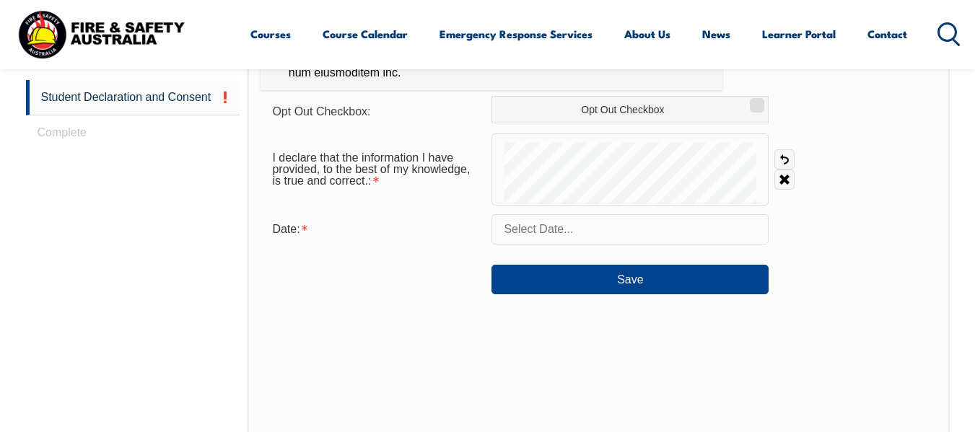
scroll to position [711, 0]
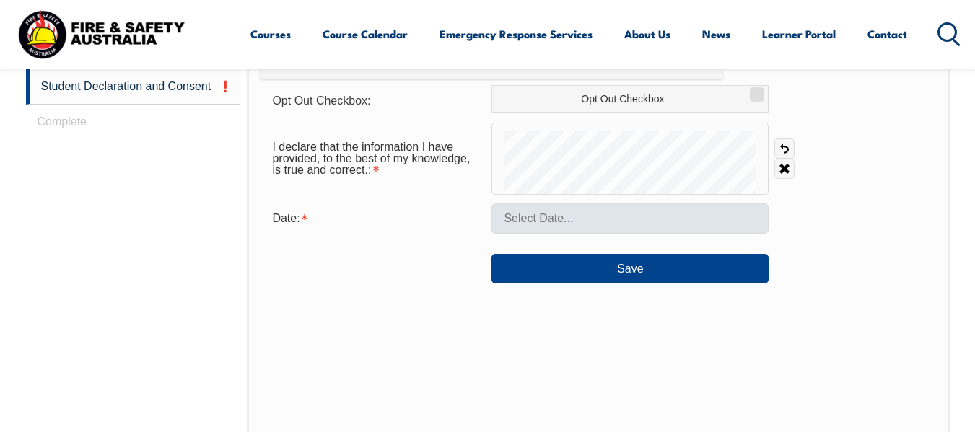
drag, startPoint x: 570, startPoint y: 122, endPoint x: 576, endPoint y: 203, distance: 81.0
click at [576, 207] on form "Opt Out Checkbox: Opt Out Checkbox I declare that the information I have provid…" at bounding box center [597, 184] width 675 height 198
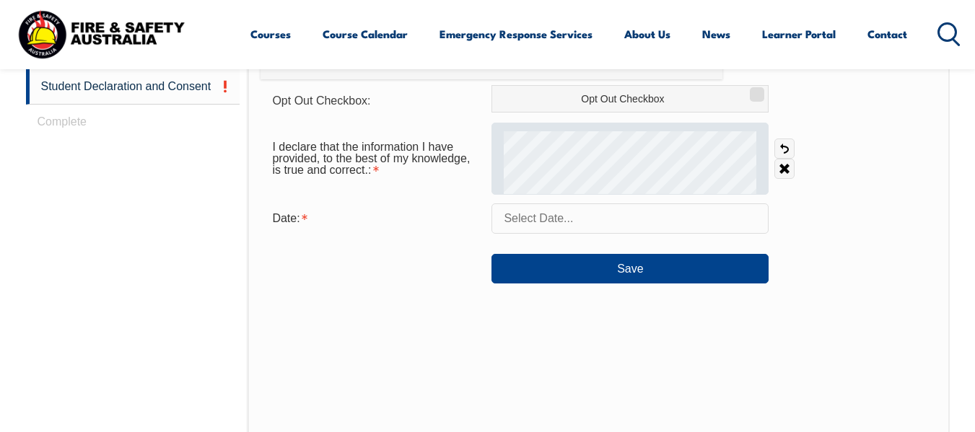
click at [581, 166] on div at bounding box center [629, 159] width 277 height 72
click at [579, 169] on div at bounding box center [629, 159] width 277 height 72
drag, startPoint x: 576, startPoint y: 131, endPoint x: 573, endPoint y: 123, distance: 8.7
click at [573, 126] on div at bounding box center [629, 159] width 277 height 72
click at [593, 159] on div at bounding box center [629, 159] width 277 height 72
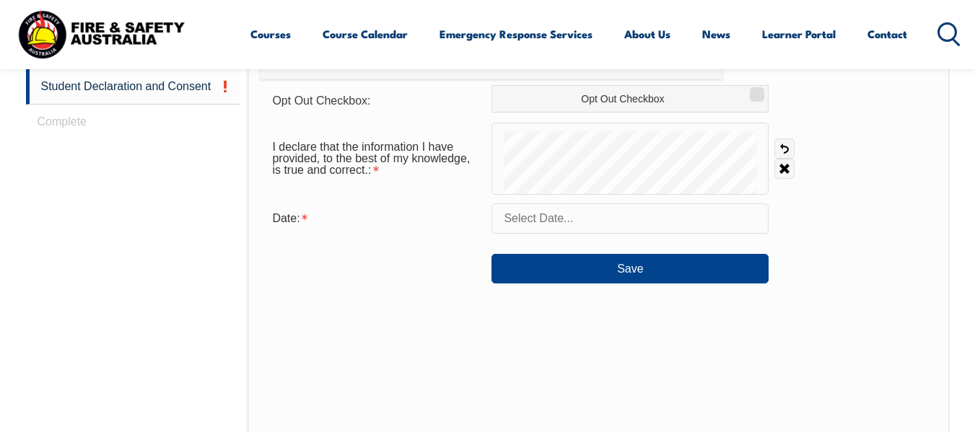
click at [528, 221] on input "text" at bounding box center [629, 218] width 277 height 30
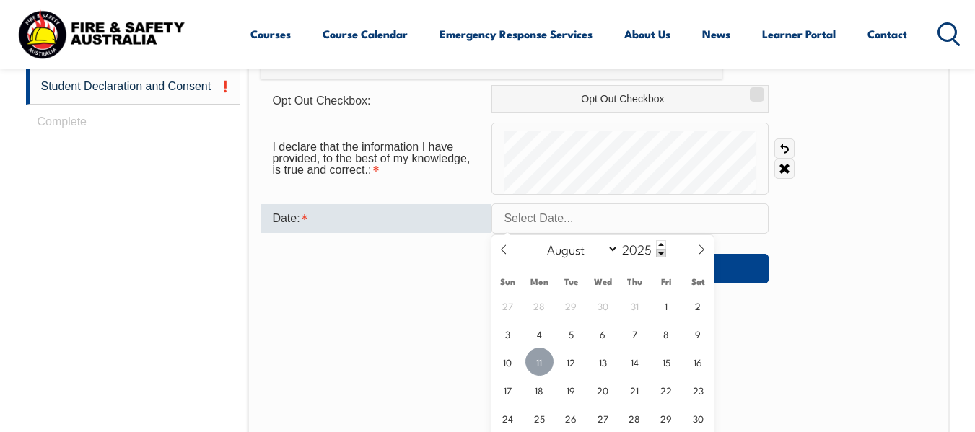
click at [546, 356] on span "11" at bounding box center [539, 362] width 28 height 28
type input "[DATE]"
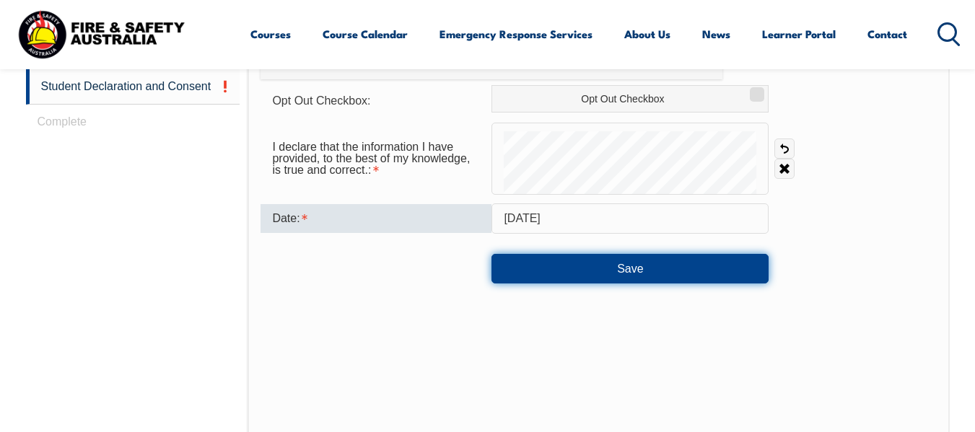
click at [628, 266] on button "Save" at bounding box center [629, 268] width 277 height 29
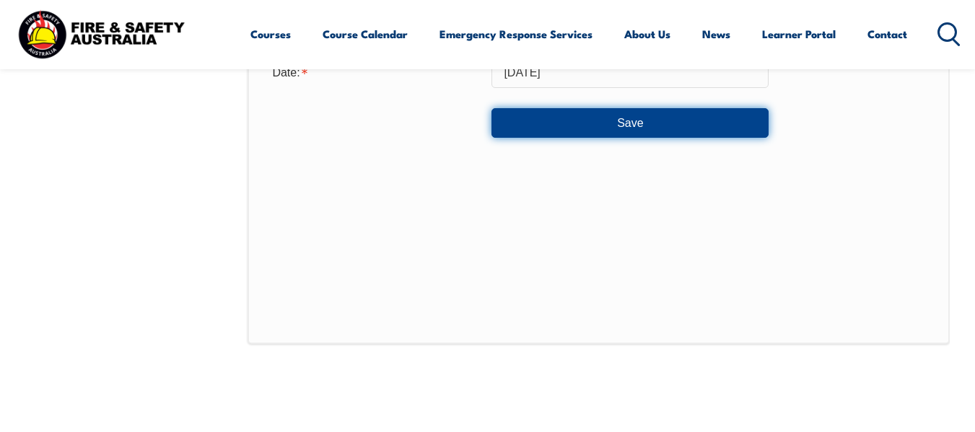
scroll to position [639, 0]
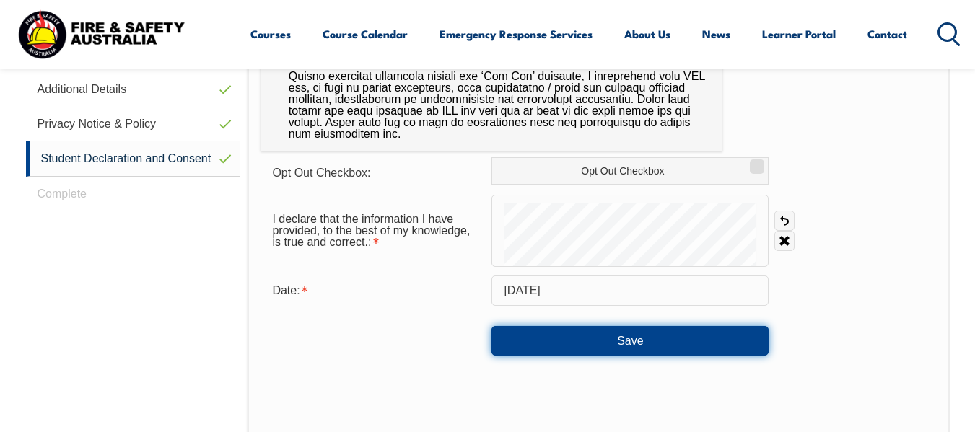
click at [622, 340] on button "Save" at bounding box center [629, 340] width 277 height 29
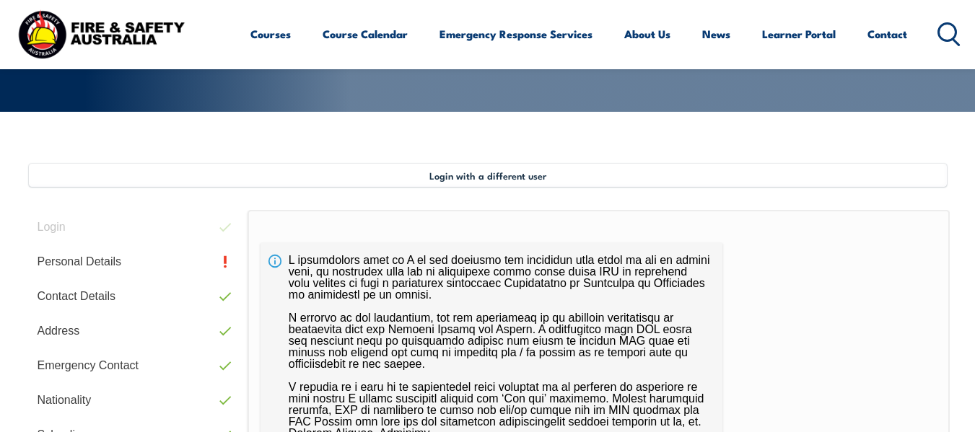
scroll to position [206, 0]
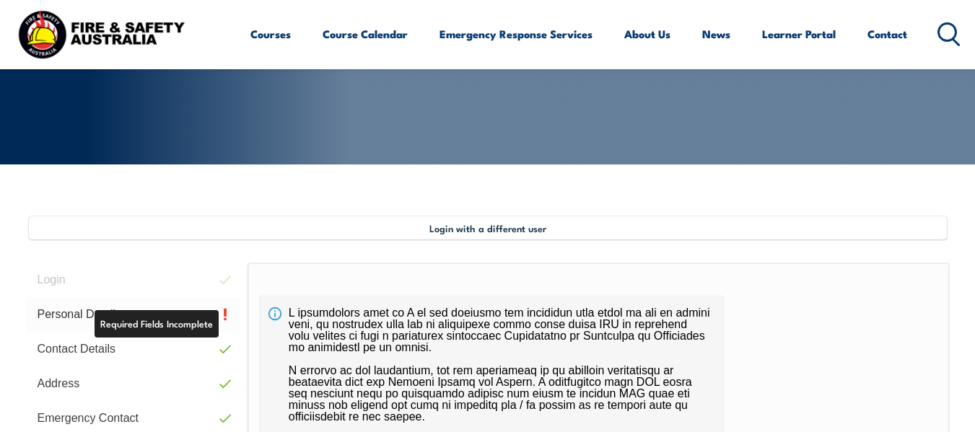
click at [156, 312] on link "Personal Details" at bounding box center [133, 314] width 214 height 35
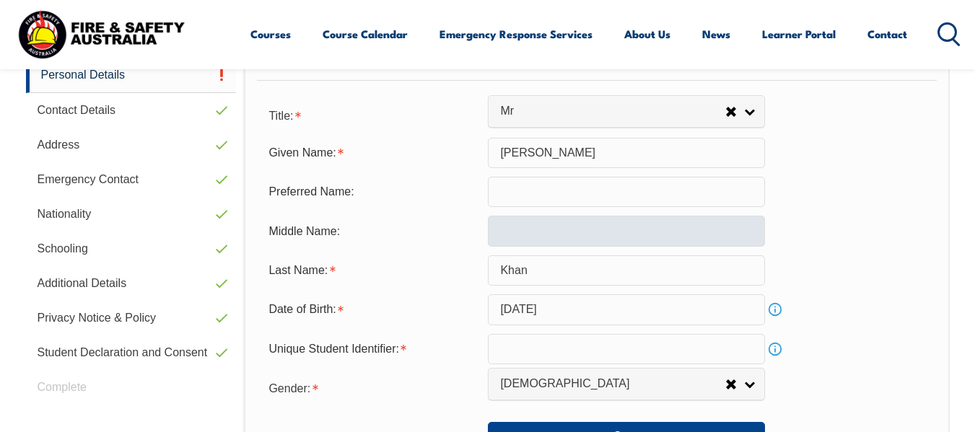
scroll to position [566, 0]
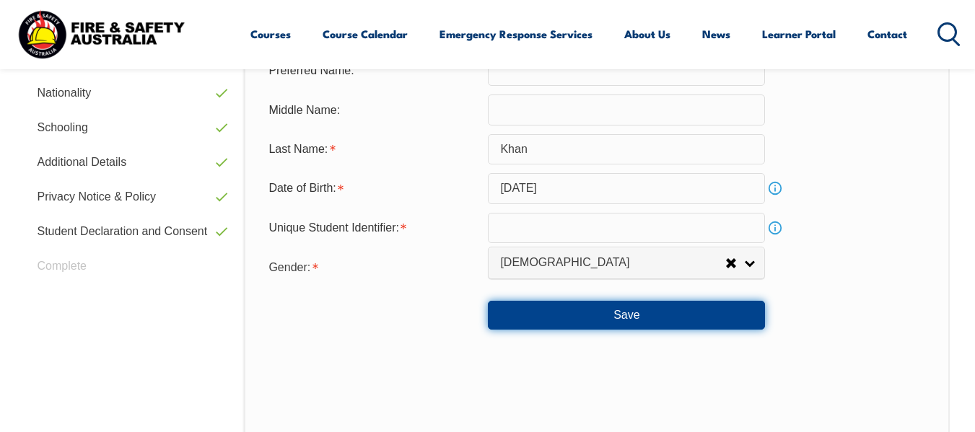
click at [565, 312] on button "Save" at bounding box center [626, 315] width 277 height 29
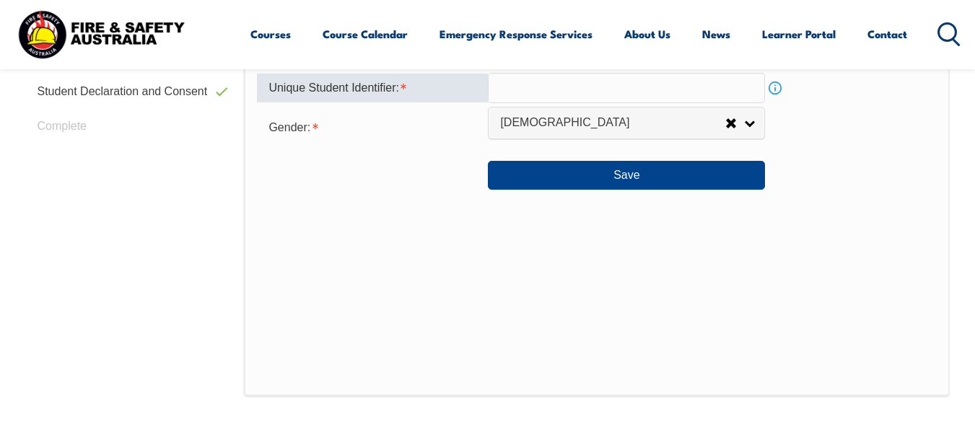
scroll to position [707, 0]
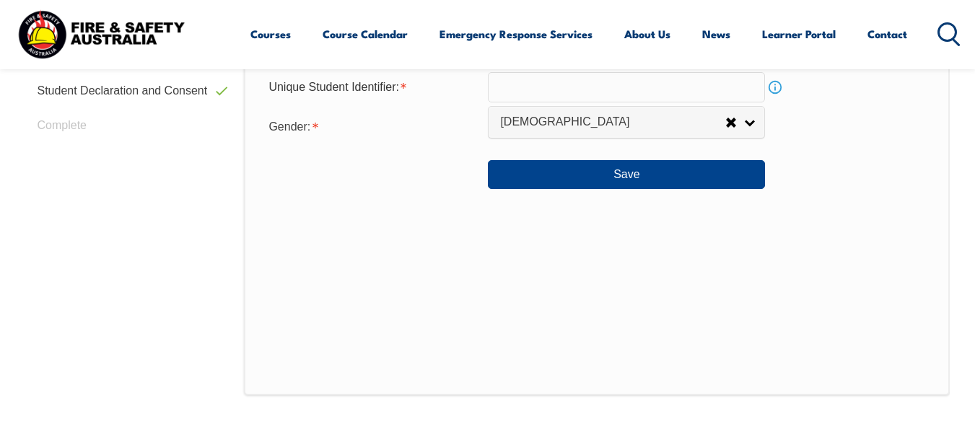
drag, startPoint x: 431, startPoint y: 221, endPoint x: 430, endPoint y: 238, distance: 17.3
click at [431, 221] on div "Personal Details Title: Mr Mrs Ms Miss Other Mr Given Name: [PERSON_NAME] Prefe…" at bounding box center [596, 78] width 705 height 634
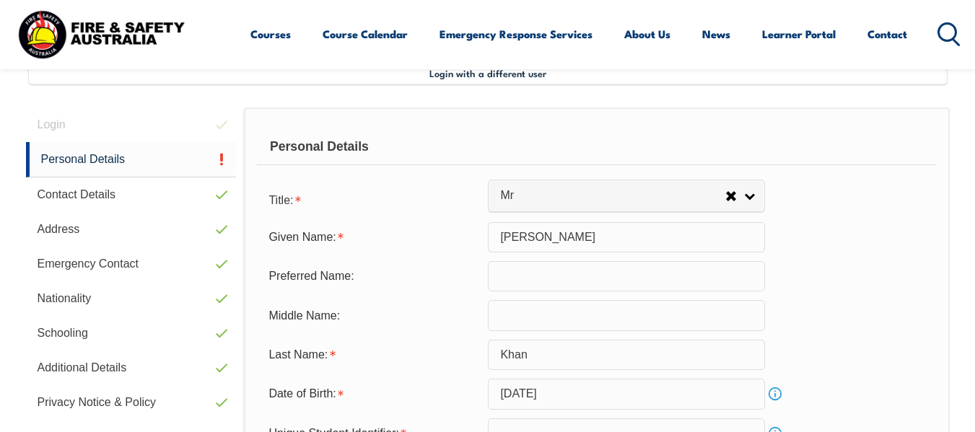
scroll to position [418, 0]
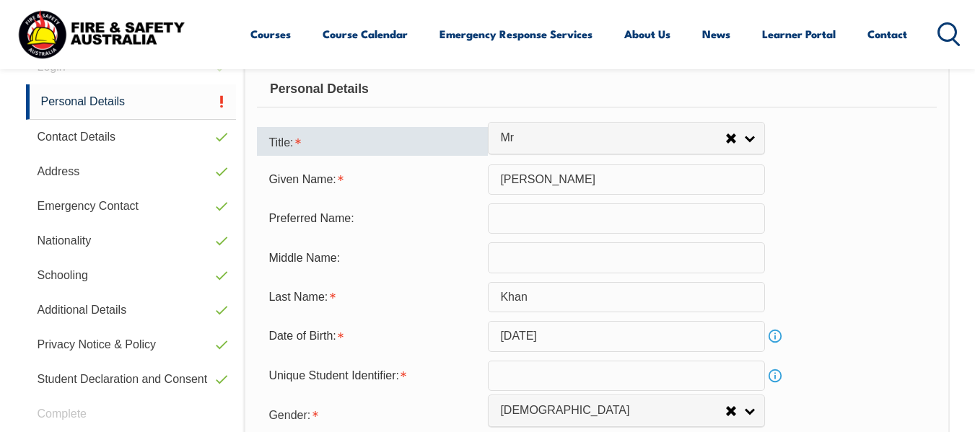
drag, startPoint x: 94, startPoint y: 33, endPoint x: 356, endPoint y: 147, distance: 286.3
click at [356, 149] on div "Title:" at bounding box center [372, 141] width 231 height 29
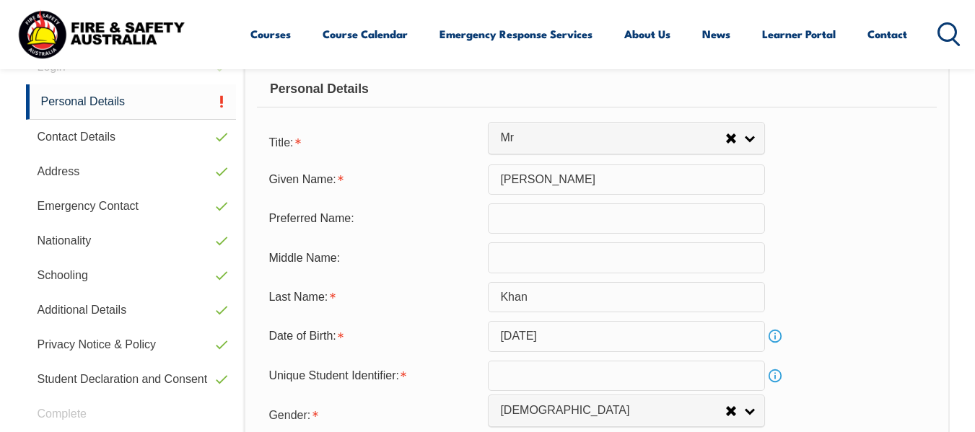
click at [89, 32] on img at bounding box center [100, 34] width 173 height 57
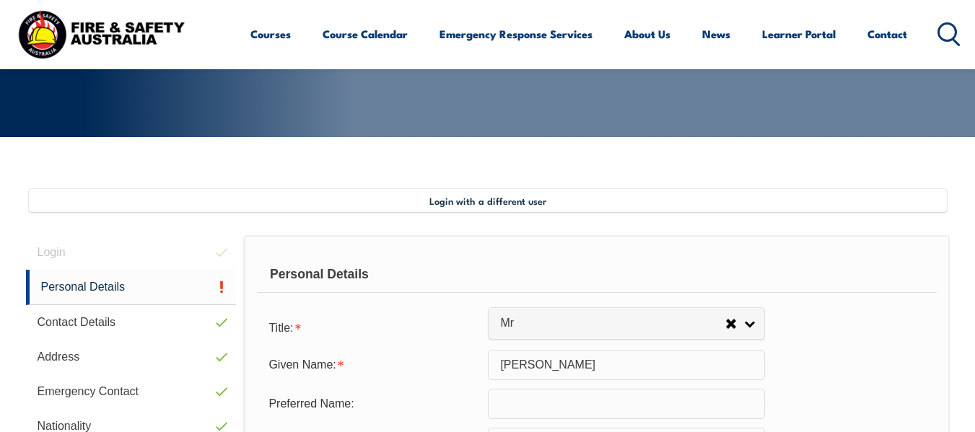
scroll to position [61, 0]
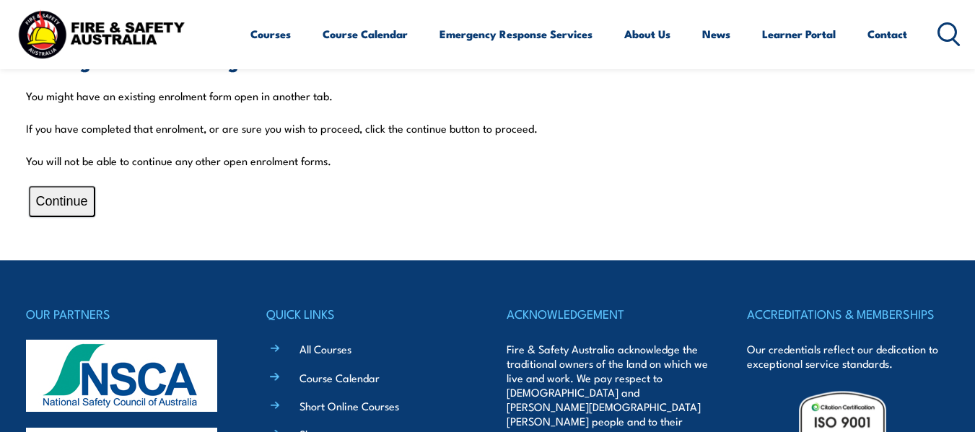
scroll to position [361, 0]
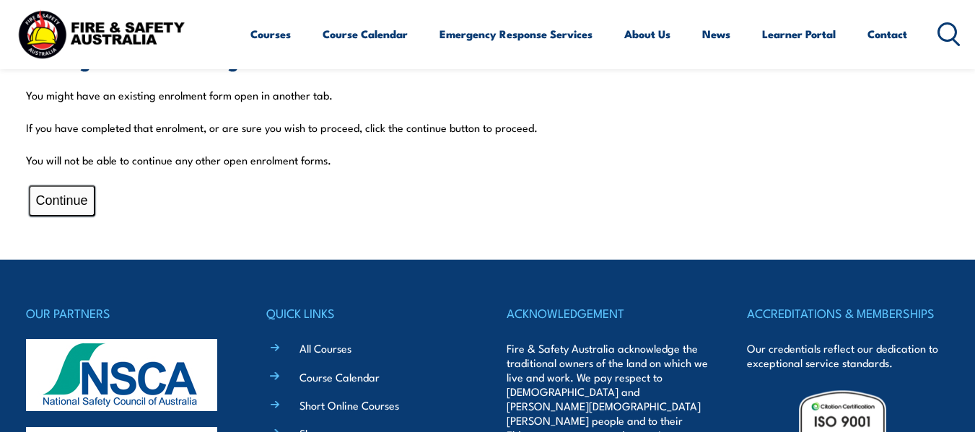
click at [94, 199] on button "Continue" at bounding box center [62, 200] width 66 height 31
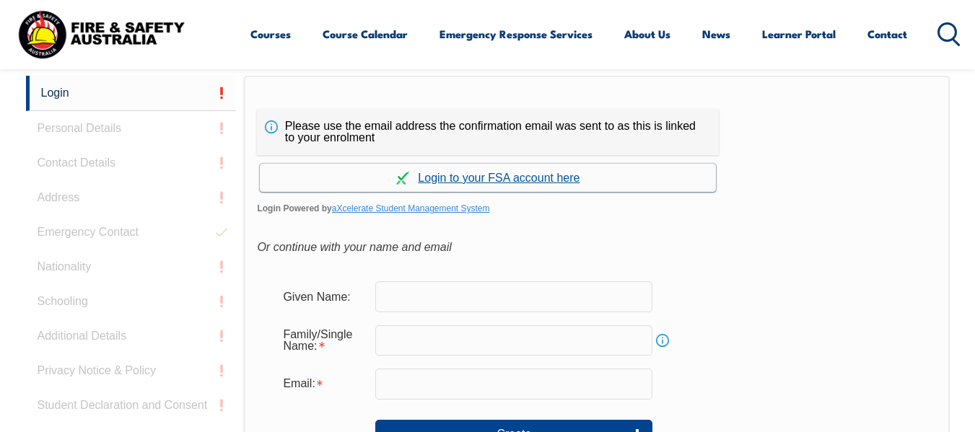
click at [498, 180] on link "Continue with aXcelerate" at bounding box center [488, 178] width 456 height 28
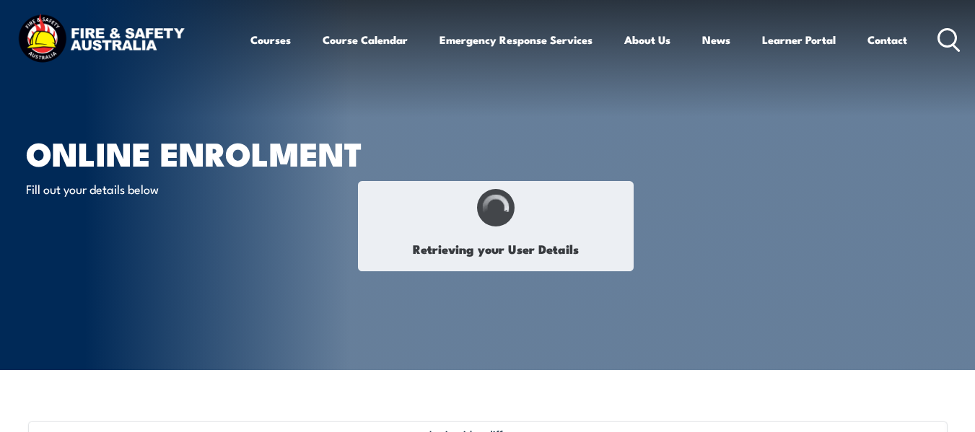
select select "Mr"
type input "[PERSON_NAME]"
type input "Khan"
type input "[DATE]"
select select "M"
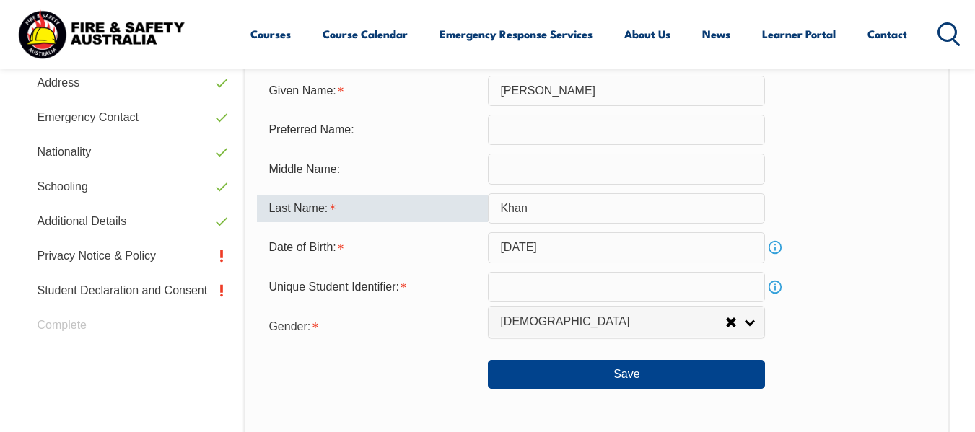
scroll to position [494, 0]
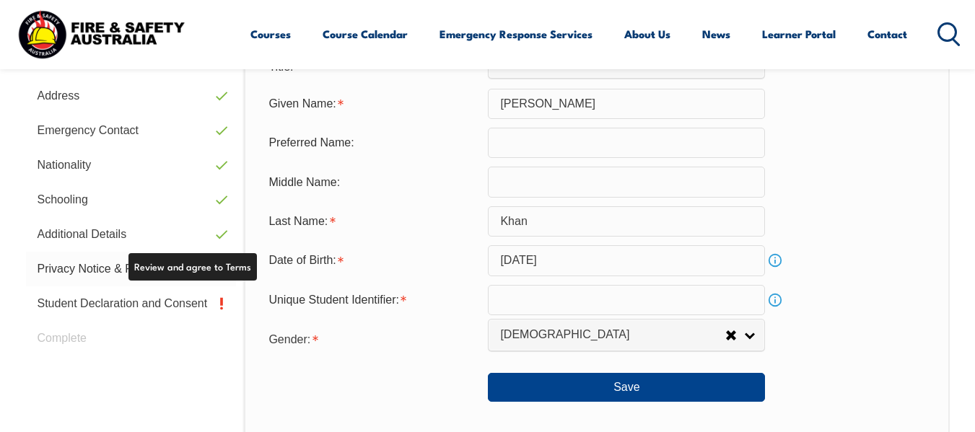
click at [228, 273] on link "Privacy Notice & Policy" at bounding box center [131, 269] width 211 height 35
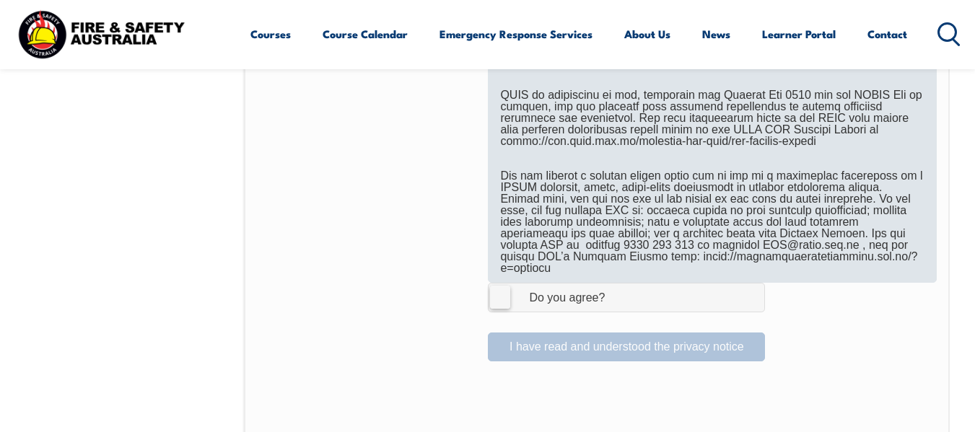
scroll to position [1013, 0]
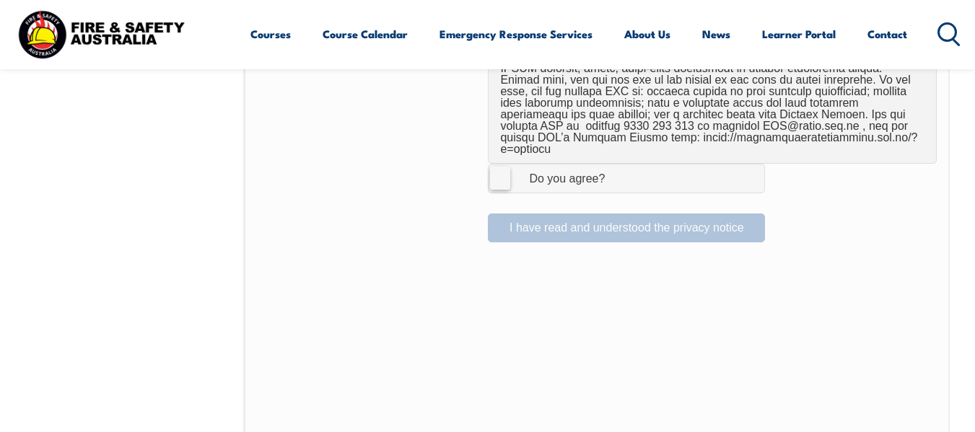
click at [500, 164] on label "I Agree Do you agree?" at bounding box center [626, 178] width 277 height 29
click at [616, 164] on input "I Agree Do you agree?" at bounding box center [628, 177] width 25 height 27
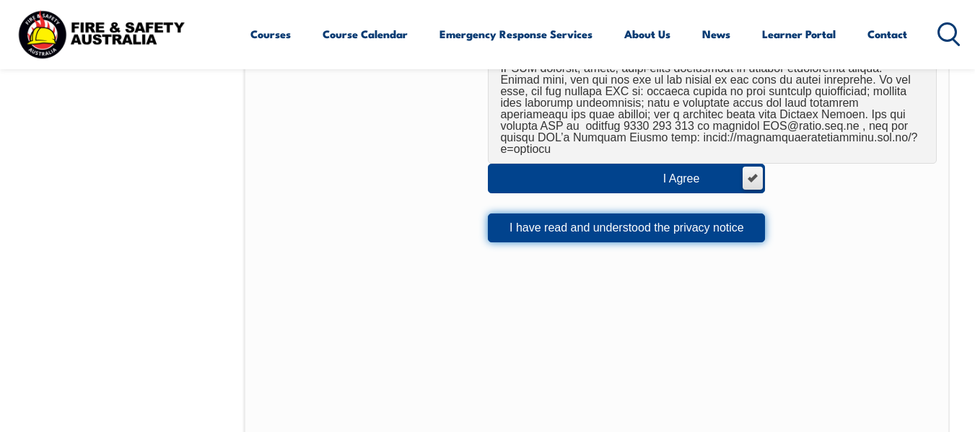
click at [543, 214] on button "I have read and understood the privacy notice" at bounding box center [626, 228] width 277 height 29
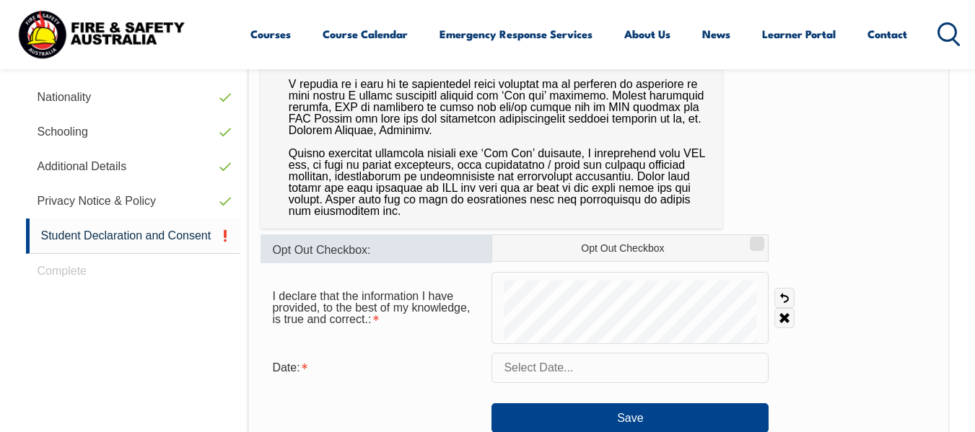
scroll to position [566, 0]
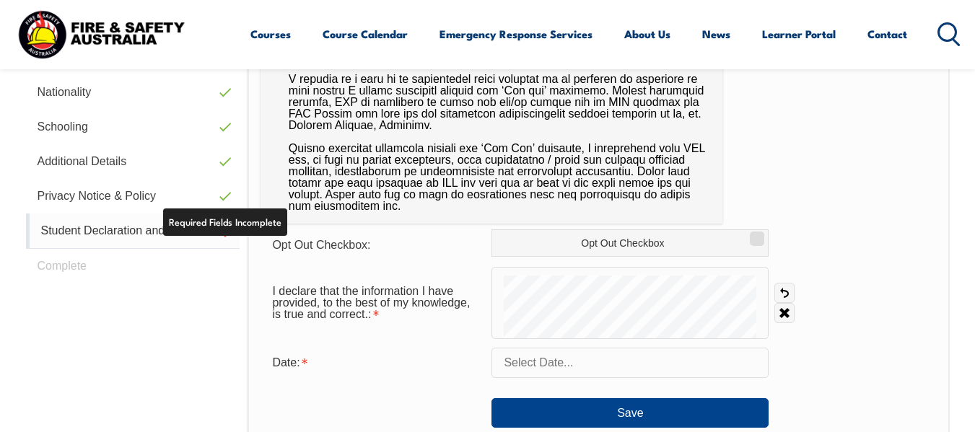
click at [110, 234] on link "Student Declaration and Consent" at bounding box center [133, 231] width 214 height 35
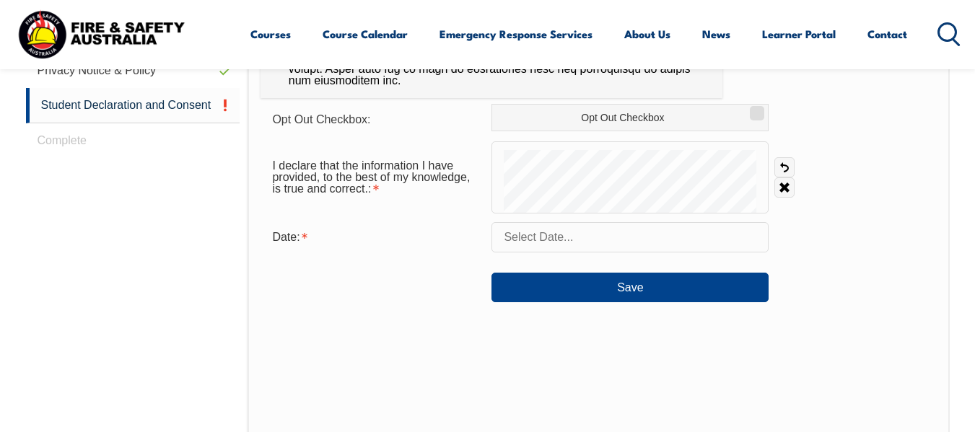
scroll to position [711, 0]
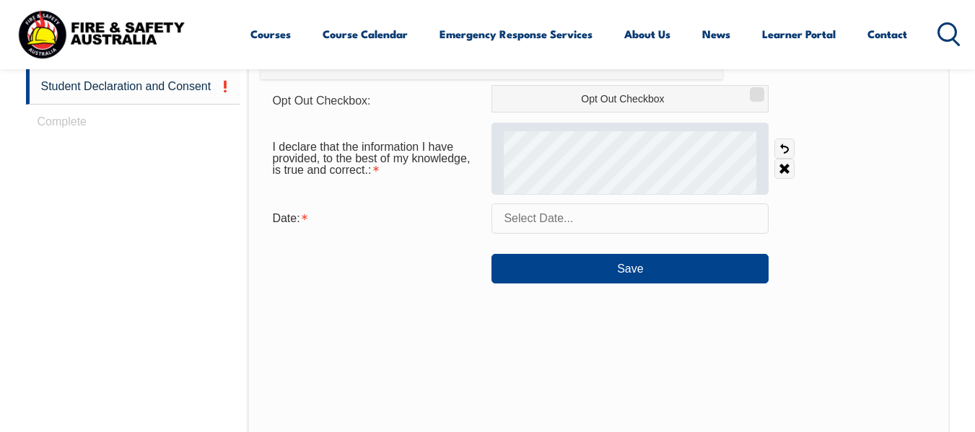
click at [596, 183] on div at bounding box center [629, 159] width 277 height 72
click at [587, 162] on div at bounding box center [629, 159] width 277 height 72
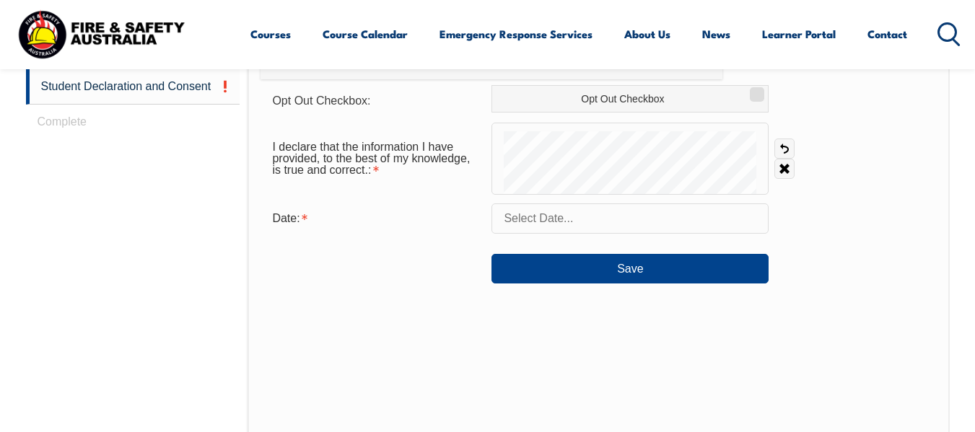
drag, startPoint x: 585, startPoint y: 128, endPoint x: 591, endPoint y: 114, distance: 14.9
click at [591, 114] on form "Opt Out Checkbox: Opt Out Checkbox I declare that the information I have provid…" at bounding box center [597, 184] width 675 height 198
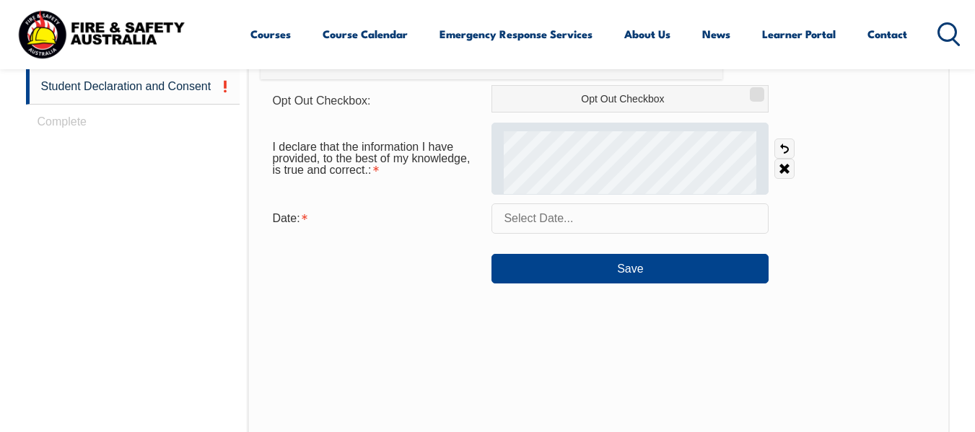
click at [613, 165] on div at bounding box center [629, 159] width 277 height 72
click at [609, 123] on div at bounding box center [629, 159] width 277 height 72
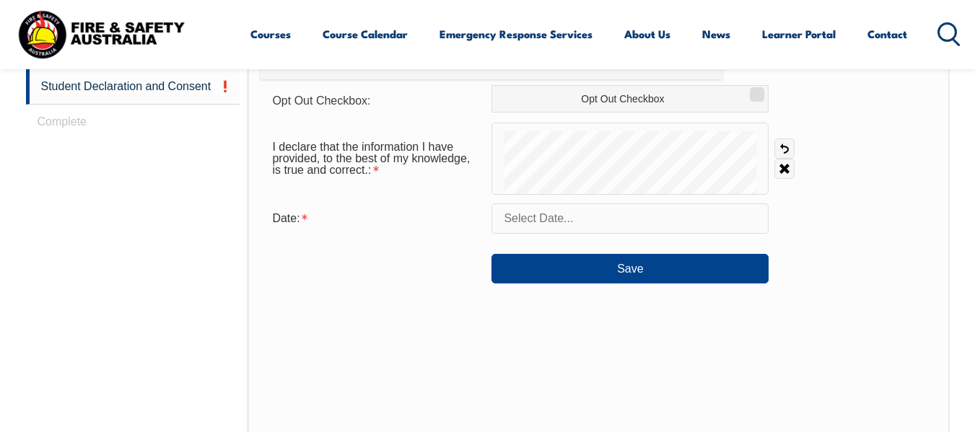
click at [570, 223] on input "text" at bounding box center [629, 218] width 277 height 30
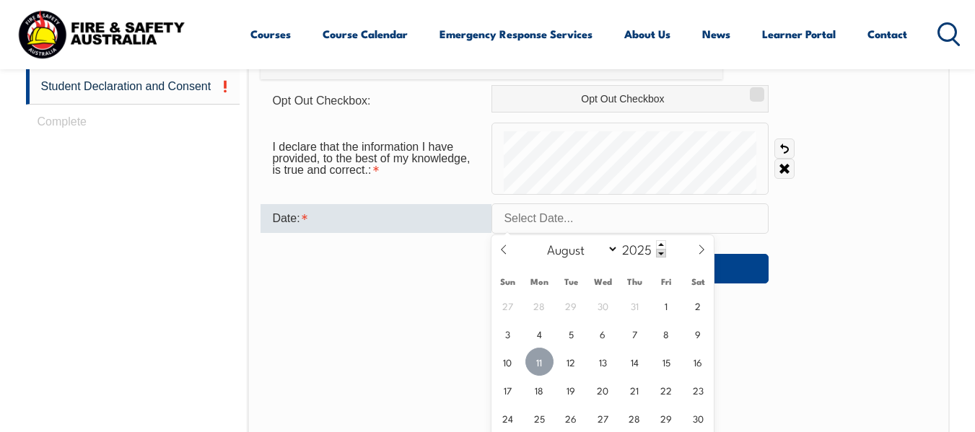
click at [540, 362] on span "11" at bounding box center [539, 362] width 28 height 28
type input "[DATE]"
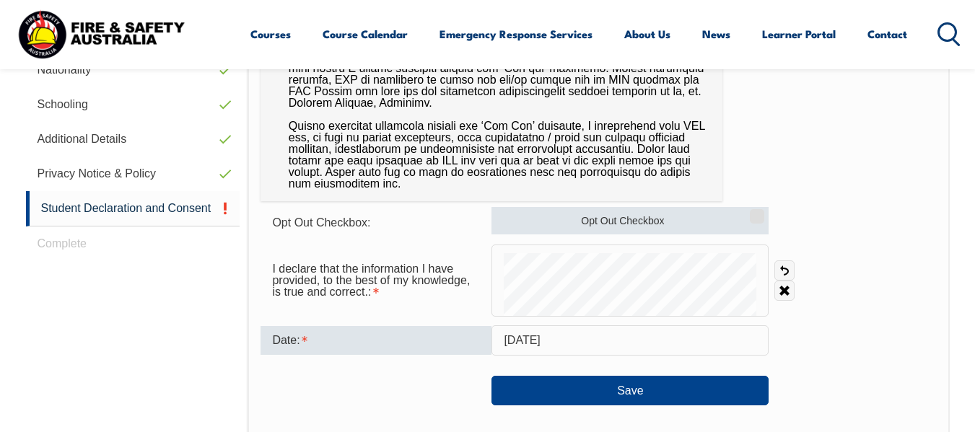
scroll to position [639, 0]
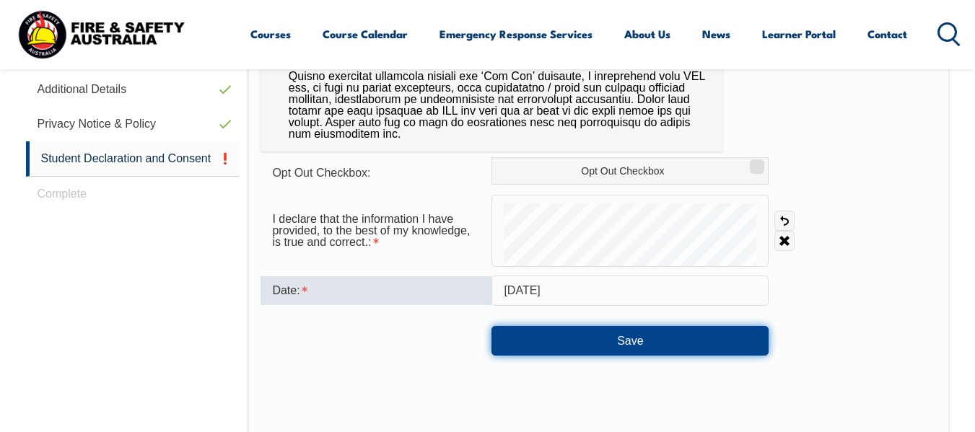
click at [652, 339] on button "Save" at bounding box center [629, 340] width 277 height 29
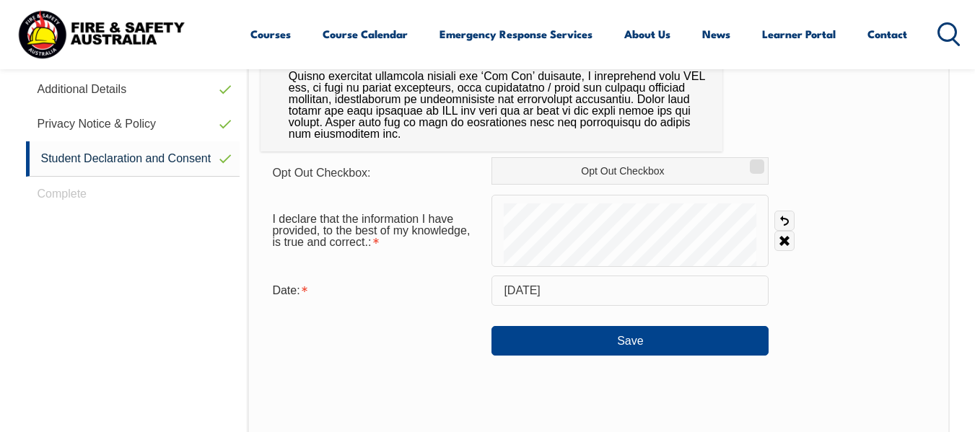
click at [635, 287] on input "[DATE]" at bounding box center [629, 291] width 277 height 30
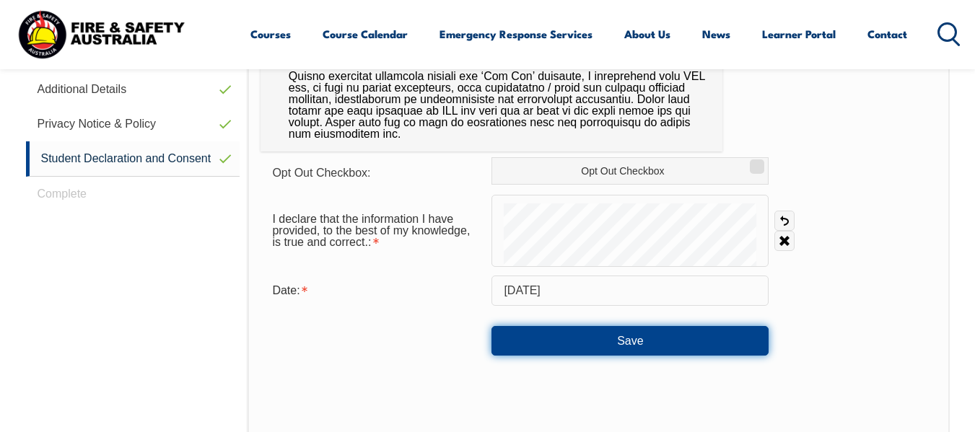
click at [621, 343] on button "Save" at bounding box center [629, 340] width 277 height 29
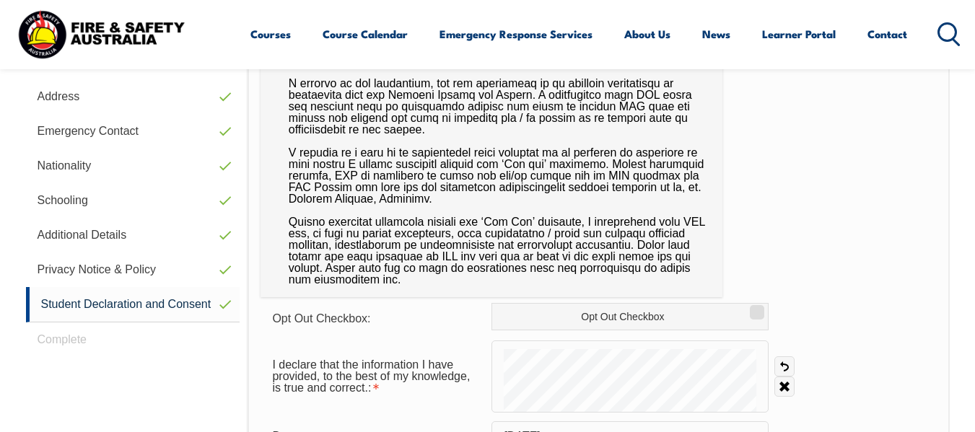
scroll to position [278, 0]
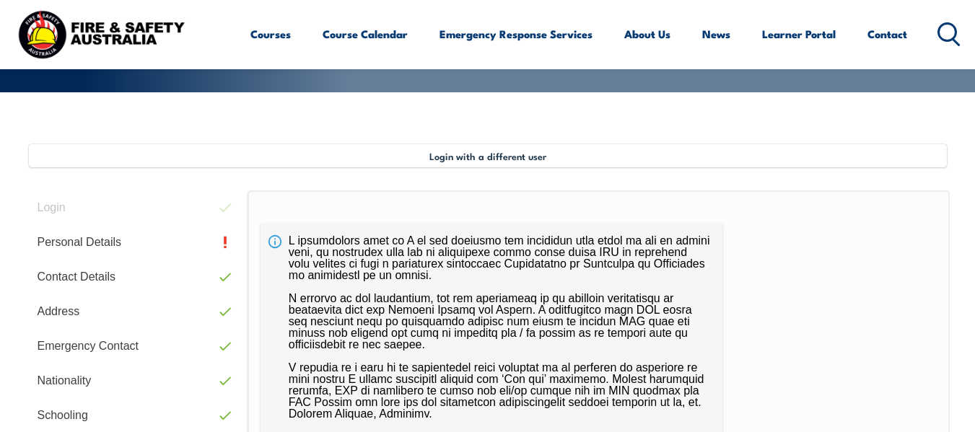
click at [208, 242] on link "Personal Details" at bounding box center [133, 242] width 214 height 35
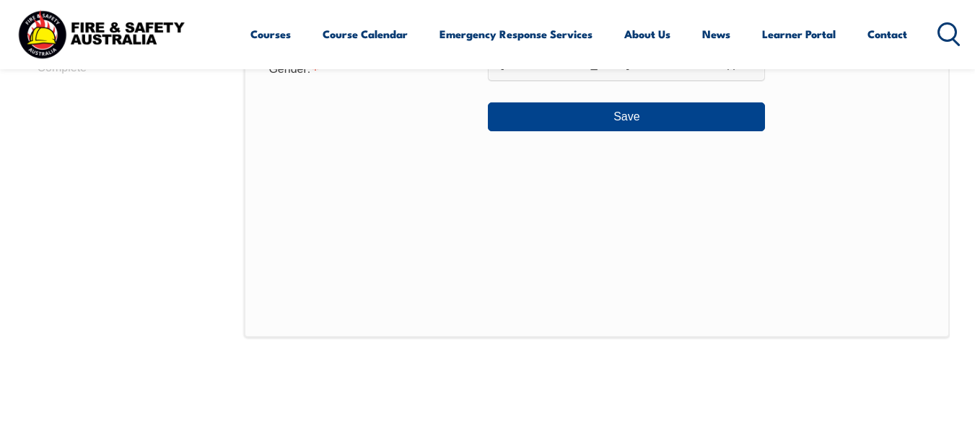
scroll to position [633, 0]
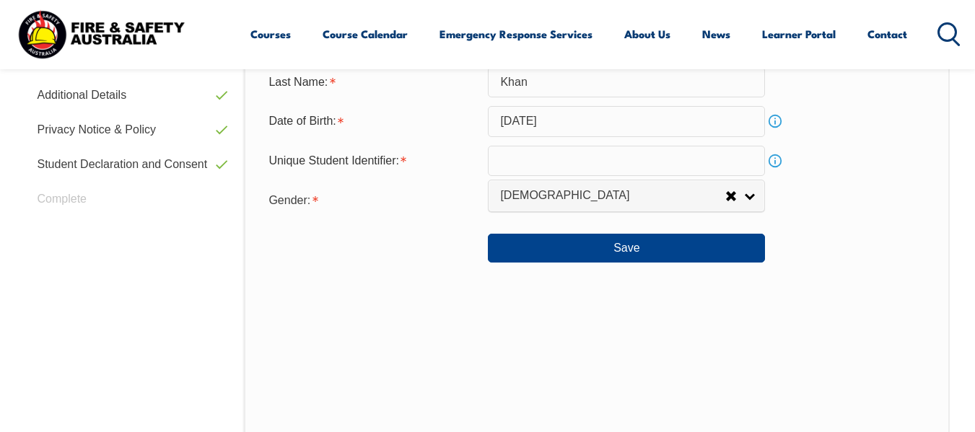
click at [517, 172] on input "text" at bounding box center [626, 161] width 277 height 30
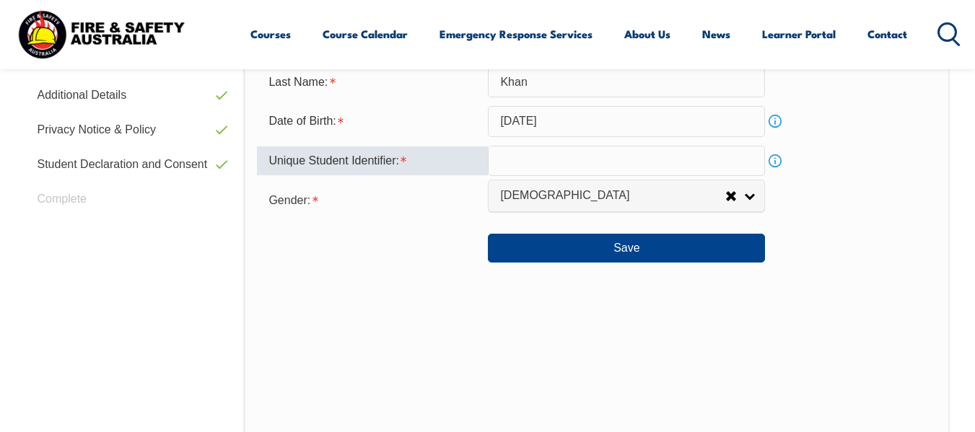
drag, startPoint x: 273, startPoint y: 247, endPoint x: 315, endPoint y: 256, distance: 42.9
click at [273, 247] on div at bounding box center [372, 242] width 231 height 16
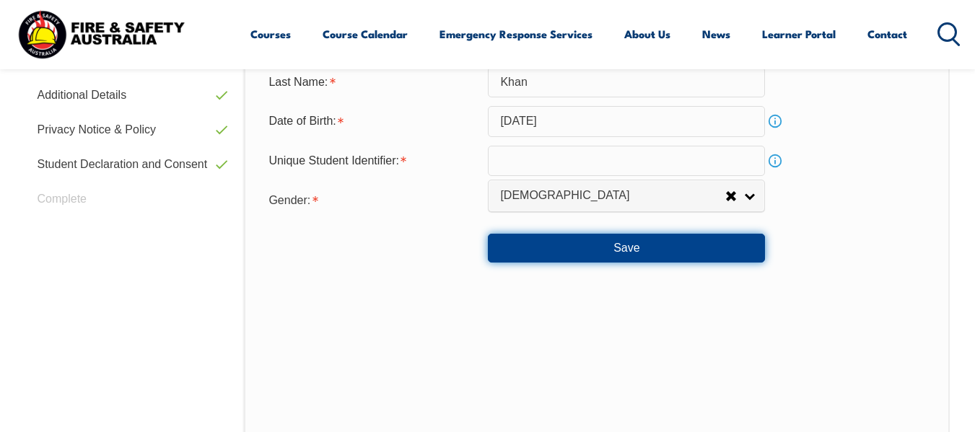
click at [576, 256] on button "Save" at bounding box center [626, 248] width 277 height 29
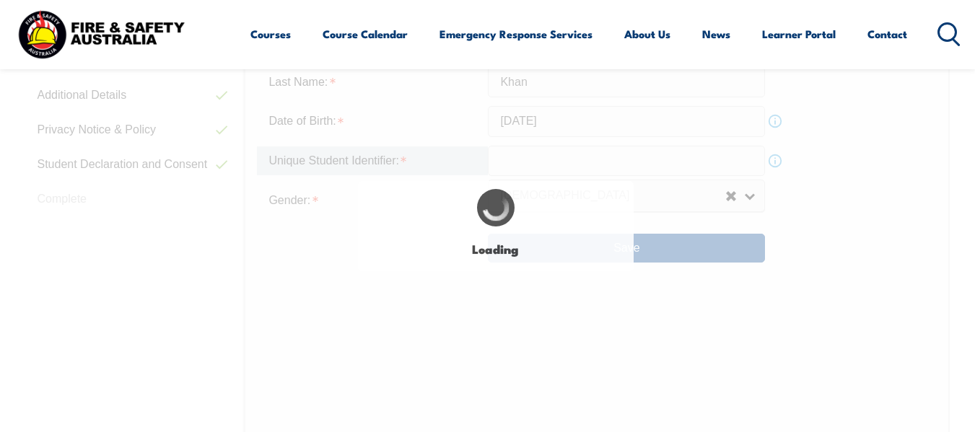
scroll to position [707, 0]
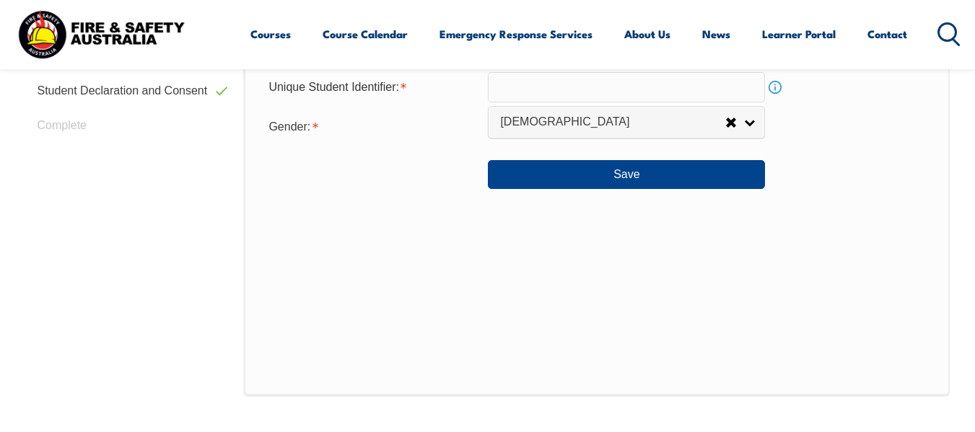
click at [216, 232] on div "Login Personal Details Contact Details Address Emergency Contact Nationality Sc…" at bounding box center [135, 136] width 219 height 750
click at [543, 235] on div "Personal Details Title: Mr Mrs Ms Miss Other Mr Given Name: [PERSON_NAME] Prefe…" at bounding box center [596, 78] width 705 height 634
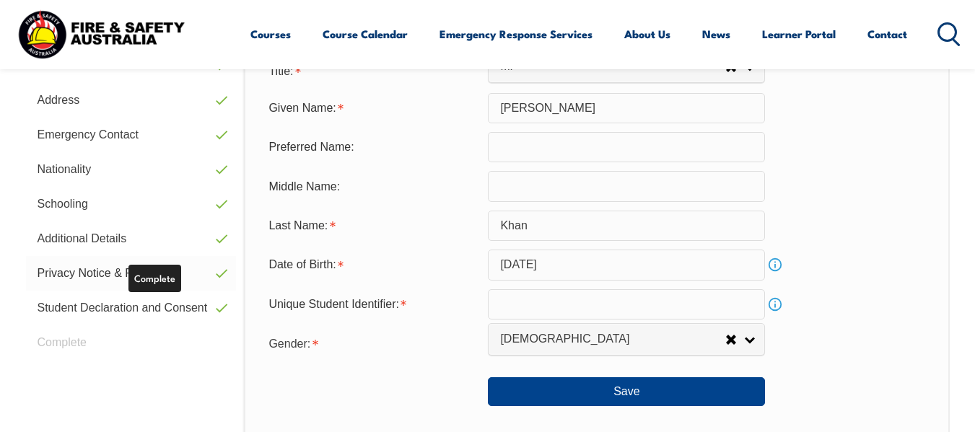
scroll to position [346, 0]
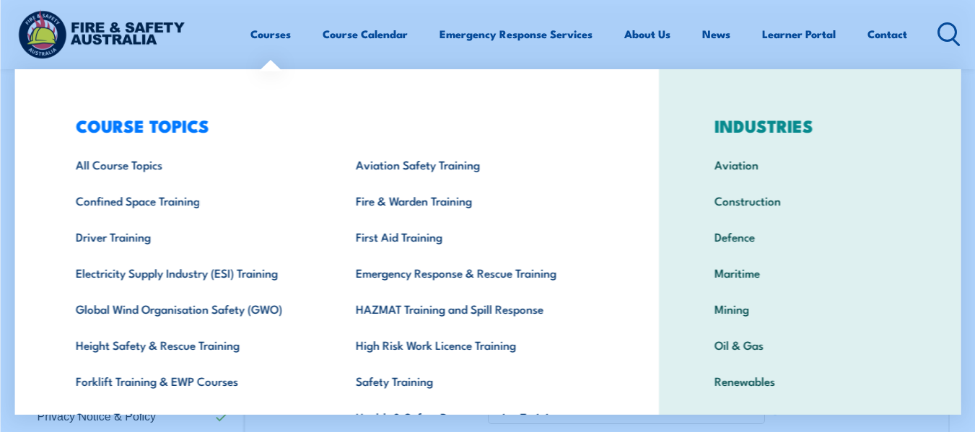
click at [204, 43] on div "Courses Course Calendar Emergency Response Services Services Overview Emergency…" at bounding box center [487, 34] width 946 height 57
